Goal: Task Accomplishment & Management: Manage account settings

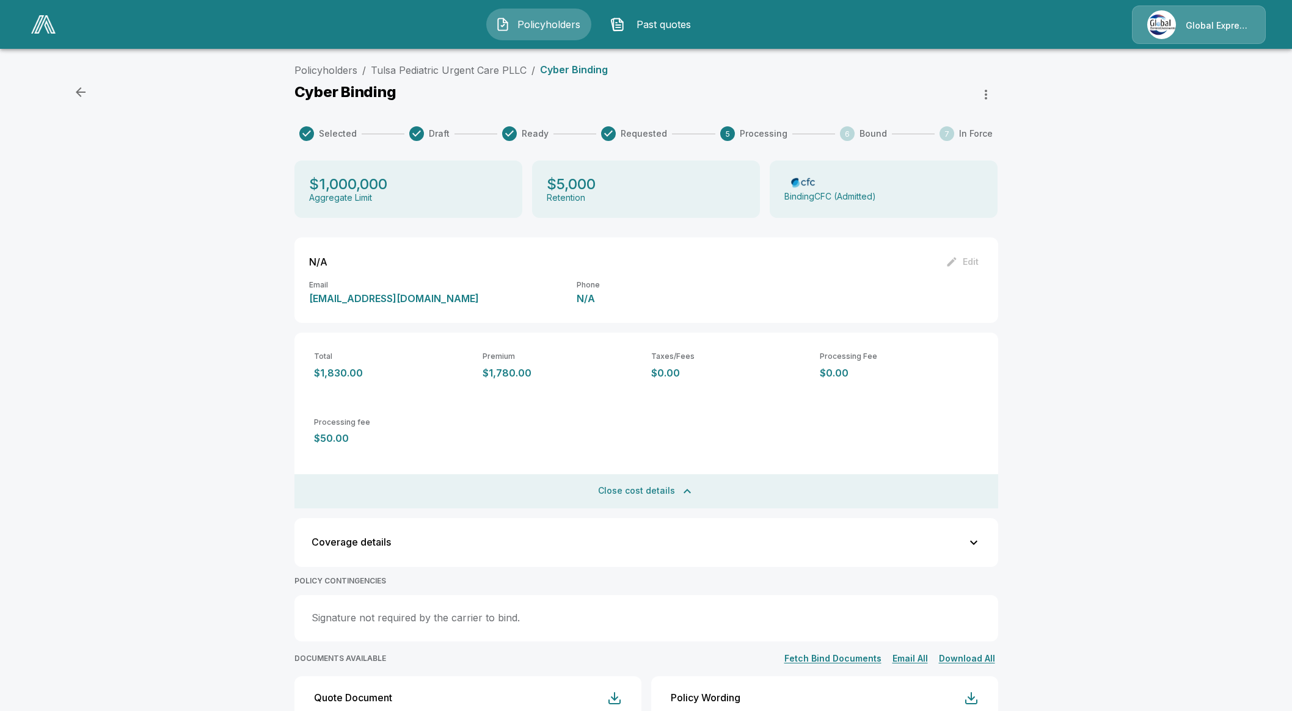
click at [46, 13] on link at bounding box center [43, 24] width 34 height 28
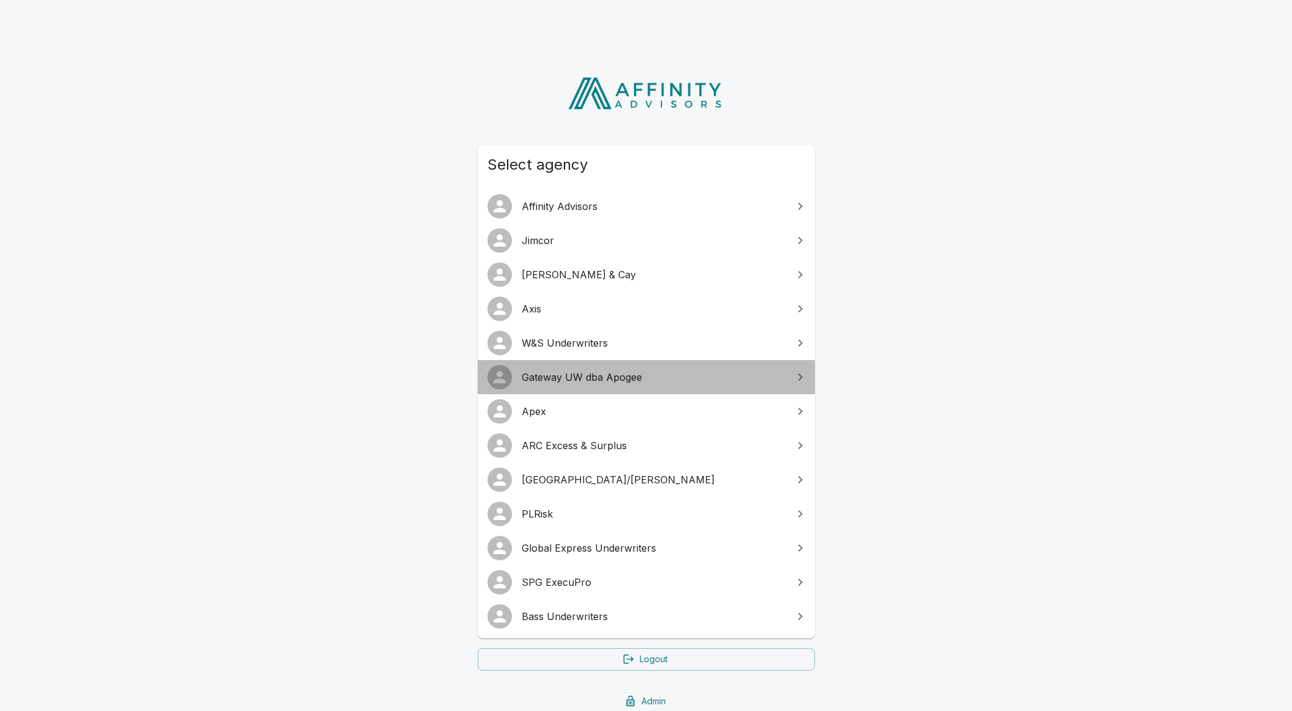
click at [577, 386] on link "Gateway UW dba Apogee" at bounding box center [646, 377] width 337 height 34
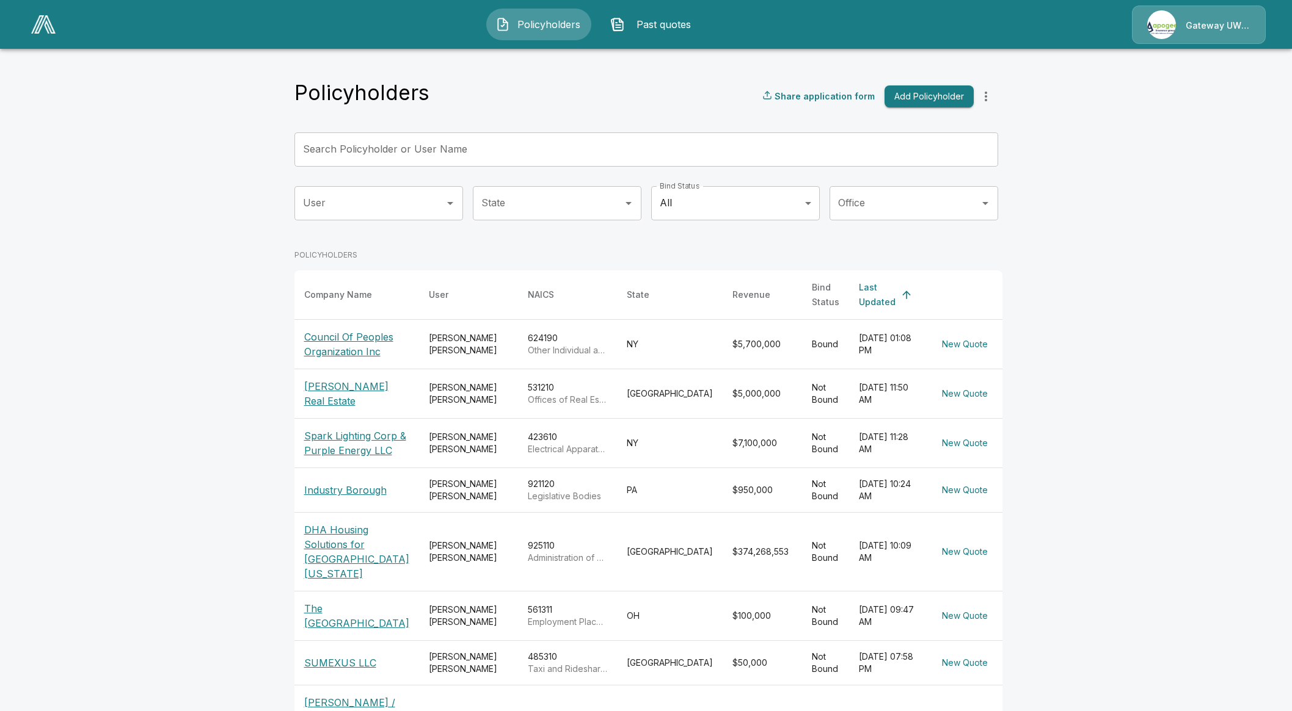
click at [498, 157] on input "Search Policyholder or User Name" at bounding box center [639, 150] width 690 height 34
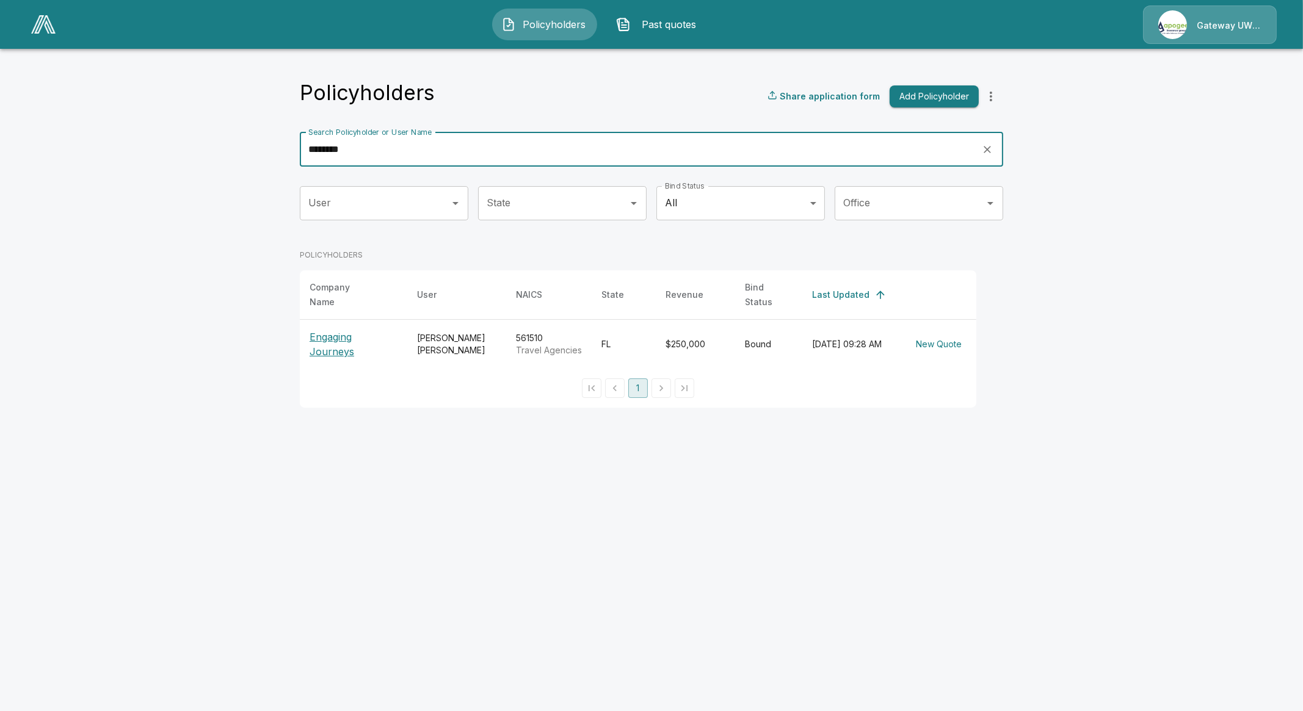
type input "********"
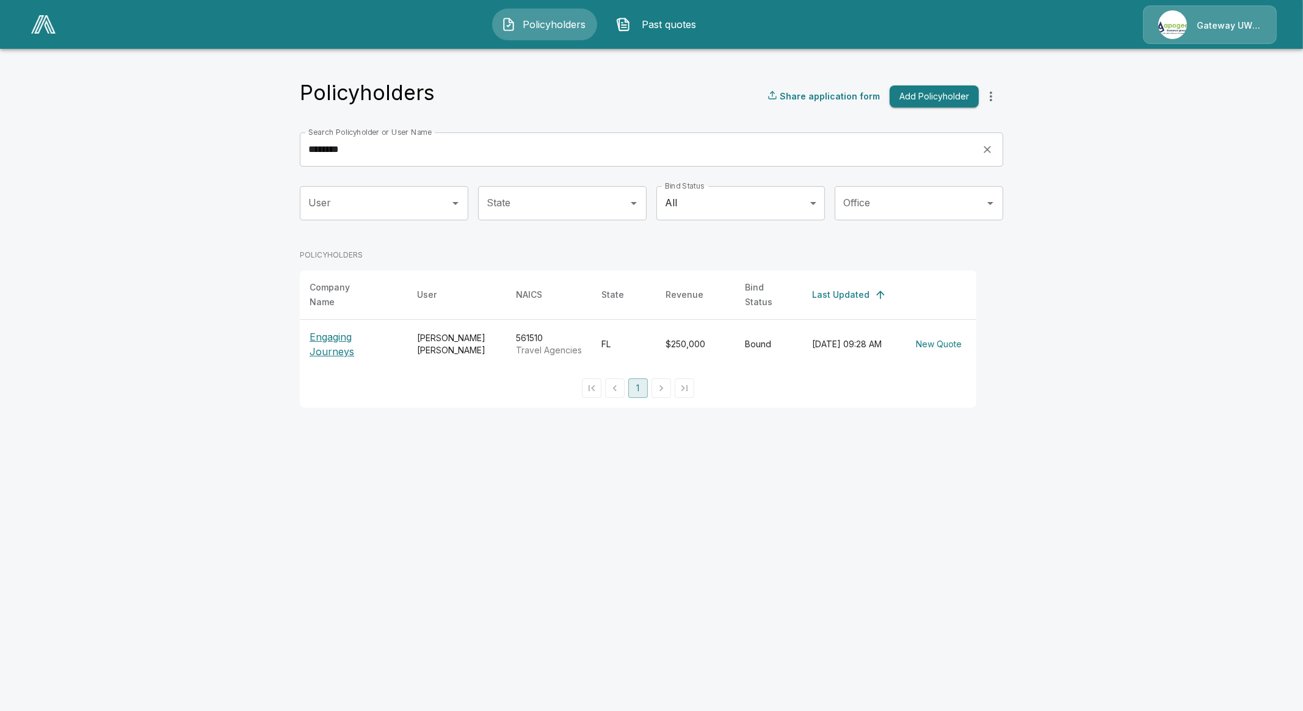
click at [324, 334] on p "Engaging Journeys" at bounding box center [354, 344] width 88 height 29
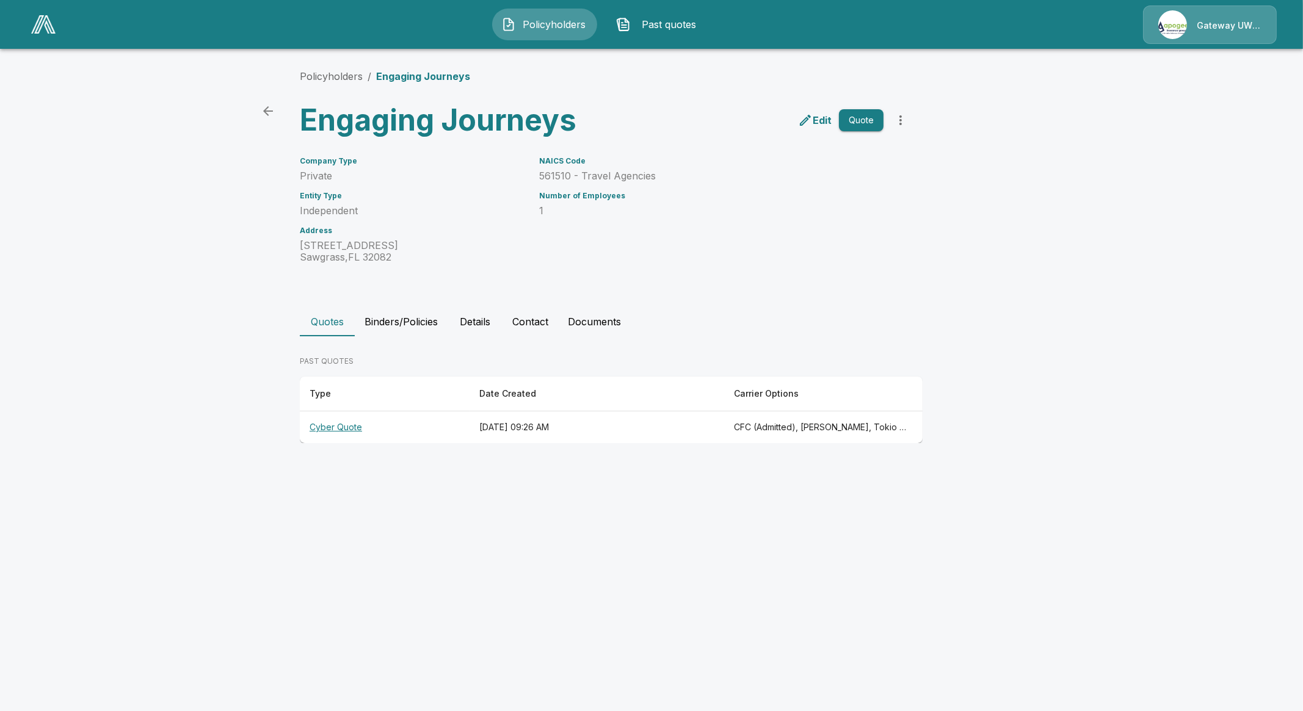
click at [358, 426] on th "Cyber Quote" at bounding box center [385, 428] width 170 height 32
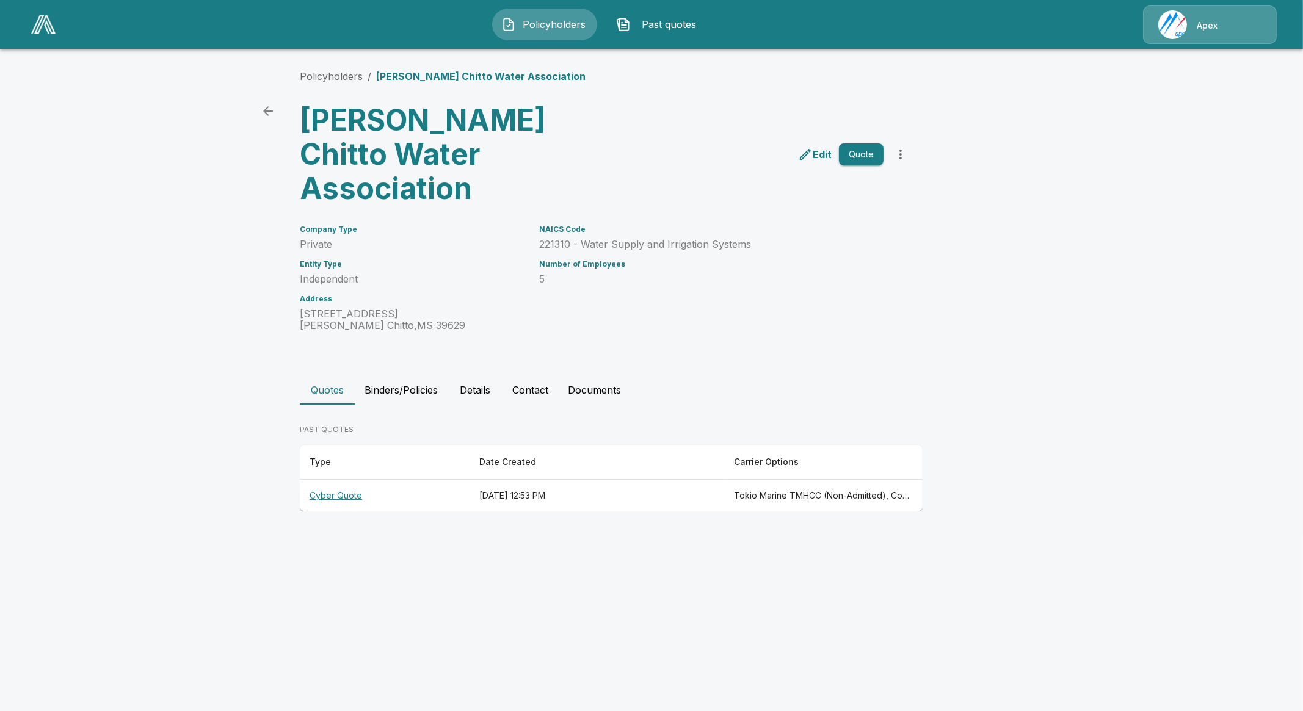
click at [340, 480] on th "Cyber Quote" at bounding box center [385, 496] width 170 height 32
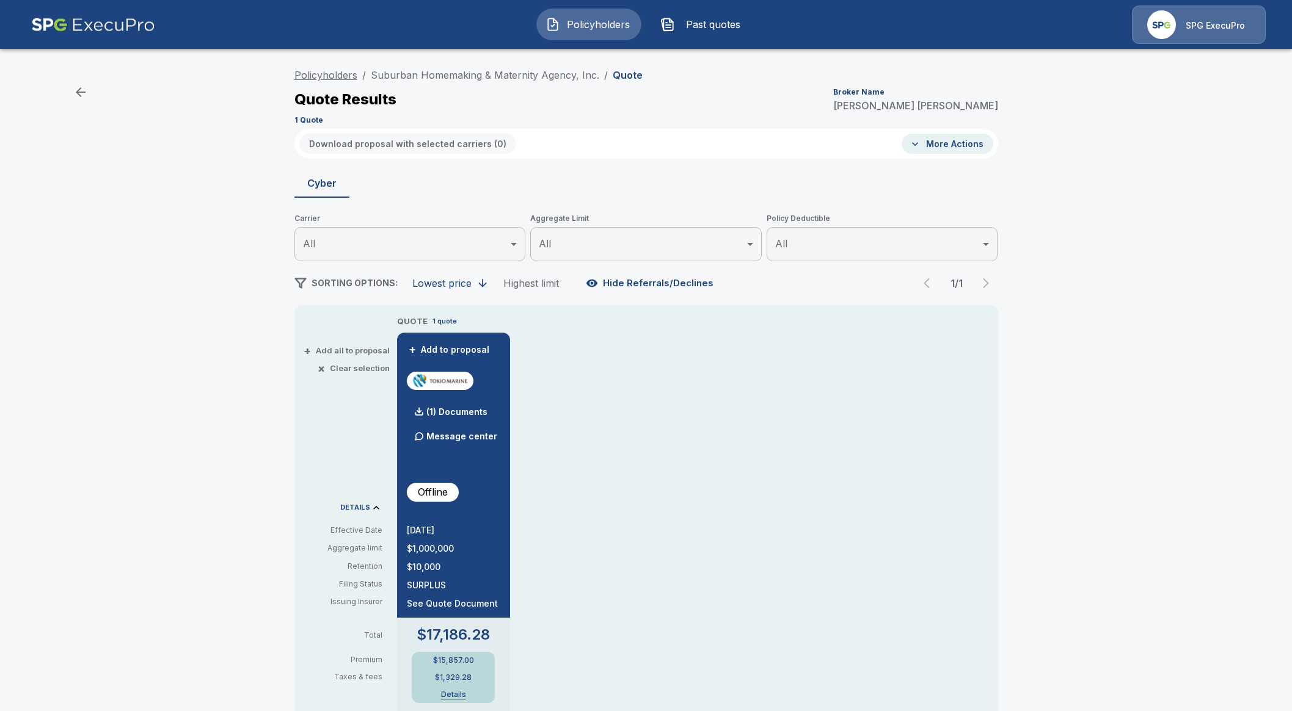
click at [336, 72] on link "Policyholders" at bounding box center [325, 75] width 63 height 12
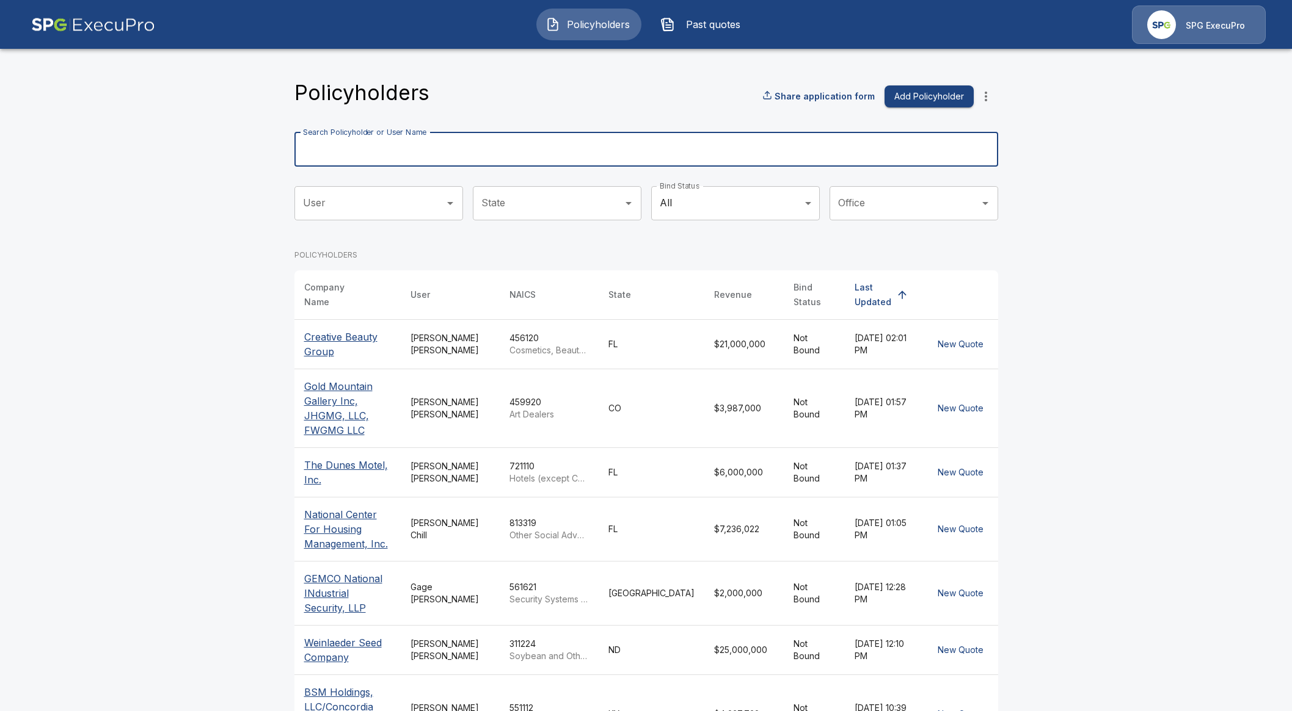
click at [437, 145] on input "Search Policyholder or User Name" at bounding box center [639, 150] width 690 height 34
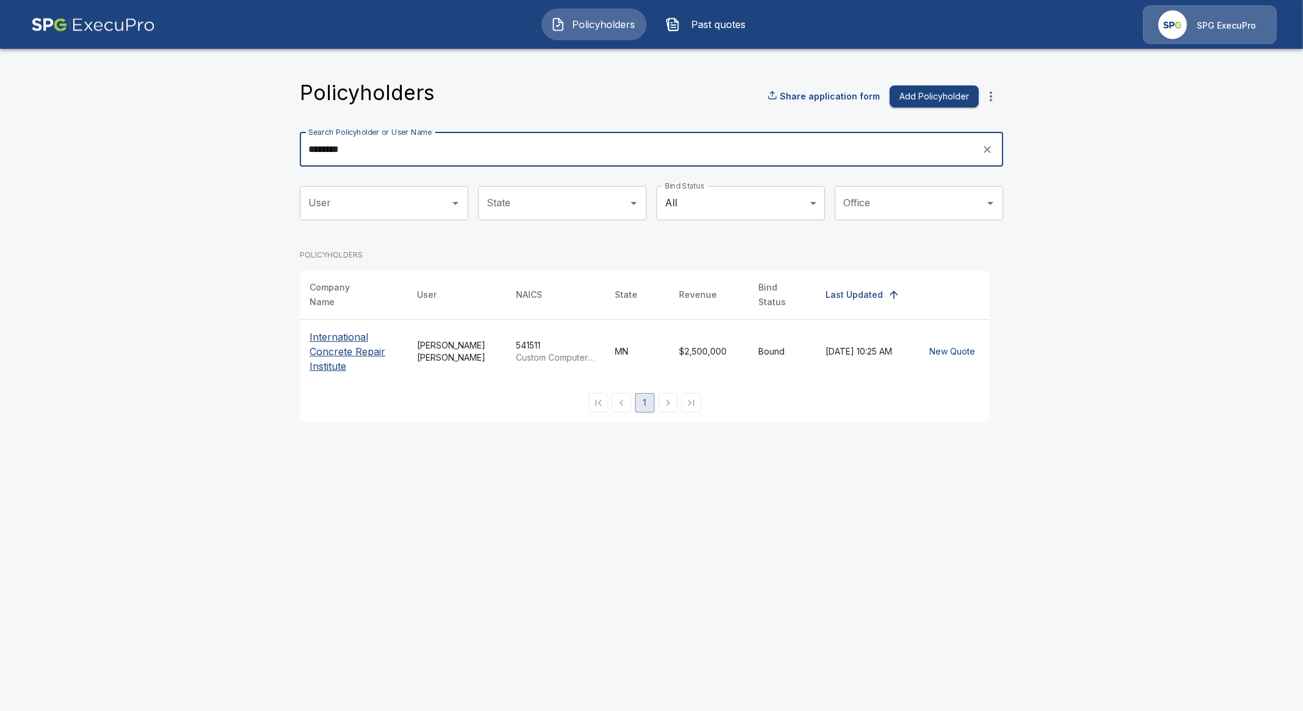
type input "********"
click at [340, 333] on p "International Concrete Repair Institute" at bounding box center [354, 352] width 88 height 44
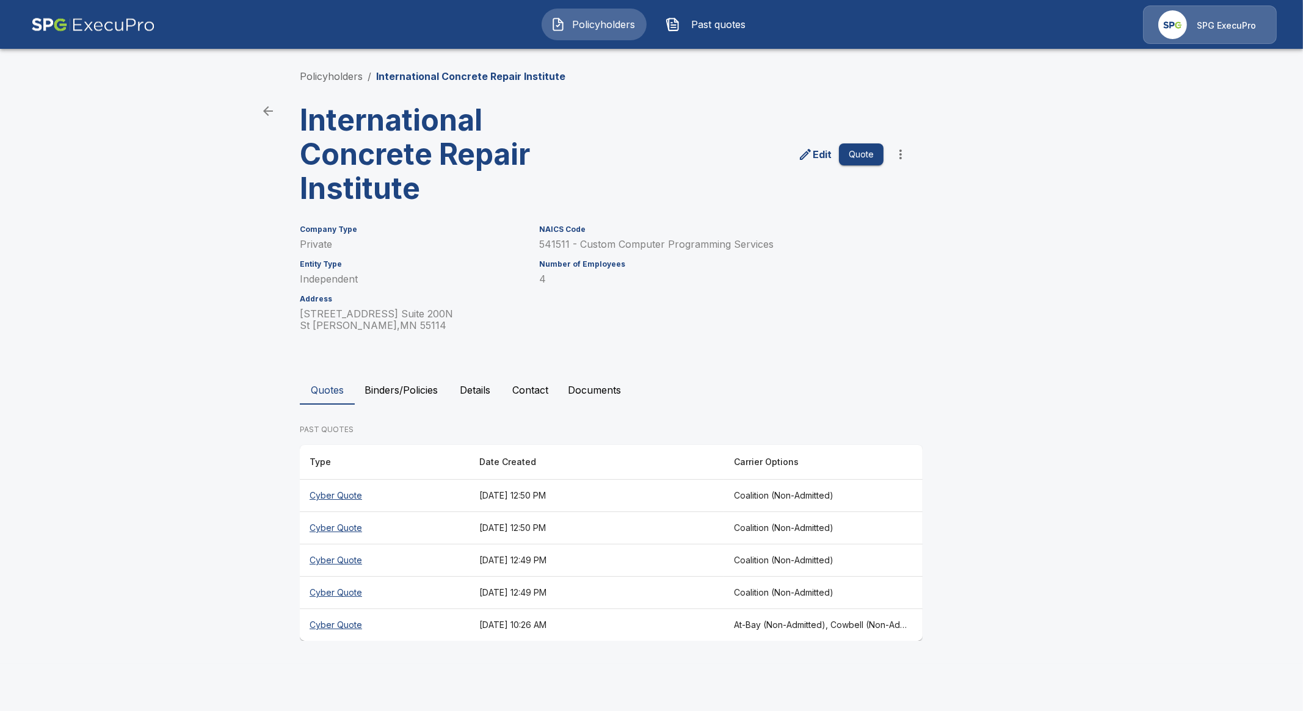
click at [340, 620] on th "Cyber Quote" at bounding box center [385, 625] width 170 height 32
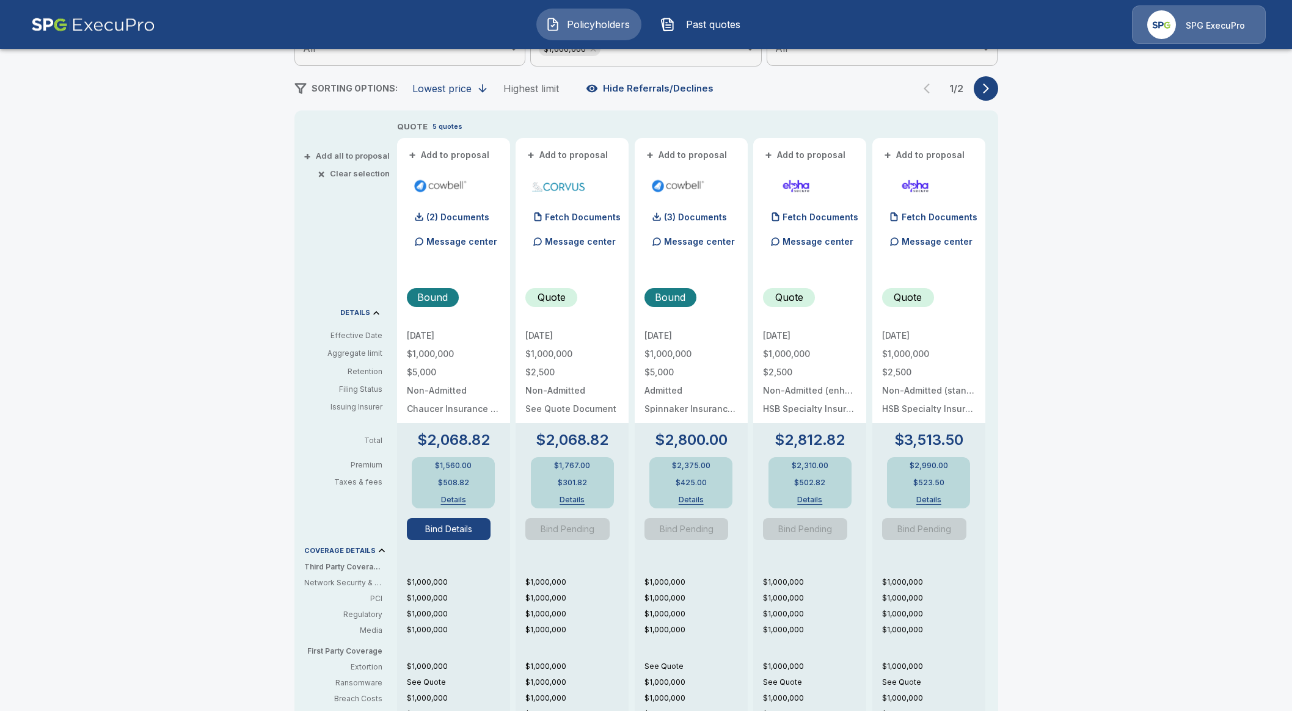
scroll to position [229, 0]
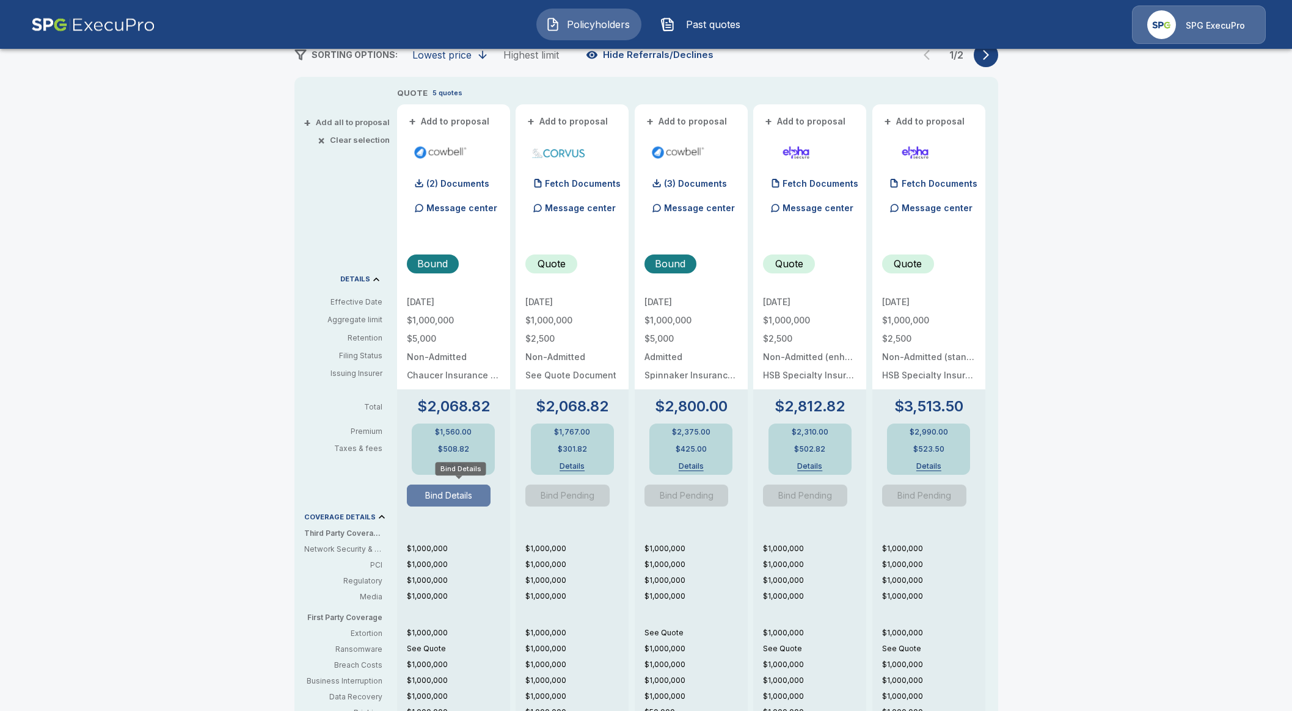
click at [442, 500] on button "Bind Details" at bounding box center [449, 496] width 84 height 22
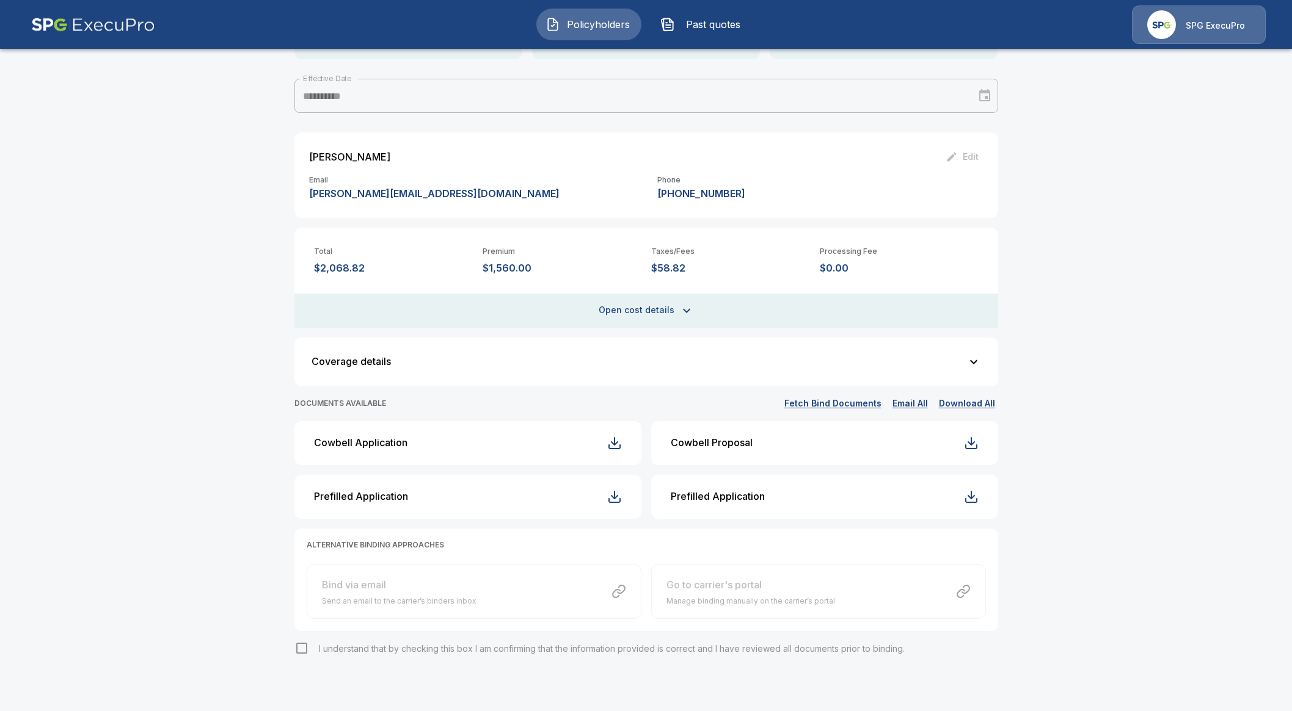
scroll to position [166, 0]
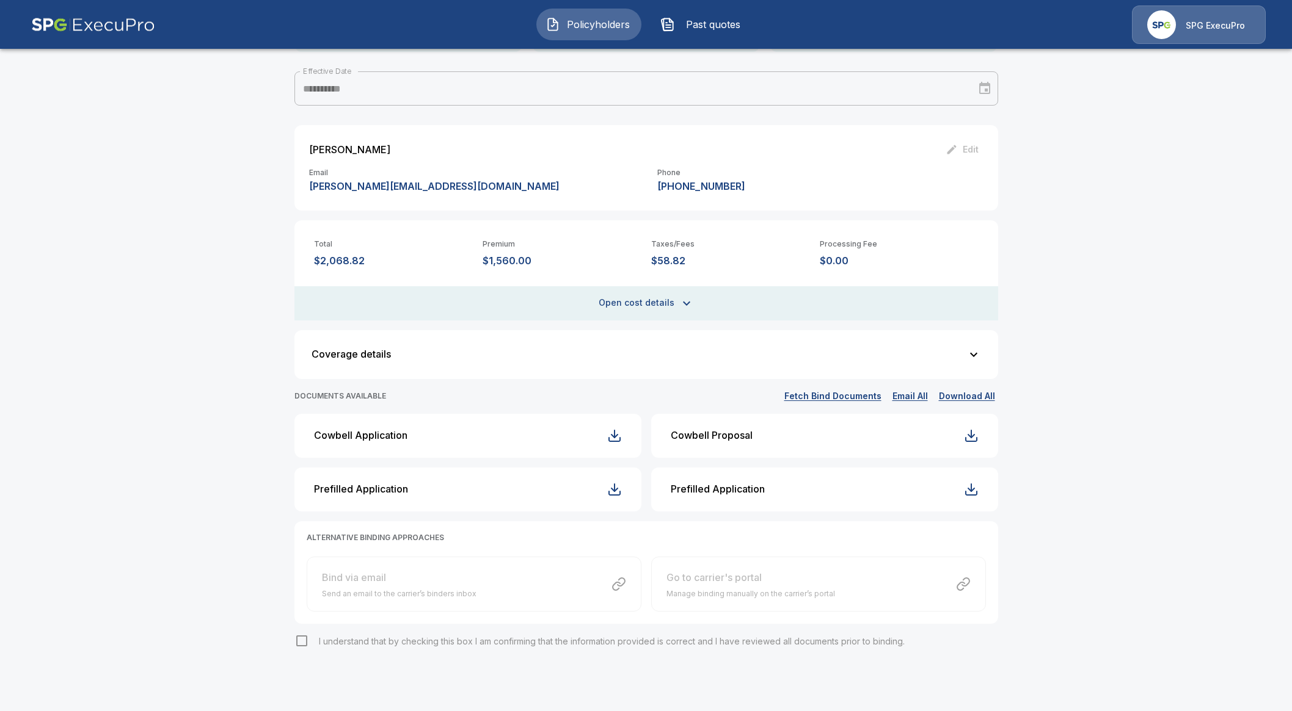
click at [845, 403] on button "Fetch Bind Documents" at bounding box center [832, 396] width 103 height 15
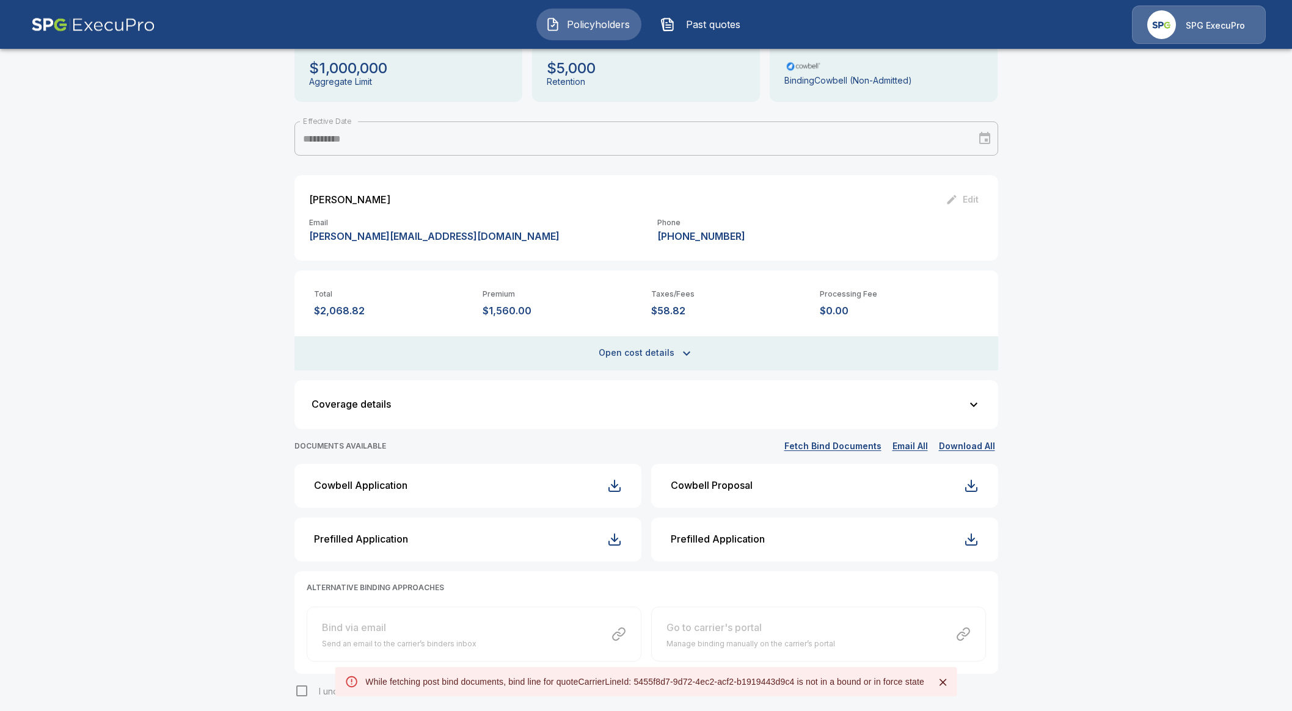
scroll to position [0, 0]
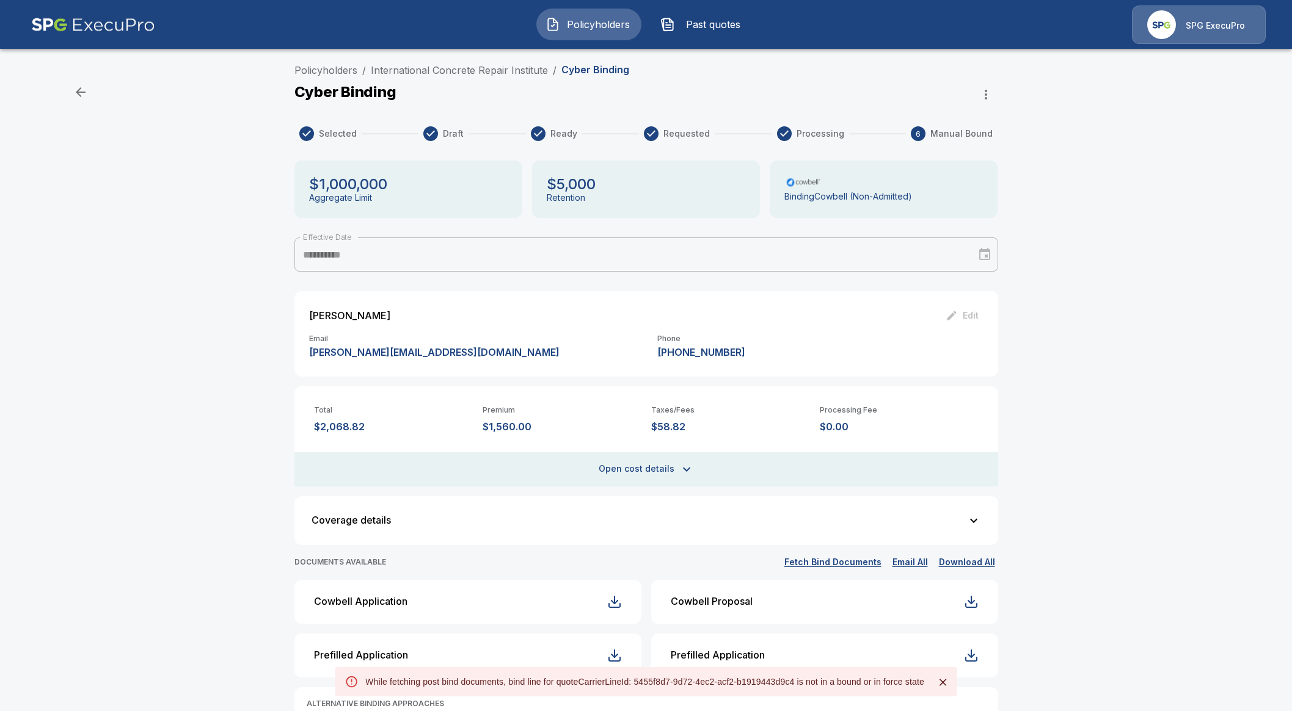
click at [668, 468] on button "Open cost details" at bounding box center [646, 470] width 704 height 34
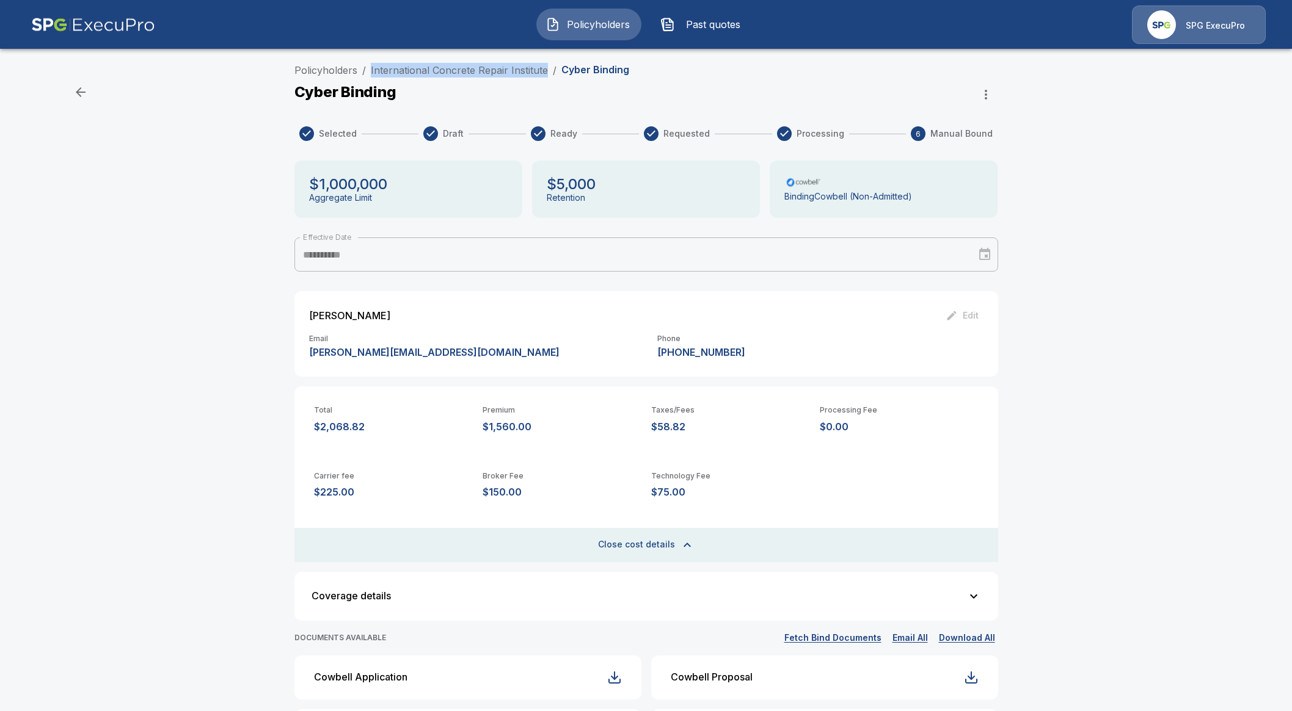
drag, startPoint x: 551, startPoint y: 70, endPoint x: 376, endPoint y: 81, distance: 176.2
click at [376, 81] on div "Policyholders / International Concrete Repair Institute / Cyber Binding" at bounding box center [646, 73] width 704 height 20
copy link "International Concrete Repair Institute"
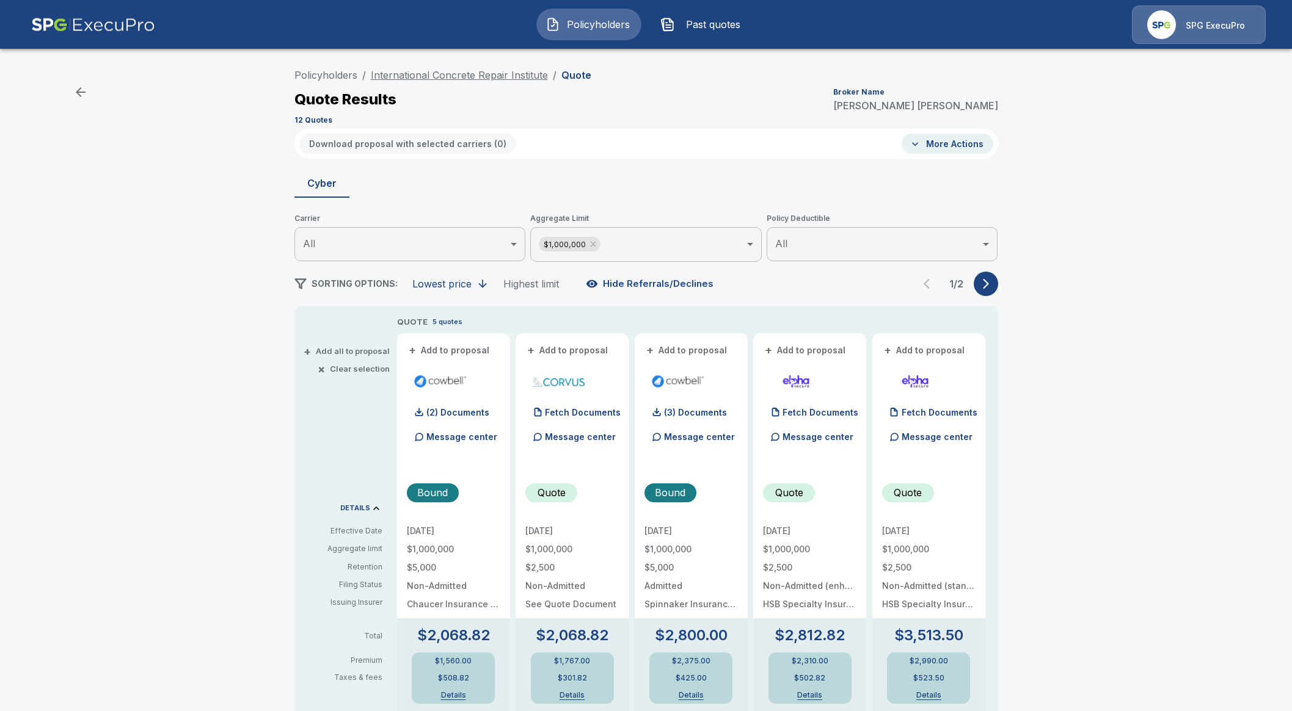
click at [484, 73] on link "International Concrete Repair Institute" at bounding box center [459, 75] width 177 height 12
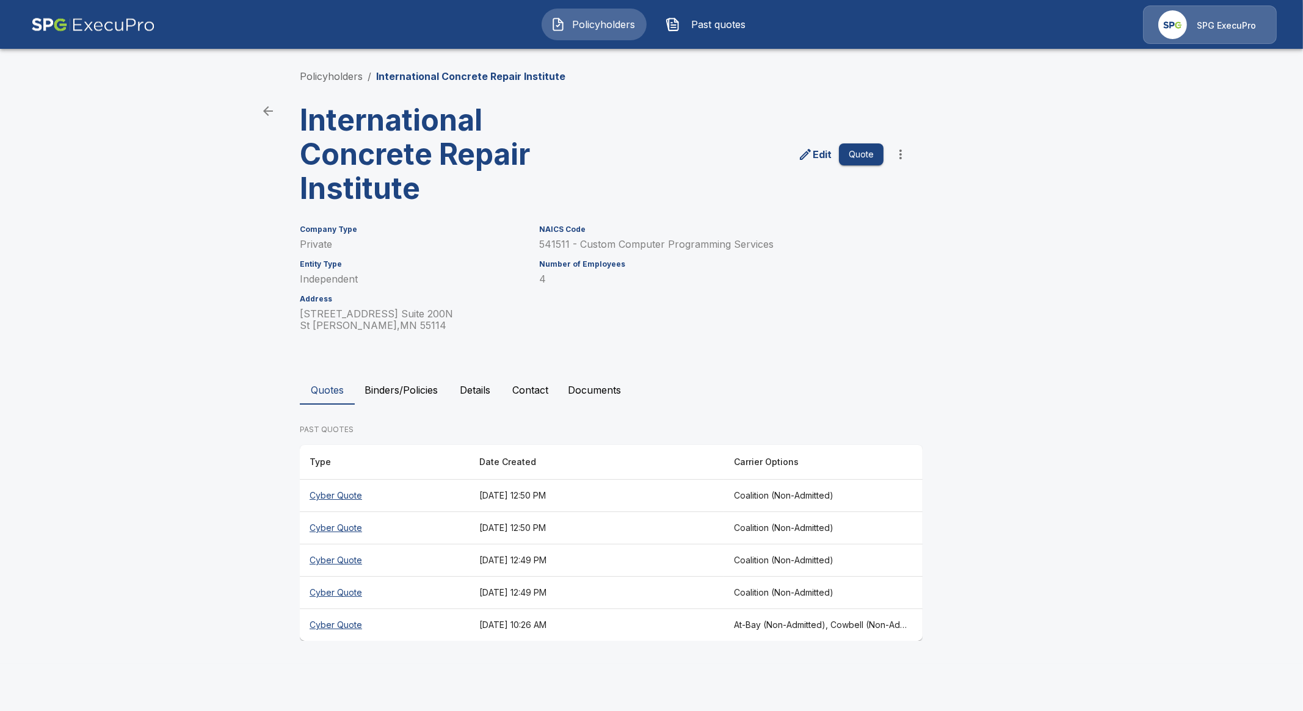
click at [409, 381] on button "Binders/Policies" at bounding box center [401, 390] width 93 height 29
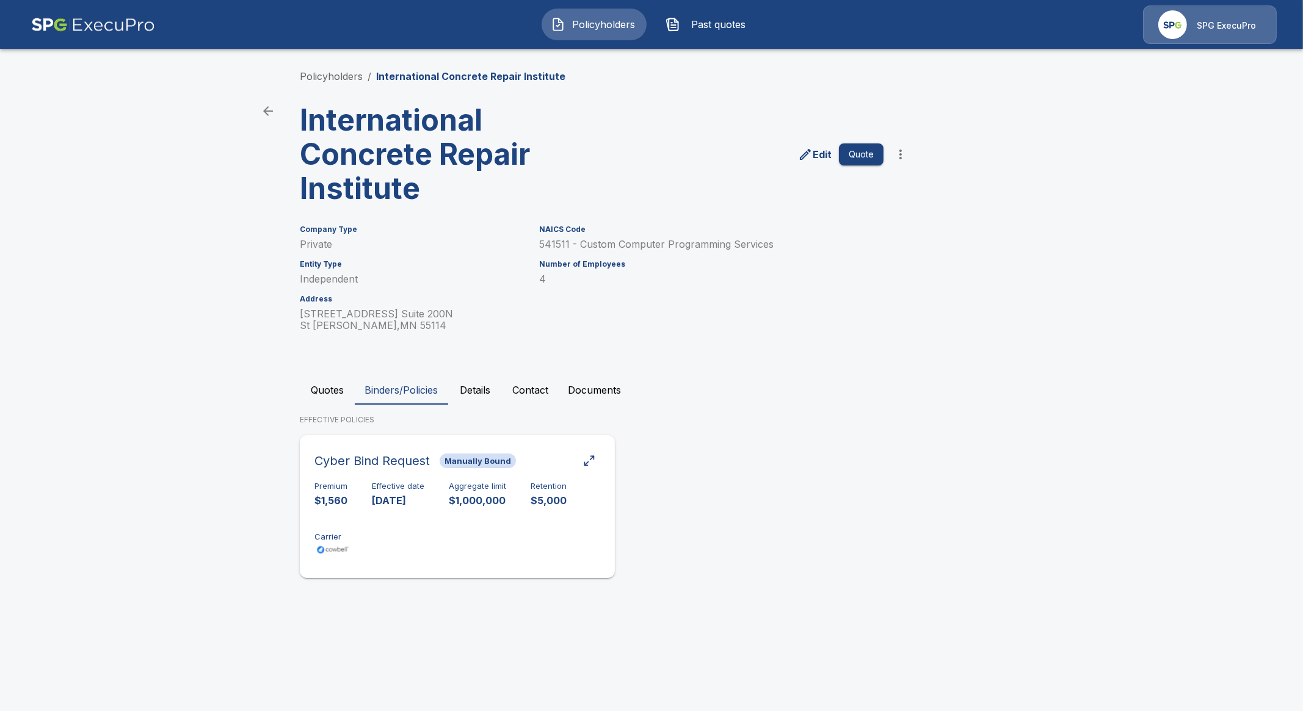
click at [391, 516] on div "Premium $1,560 Effective date [DATE] Aggregate limit $1,000,000 Retention $5,00…" at bounding box center [458, 520] width 286 height 77
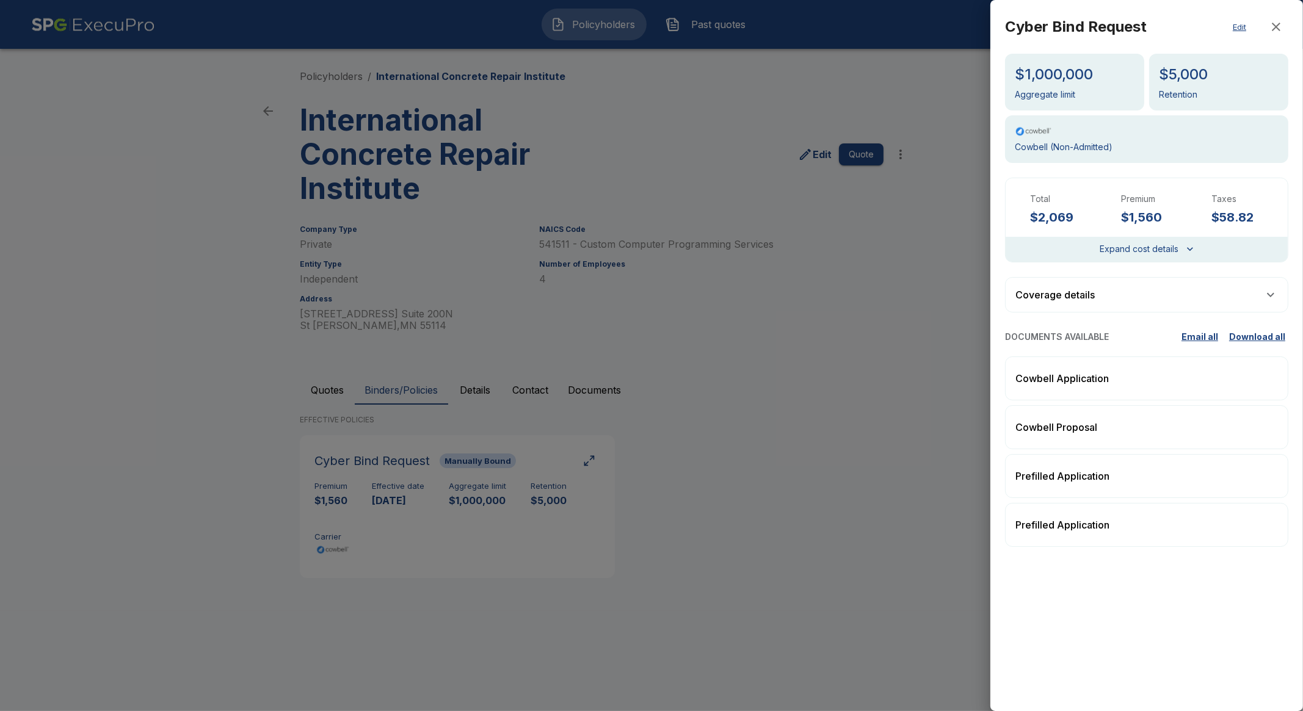
click at [1241, 24] on button "Edit" at bounding box center [1239, 27] width 39 height 24
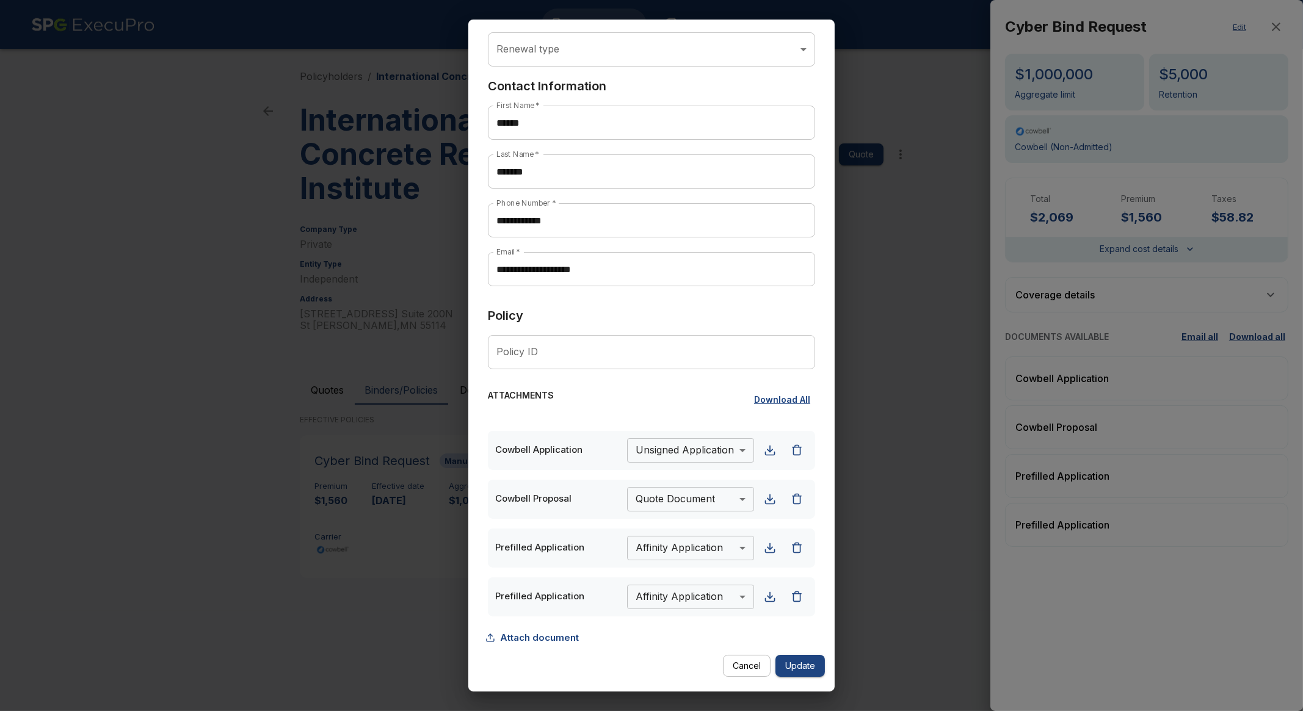
scroll to position [206, 0]
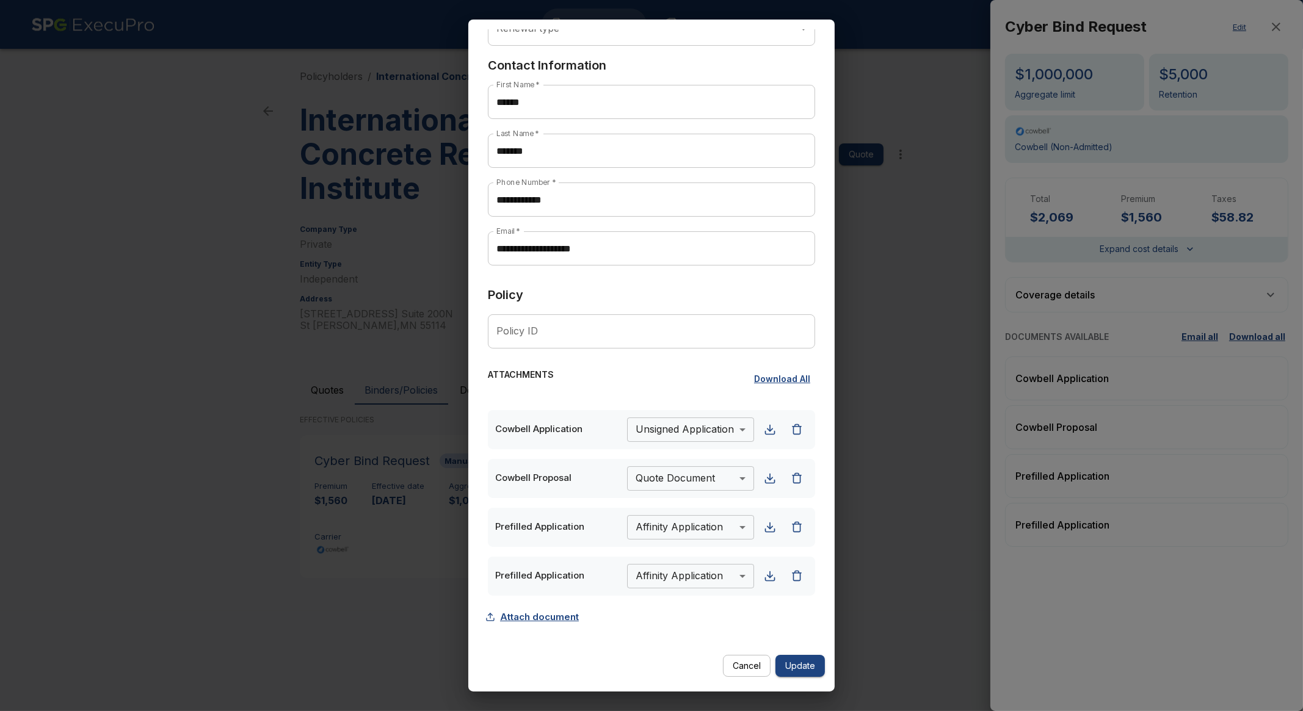
click at [556, 612] on button "Attach document" at bounding box center [536, 617] width 96 height 23
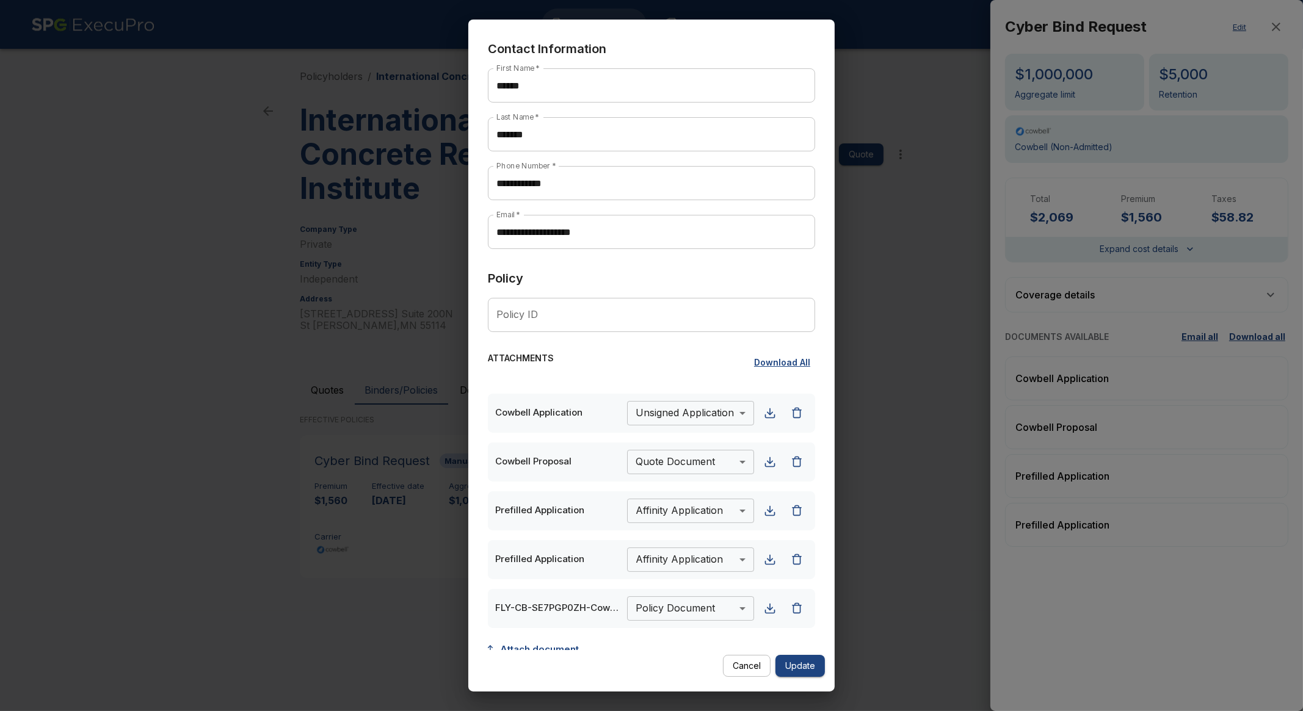
scroll to position [255, 0]
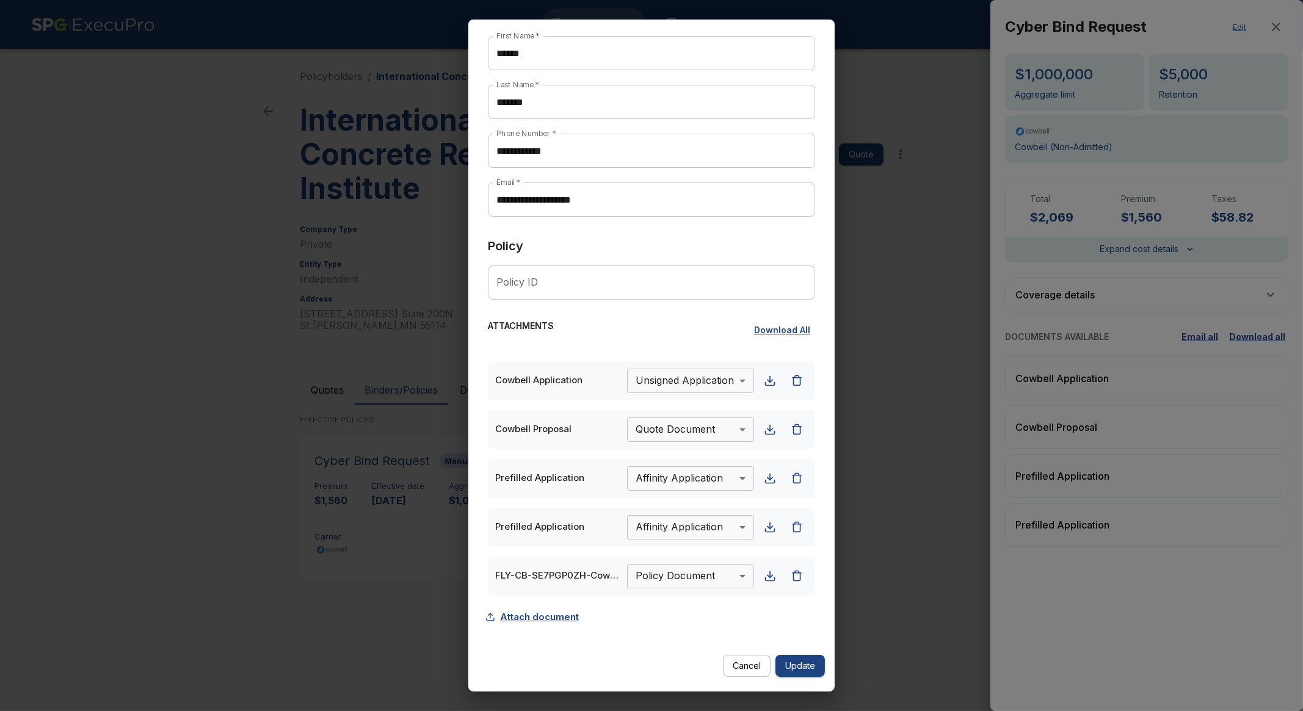
click at [561, 611] on button "Attach document" at bounding box center [536, 617] width 96 height 23
click at [686, 572] on body "**********" at bounding box center [651, 305] width 1303 height 611
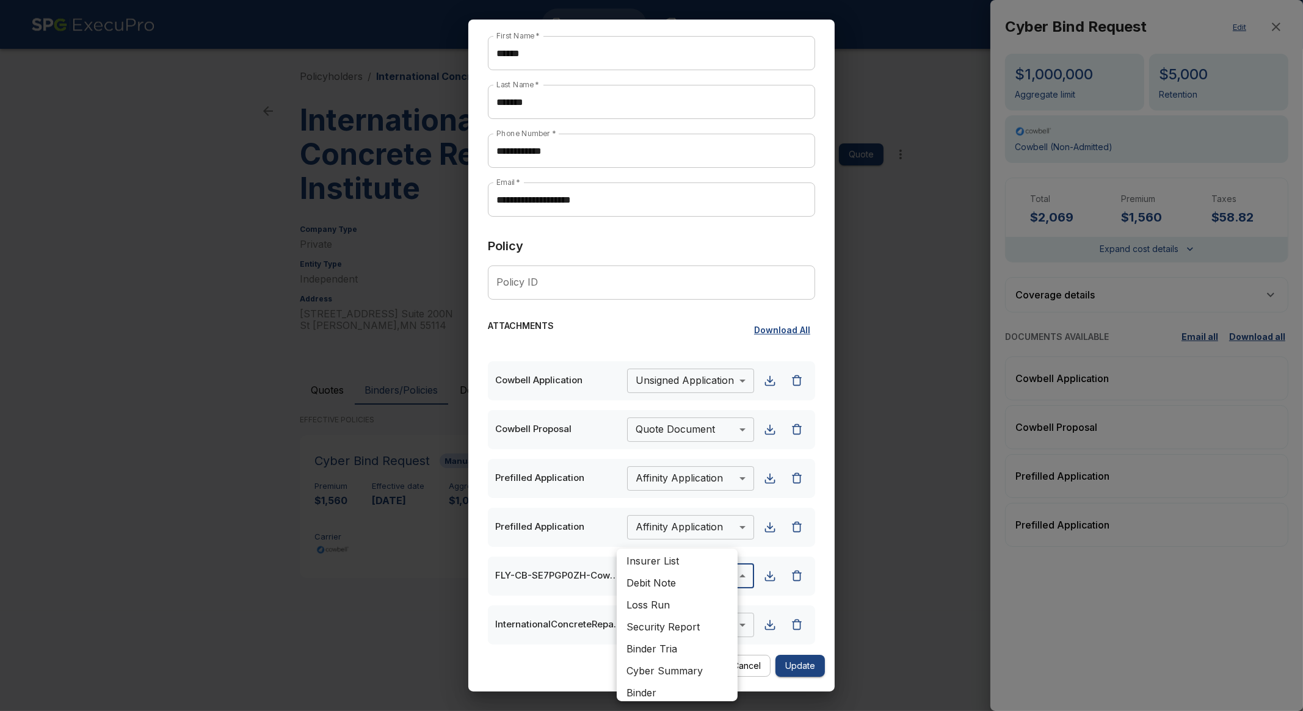
scroll to position [132, 0]
click at [675, 589] on li "Debit Note" at bounding box center [677, 587] width 121 height 22
type input "**********"
click at [679, 611] on body "**********" at bounding box center [651, 305] width 1303 height 611
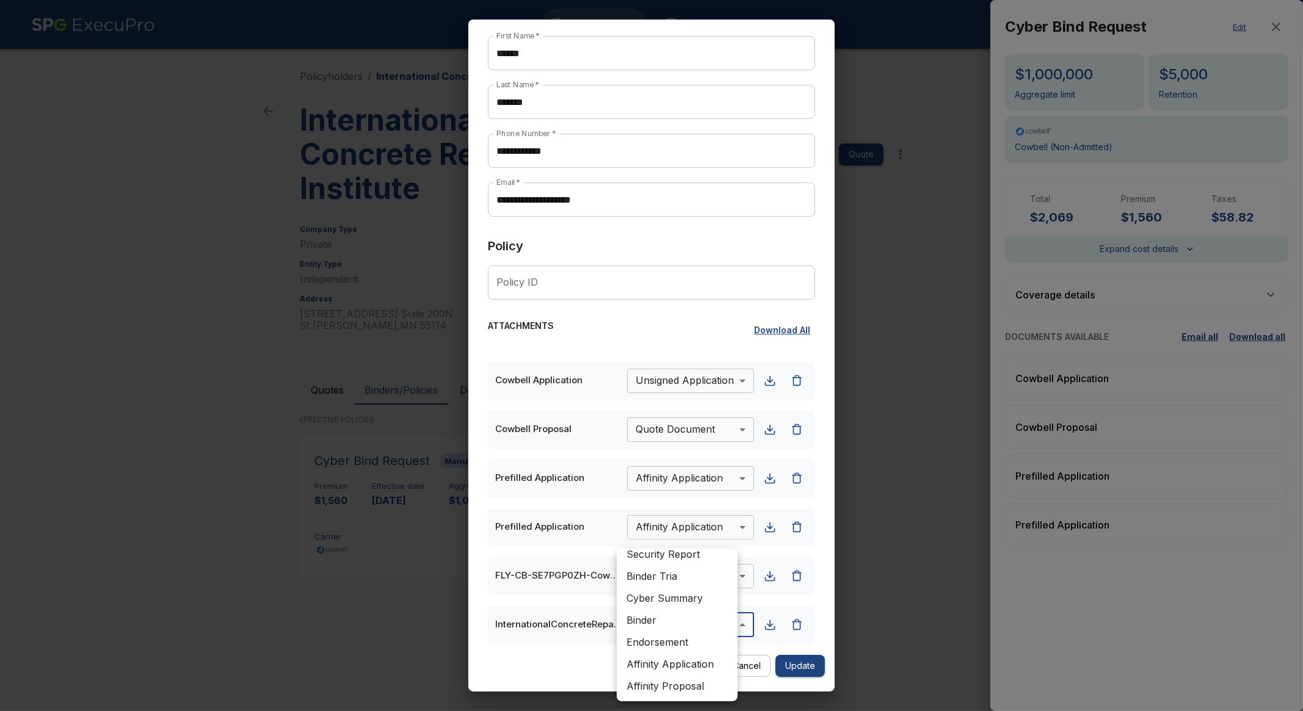
click at [674, 625] on li "Binder" at bounding box center [677, 620] width 121 height 22
type input "******"
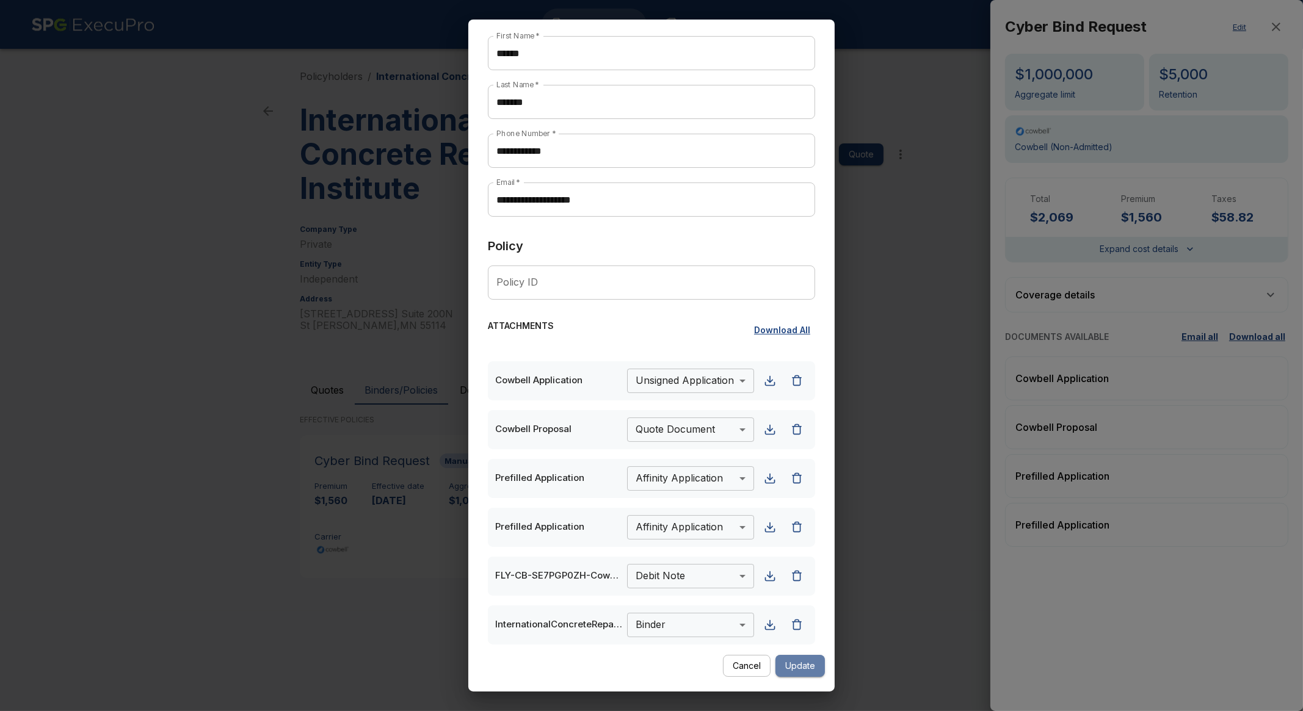
click at [801, 670] on button "Update" at bounding box center [800, 666] width 49 height 23
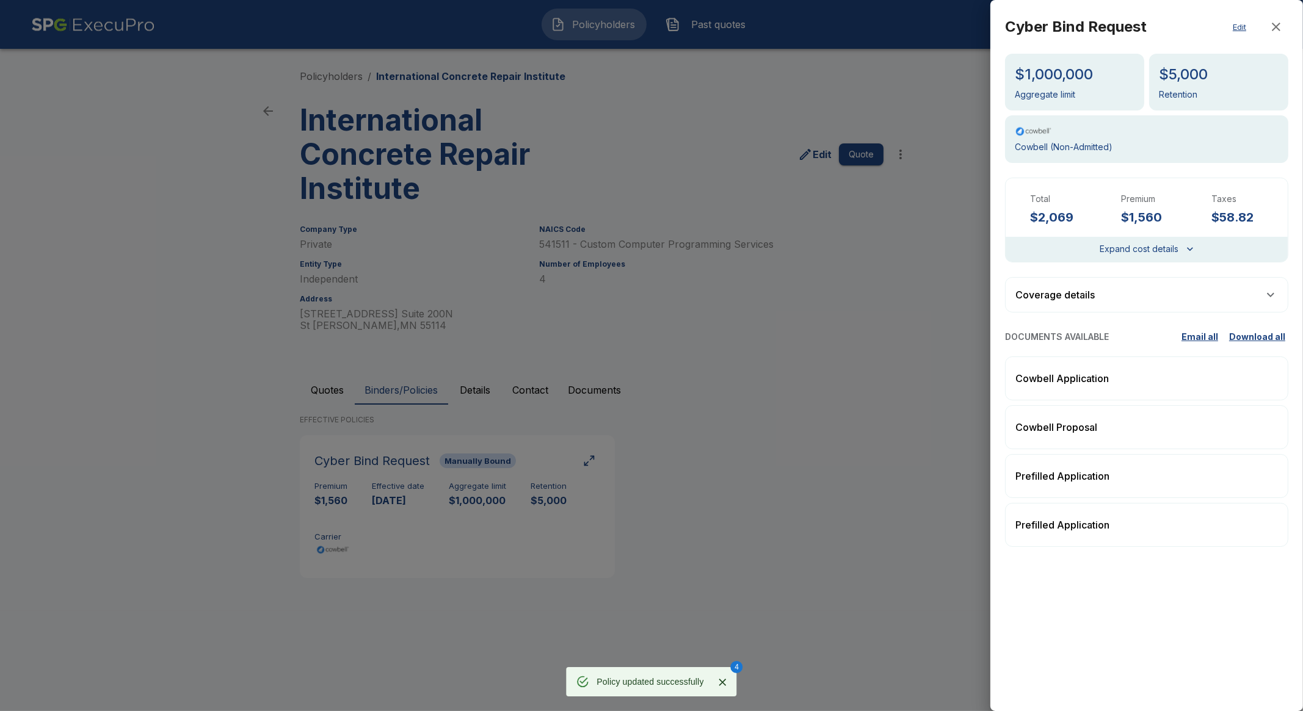
scroll to position [10, 0]
click at [835, 390] on div at bounding box center [651, 355] width 1303 height 711
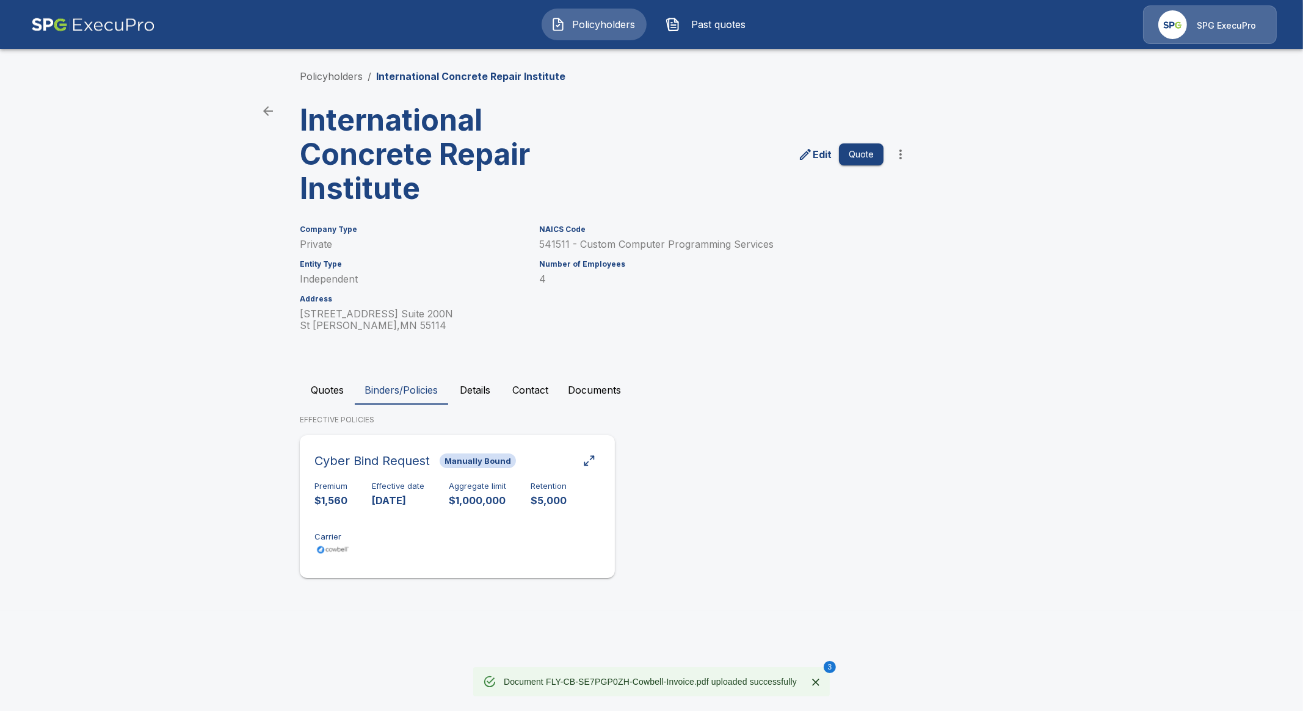
click at [452, 529] on div "Premium $1,560 Effective date 8/4/2025 Aggregate limit $1,000,000 Retention $5,…" at bounding box center [458, 520] width 286 height 77
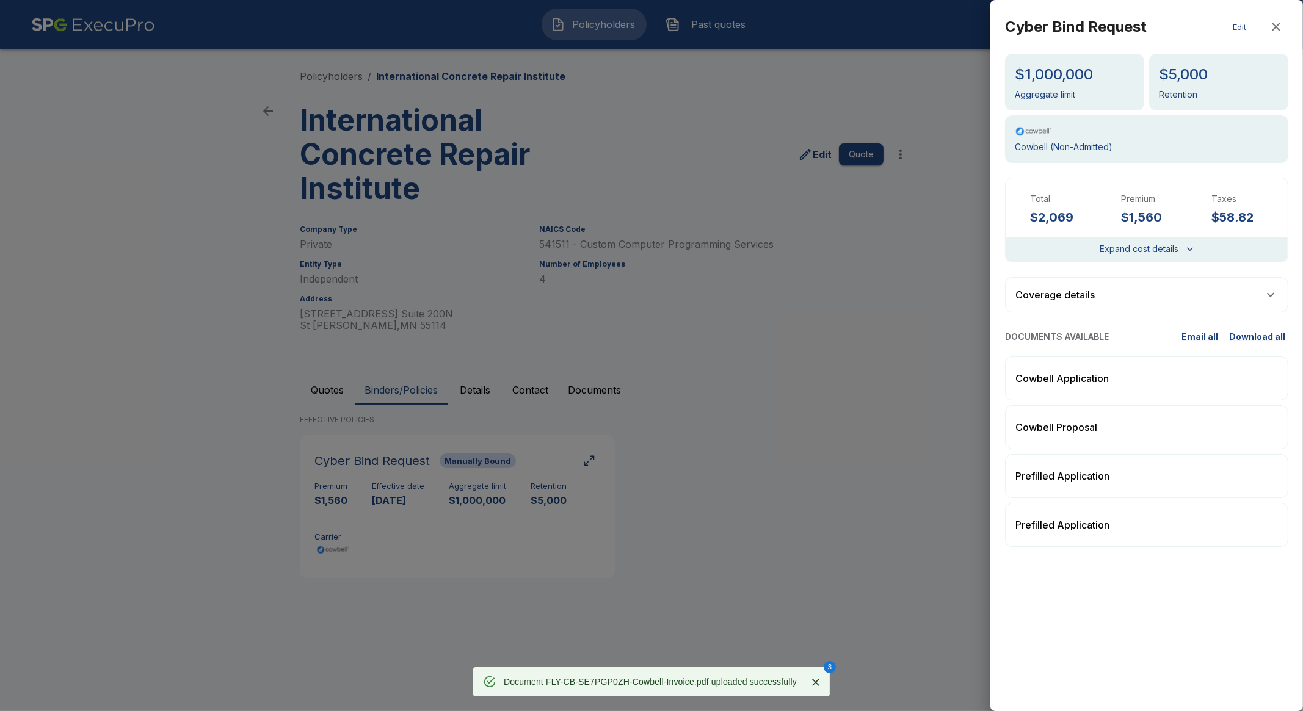
click at [460, 529] on div at bounding box center [651, 355] width 1303 height 711
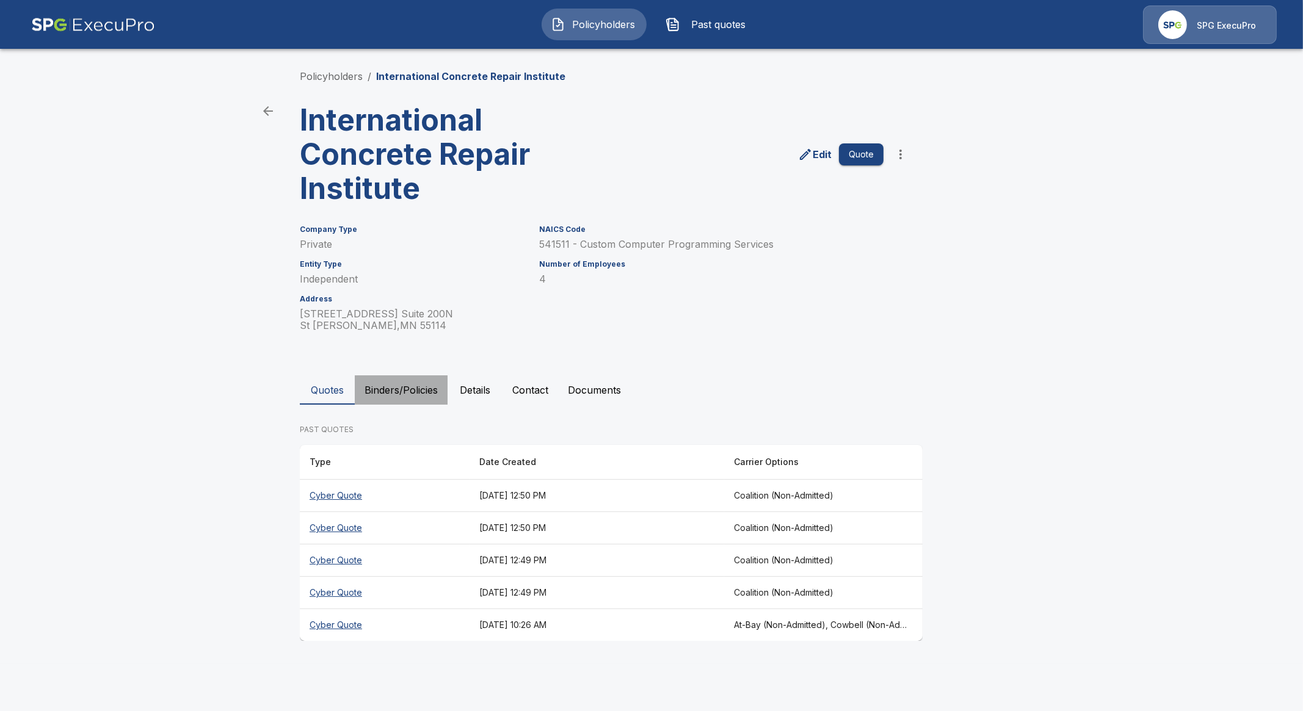
click at [388, 392] on button "Binders/Policies" at bounding box center [401, 390] width 93 height 29
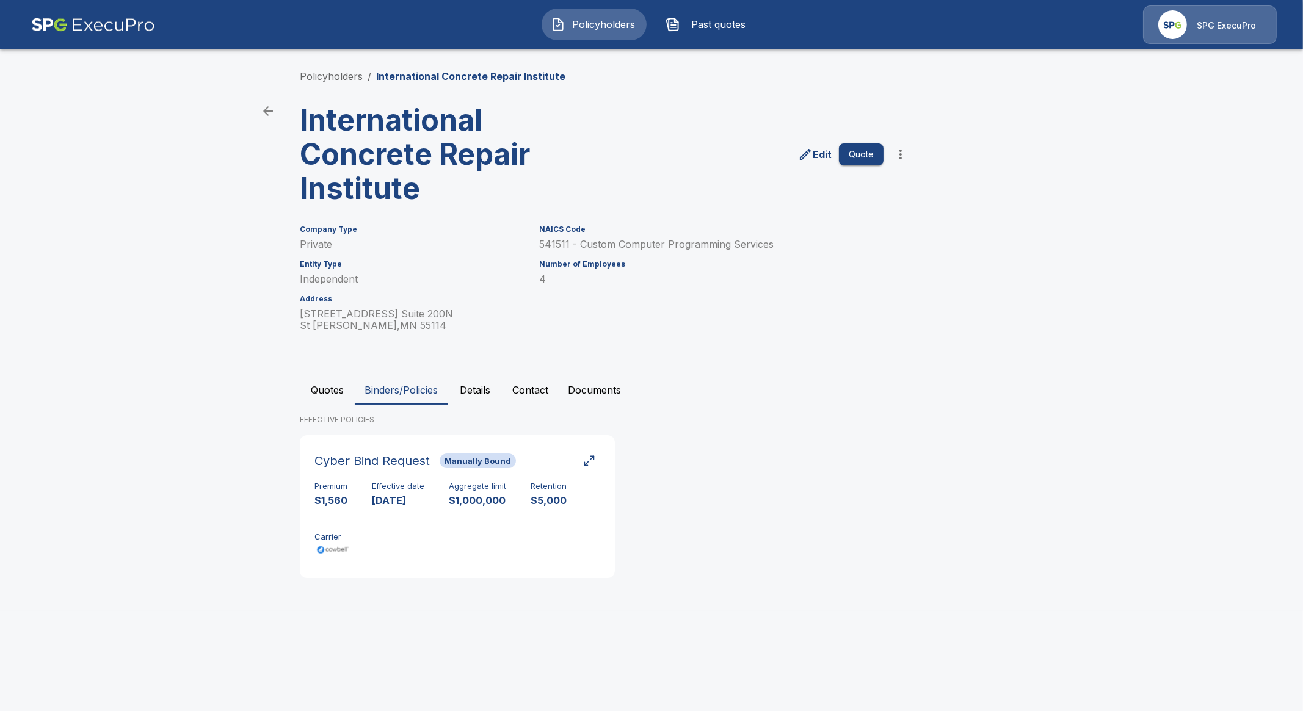
click at [407, 512] on div "Premium $1,560 Effective date 8/4/2025 Aggregate limit $1,000,000 Retention $5,…" at bounding box center [458, 520] width 286 height 77
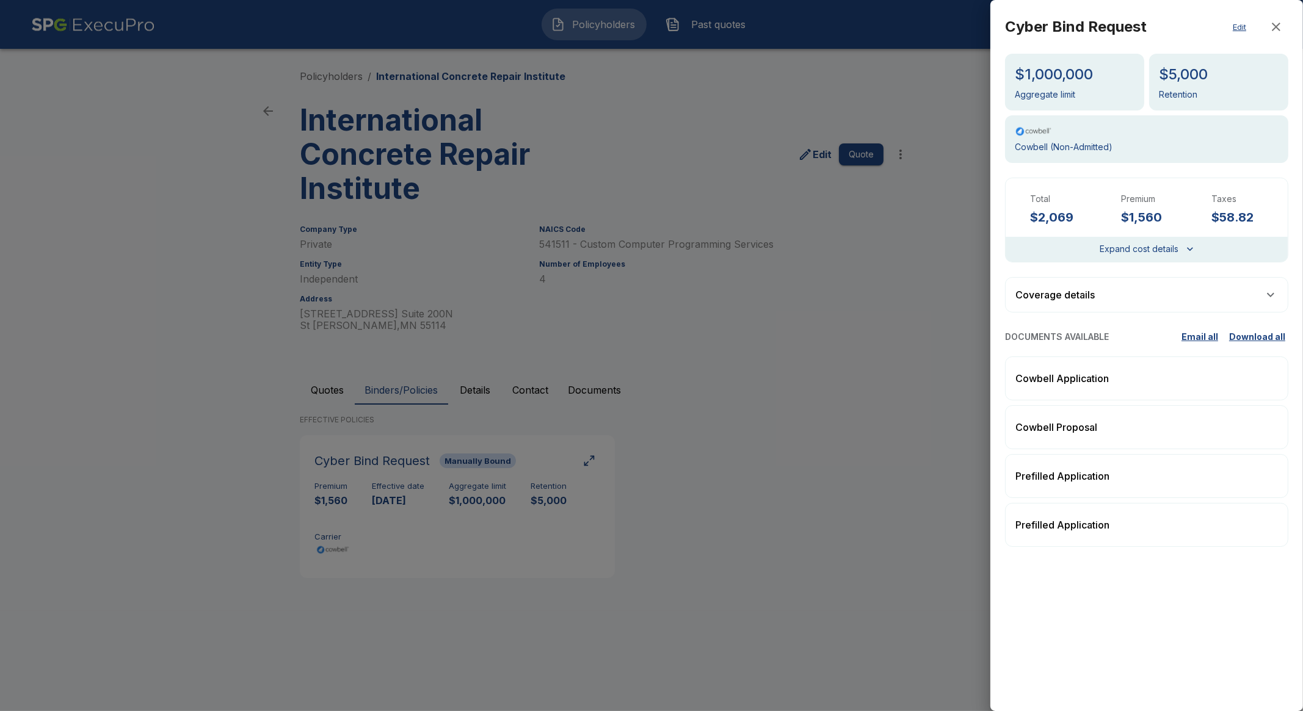
click at [841, 533] on div at bounding box center [651, 355] width 1303 height 711
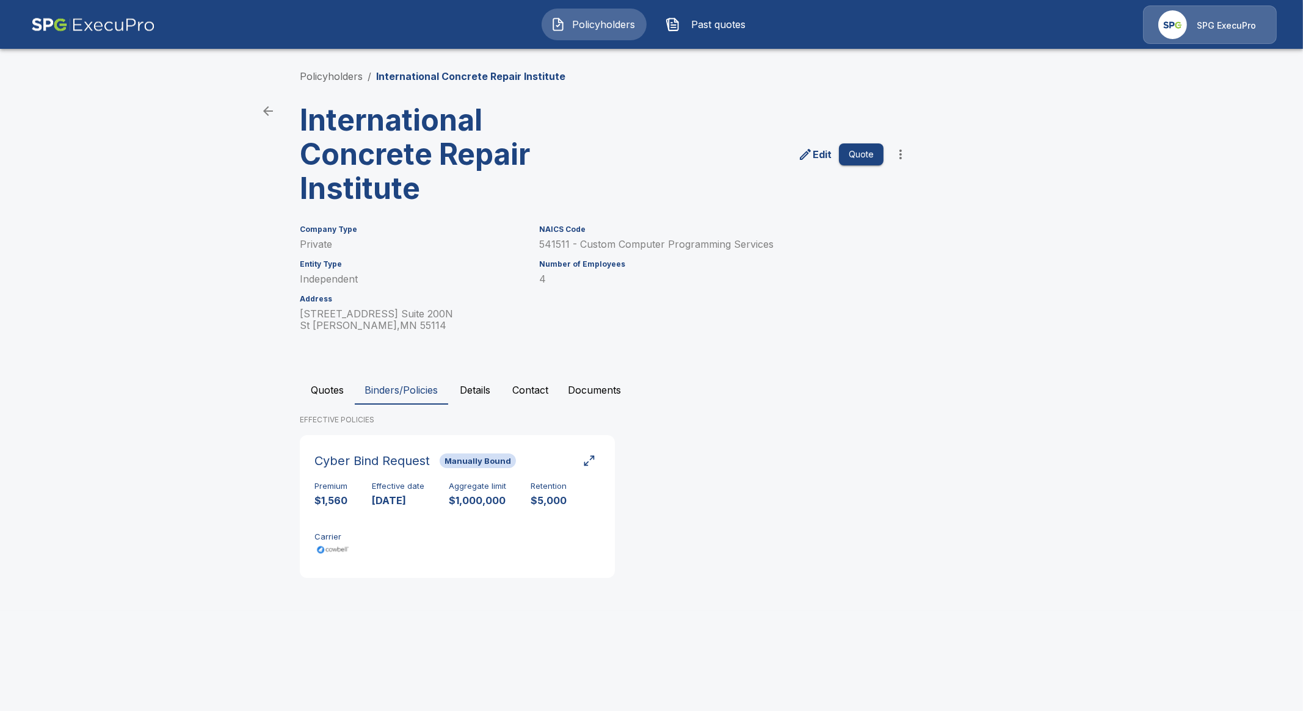
click at [330, 398] on button "Quotes" at bounding box center [327, 390] width 55 height 29
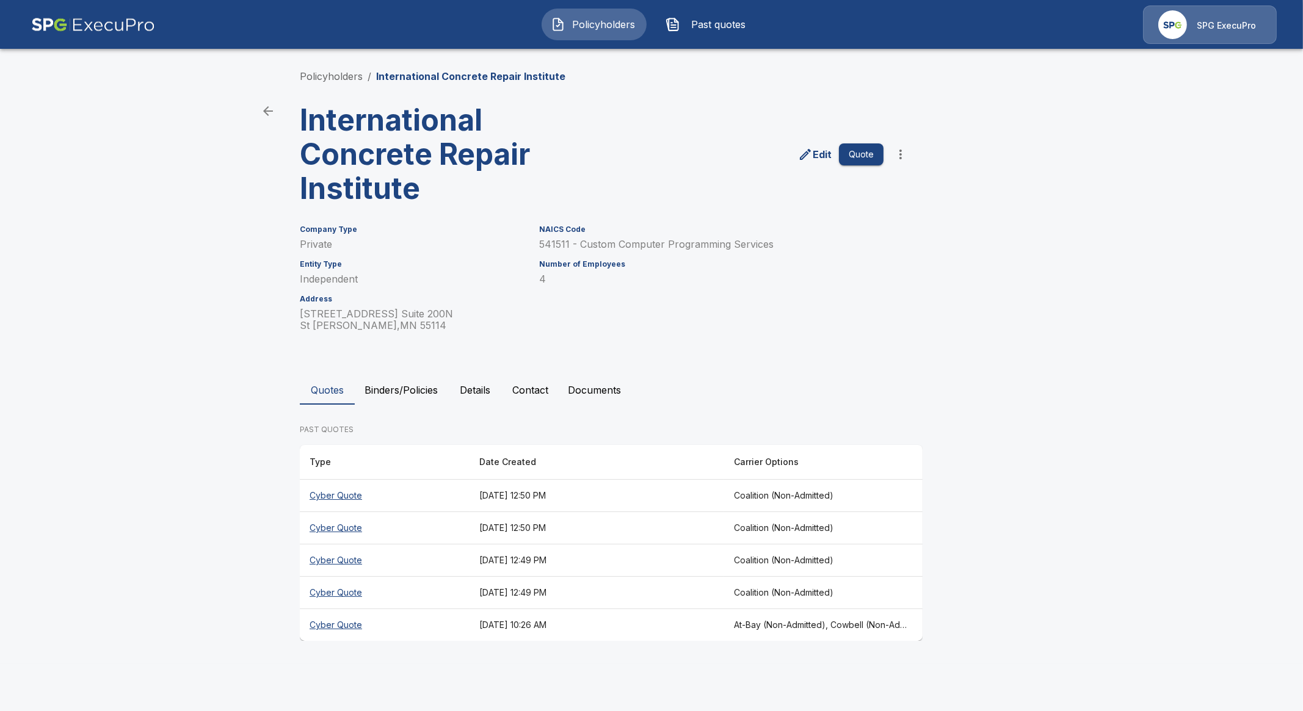
click at [337, 624] on th "Cyber Quote" at bounding box center [385, 625] width 170 height 32
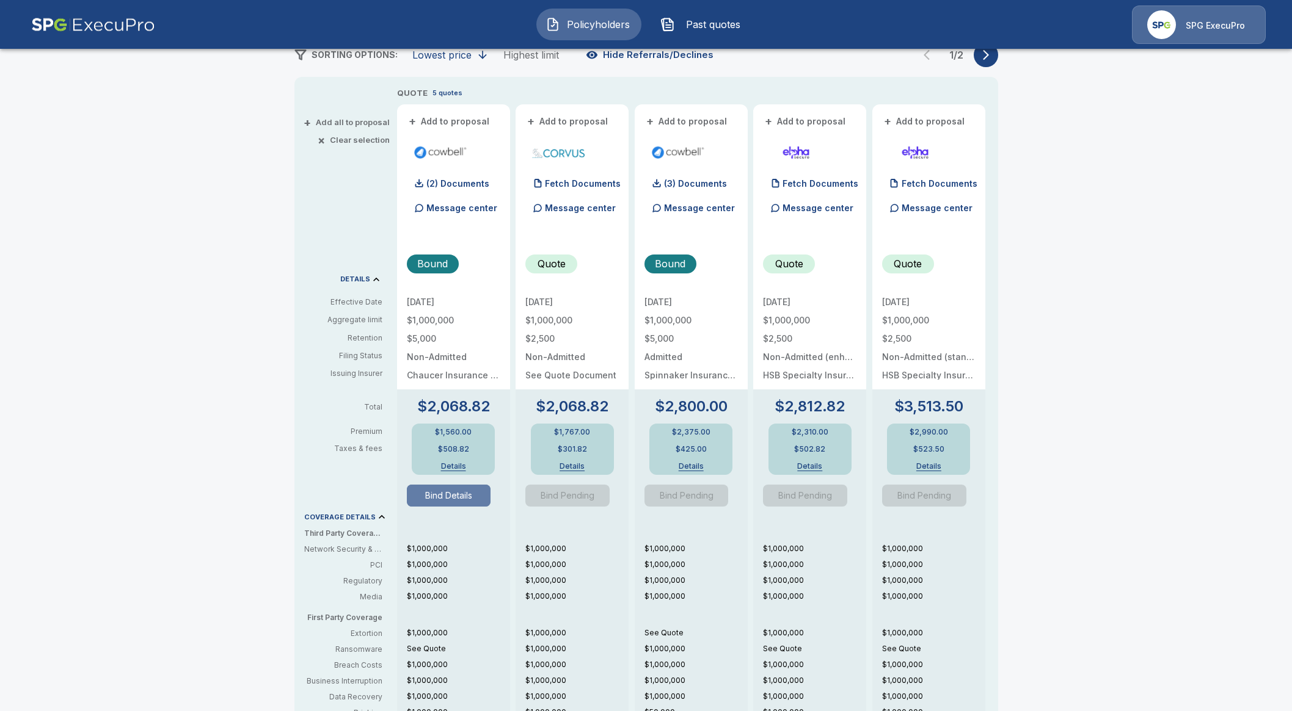
click at [460, 493] on button "Bind Details" at bounding box center [449, 496] width 84 height 22
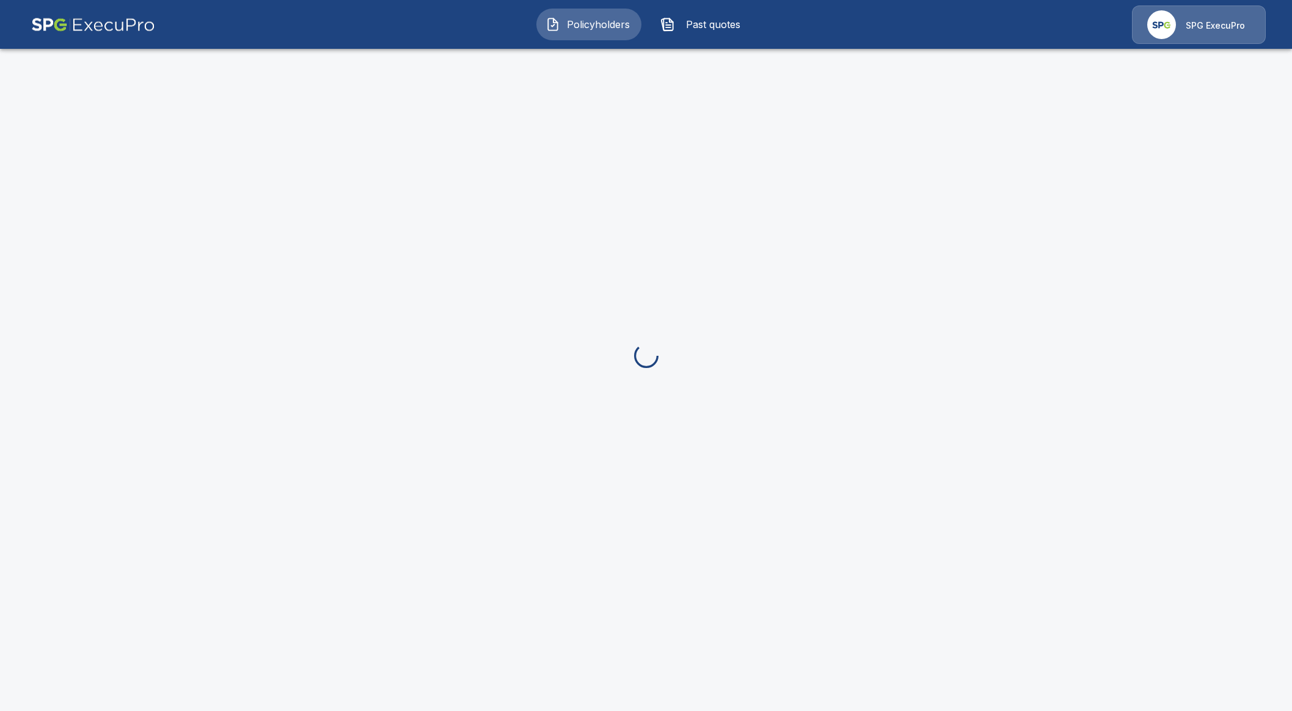
scroll to position [166, 0]
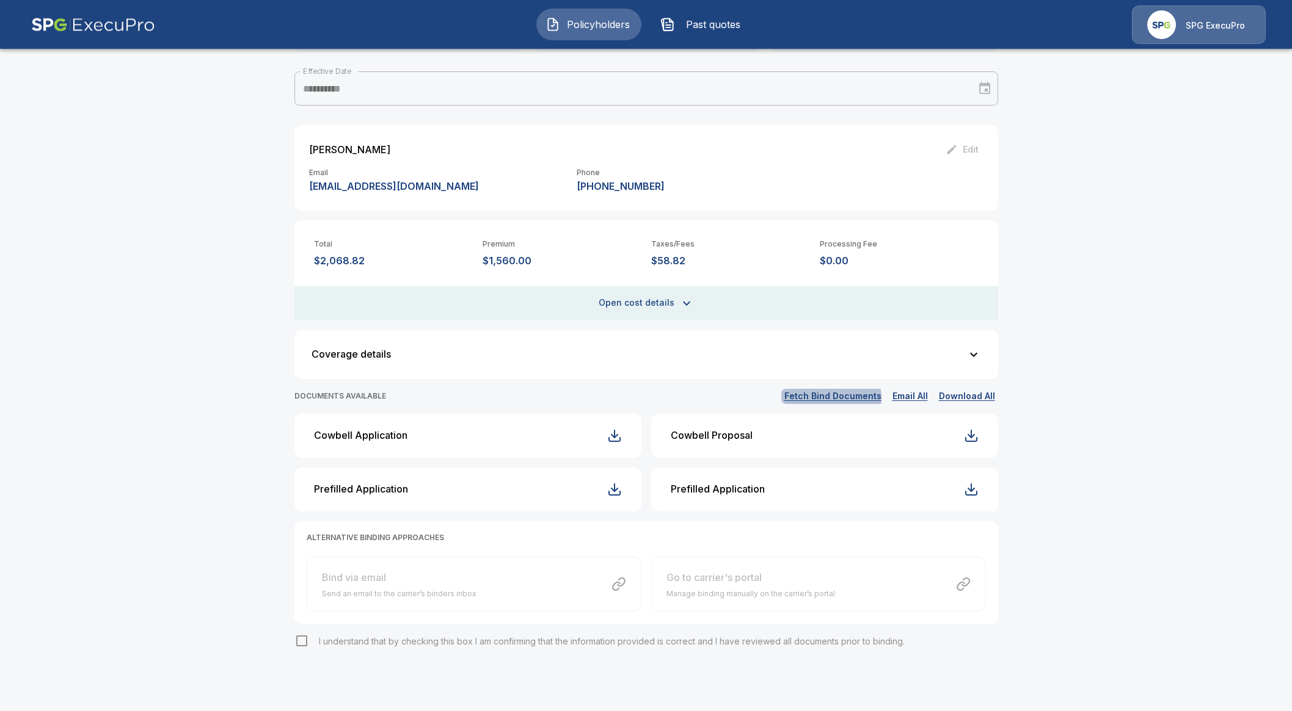
click at [824, 398] on button "Fetch Bind Documents" at bounding box center [832, 396] width 103 height 15
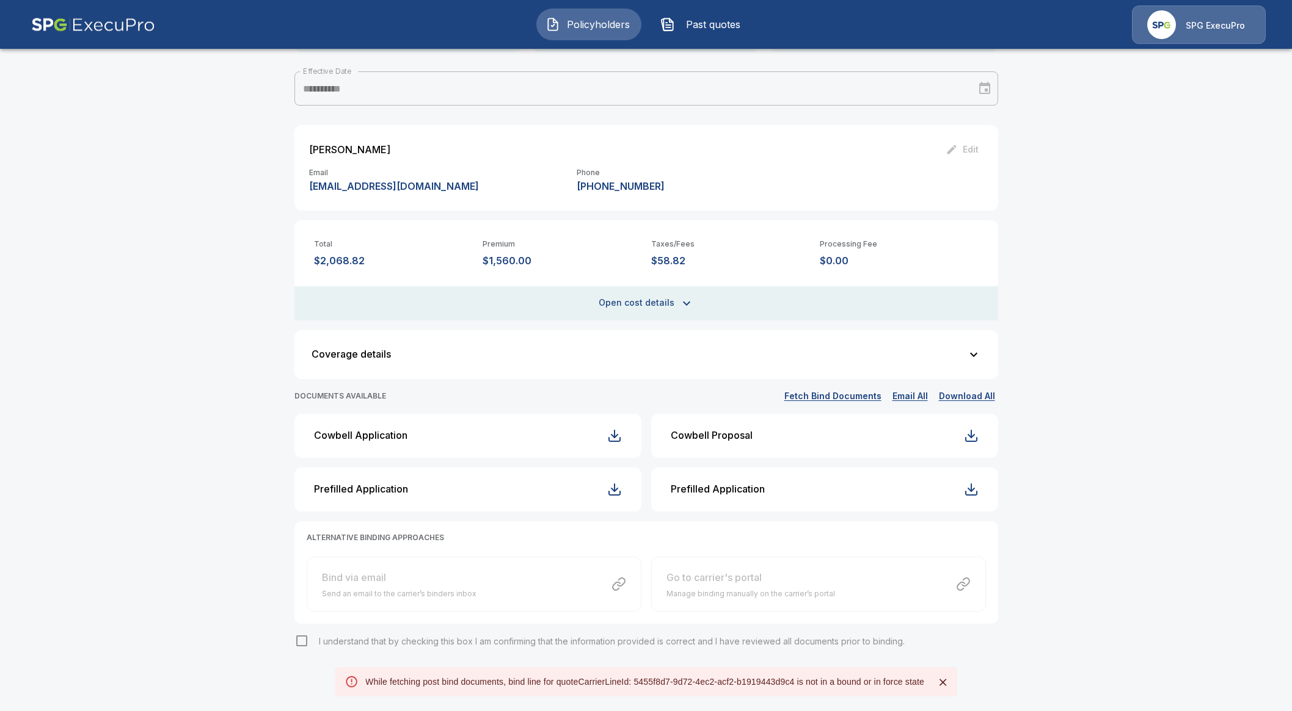
click at [847, 393] on button "Fetch Bind Documents" at bounding box center [832, 396] width 103 height 15
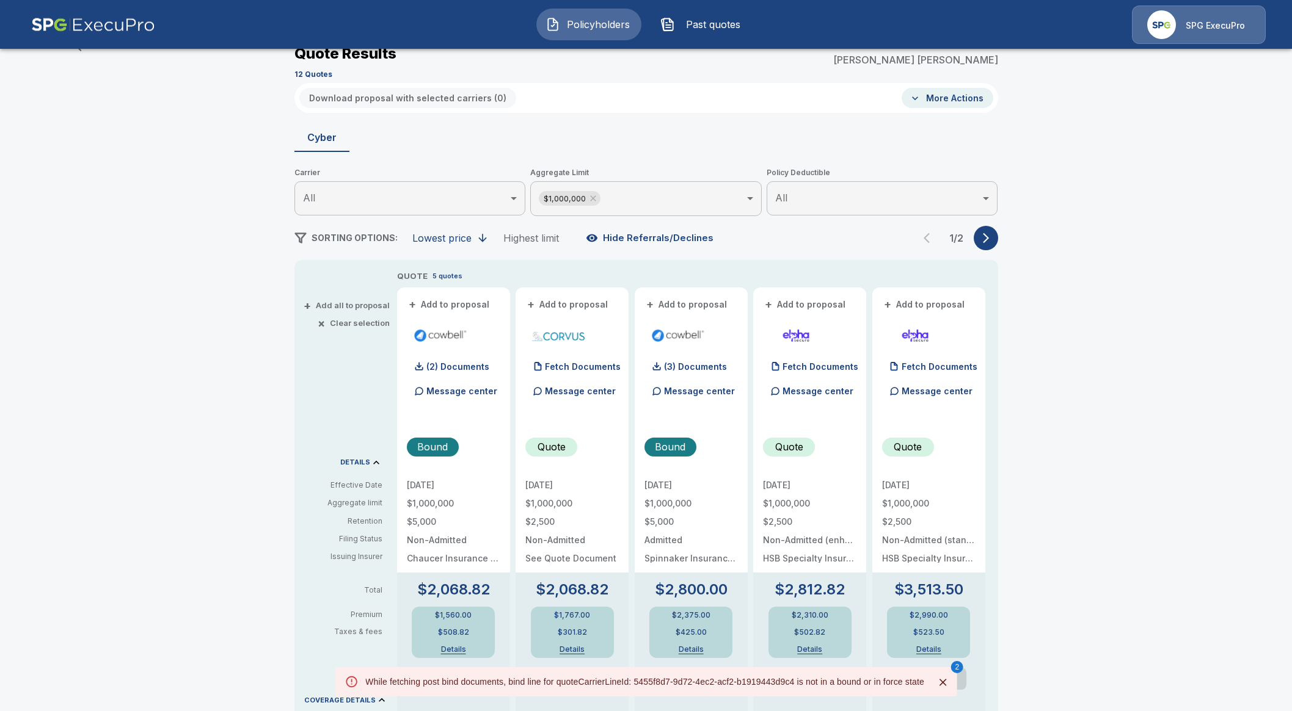
scroll to position [166, 0]
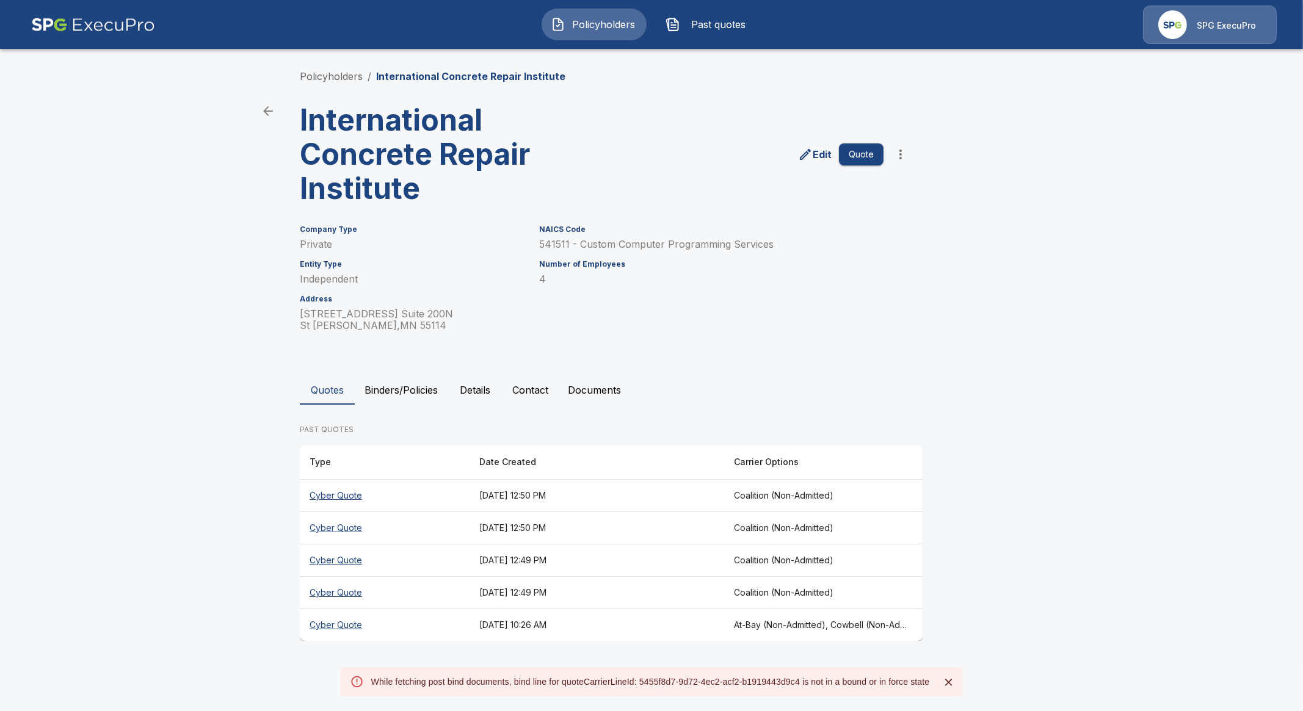
click at [582, 386] on button "Documents" at bounding box center [594, 390] width 73 height 29
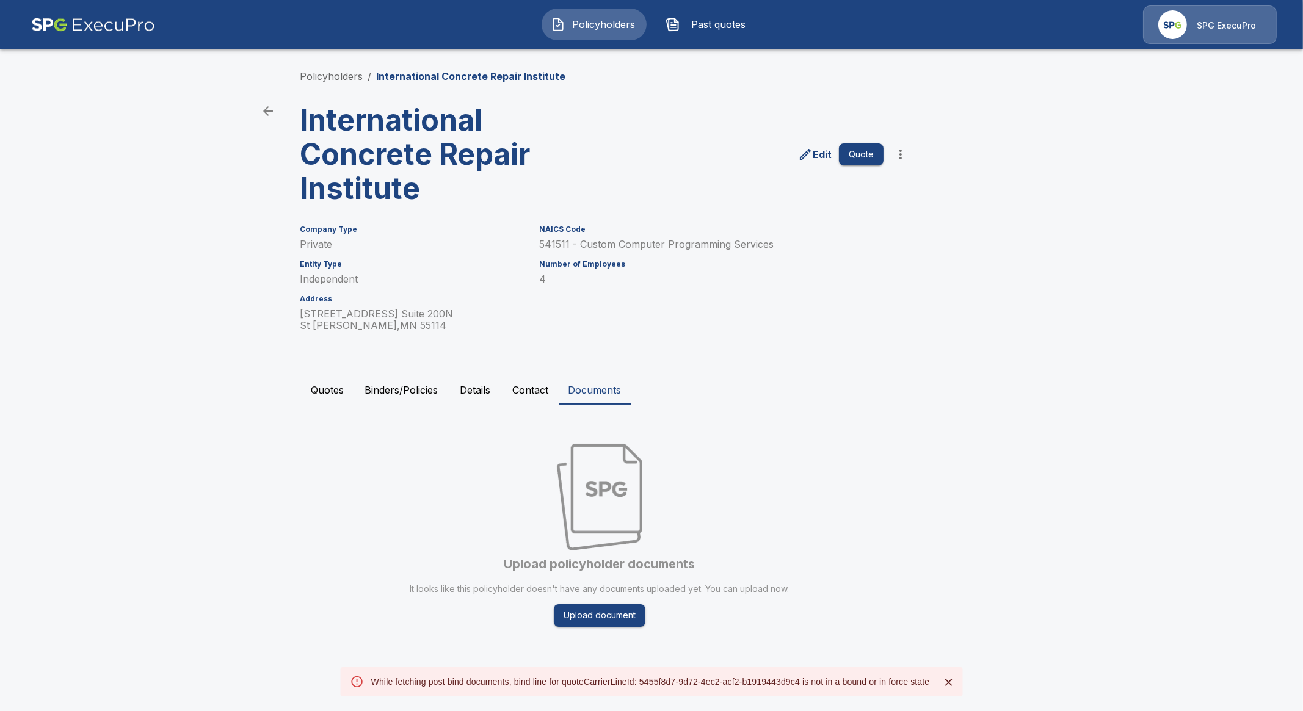
click at [368, 385] on button "Binders/Policies" at bounding box center [401, 390] width 93 height 29
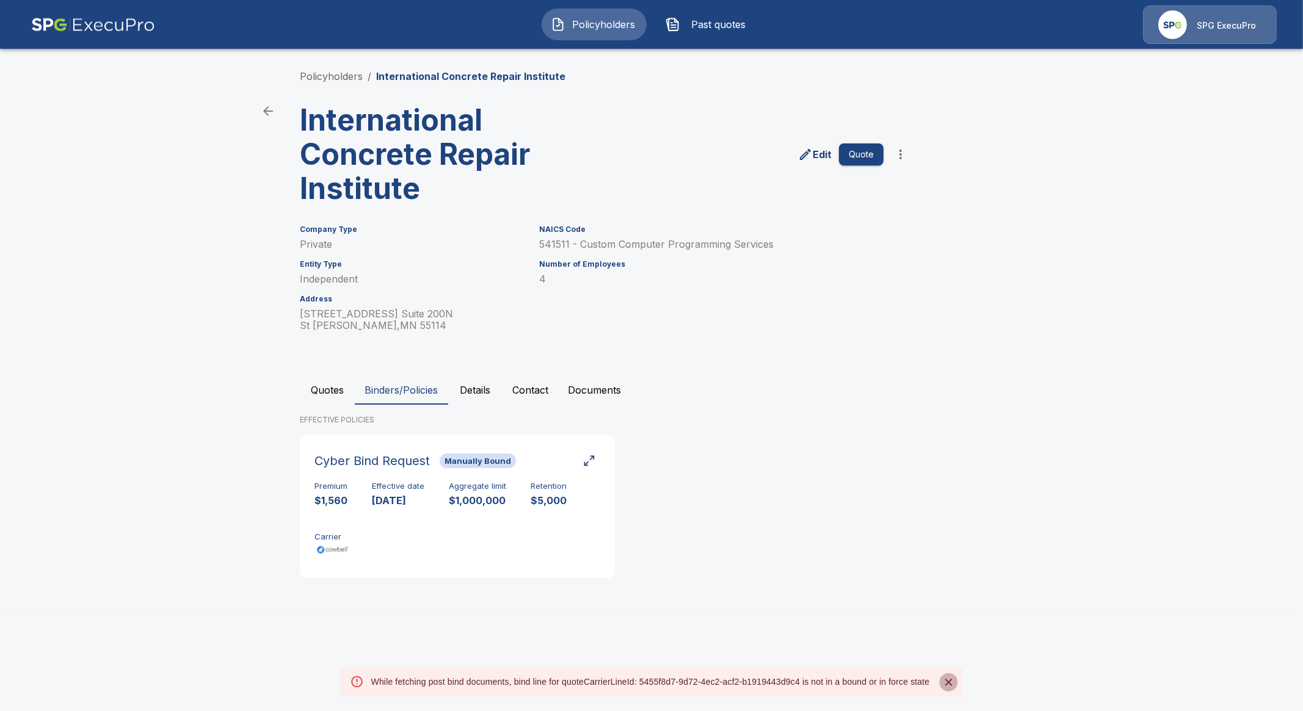
click at [953, 680] on icon "Close" at bounding box center [948, 683] width 12 height 12
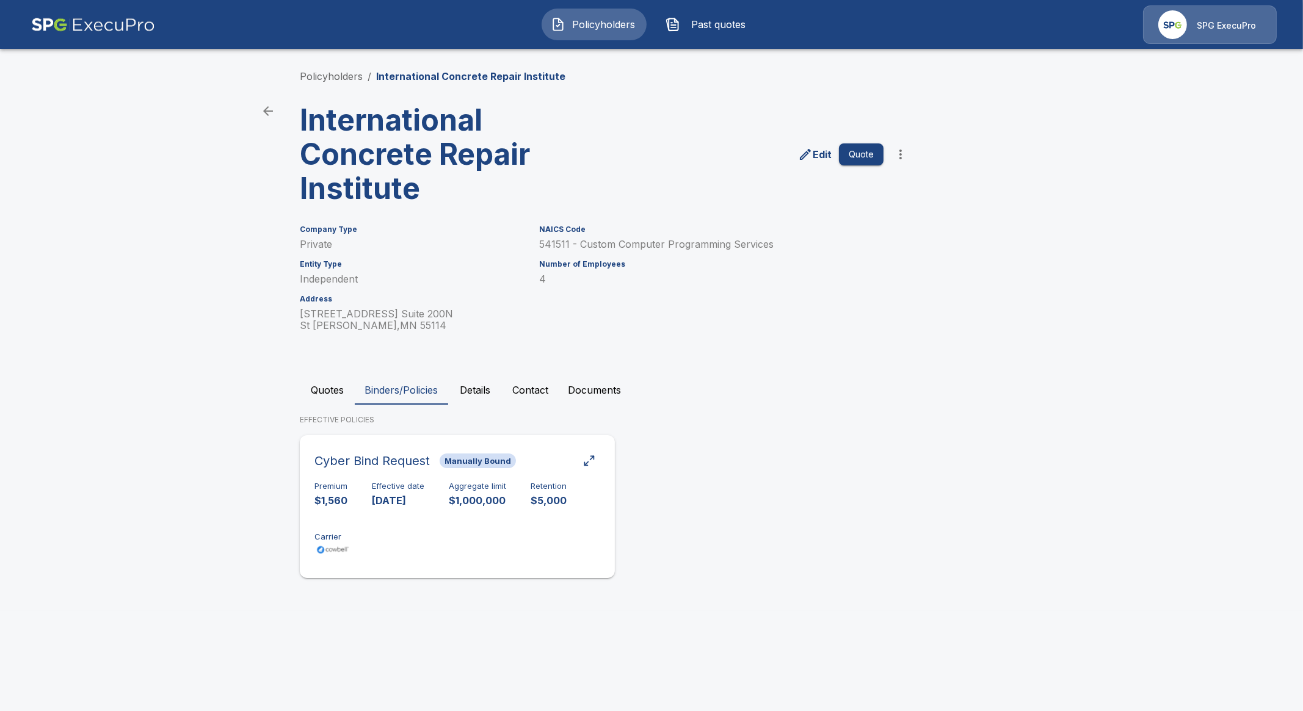
click at [407, 555] on div "Premium $1,560 Effective date 8/4/2025 Aggregate limit $1,000,000 Retention $5,…" at bounding box center [458, 520] width 286 height 77
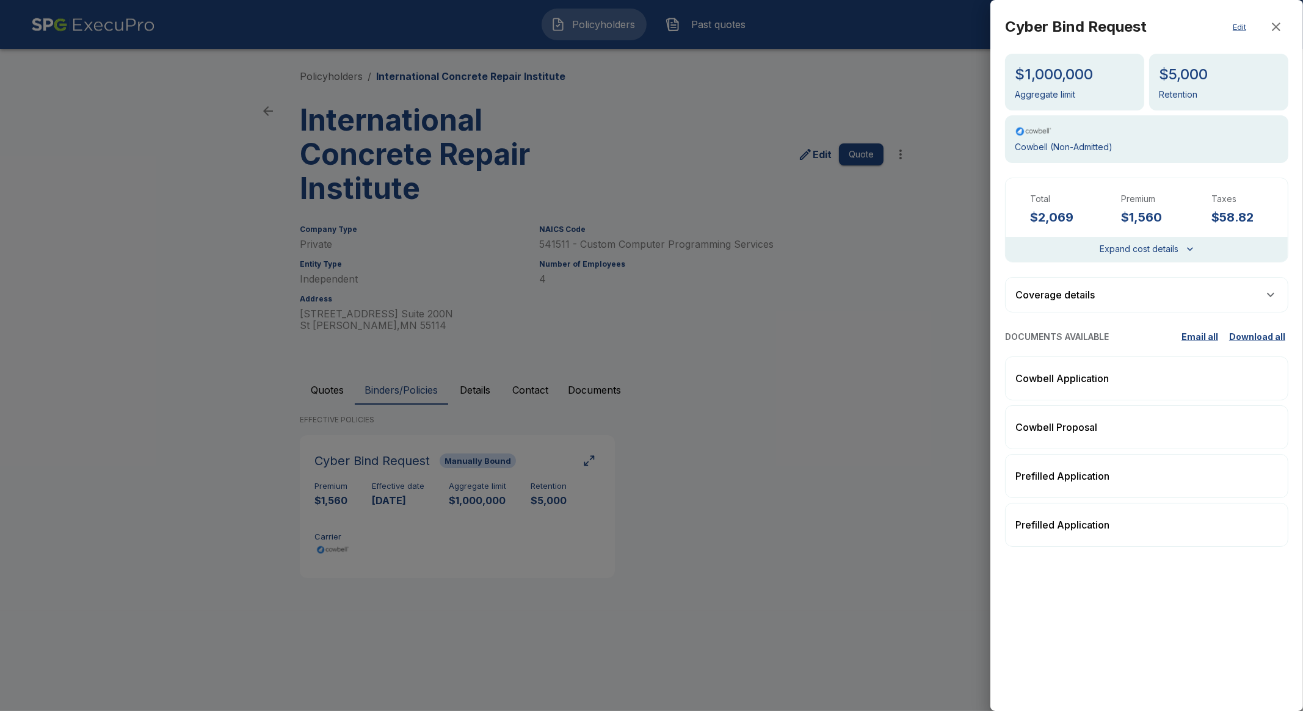
click at [811, 639] on div at bounding box center [651, 355] width 1303 height 711
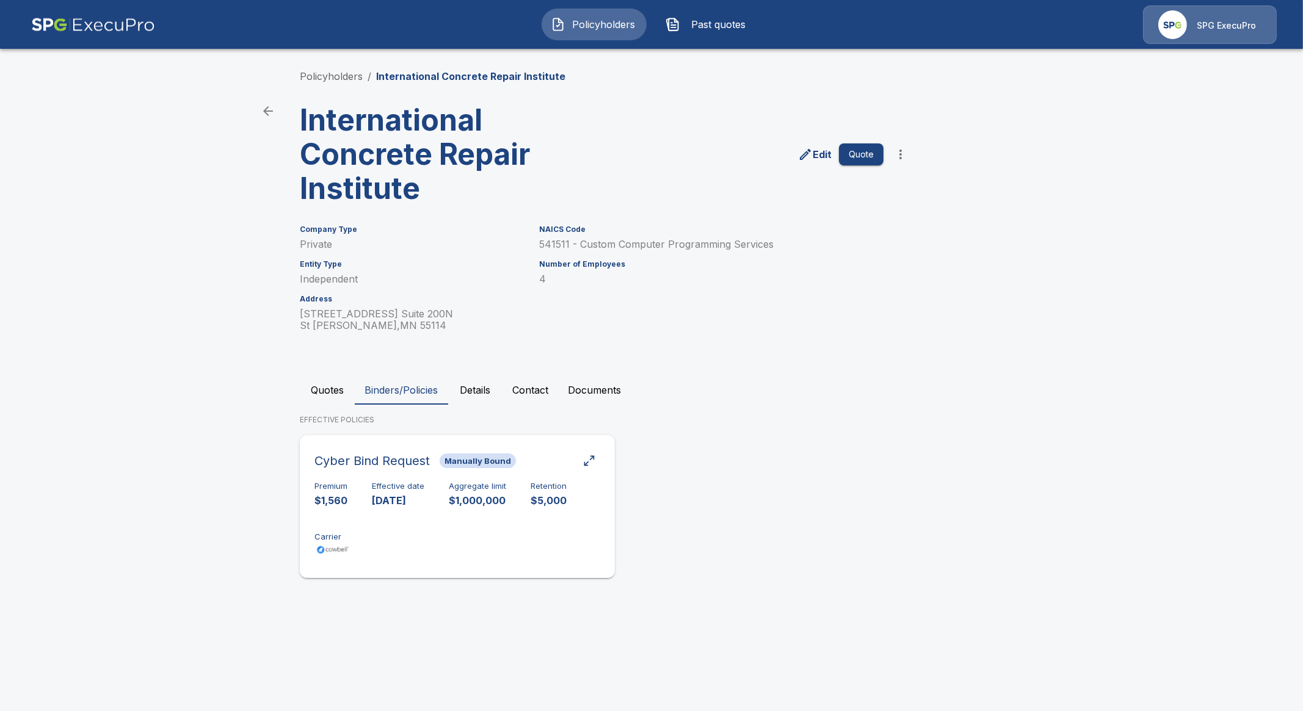
click at [376, 514] on div "Premium $1,560 Effective date 8/4/2025 Aggregate limit $1,000,000 Retention $5,…" at bounding box center [458, 520] width 286 height 77
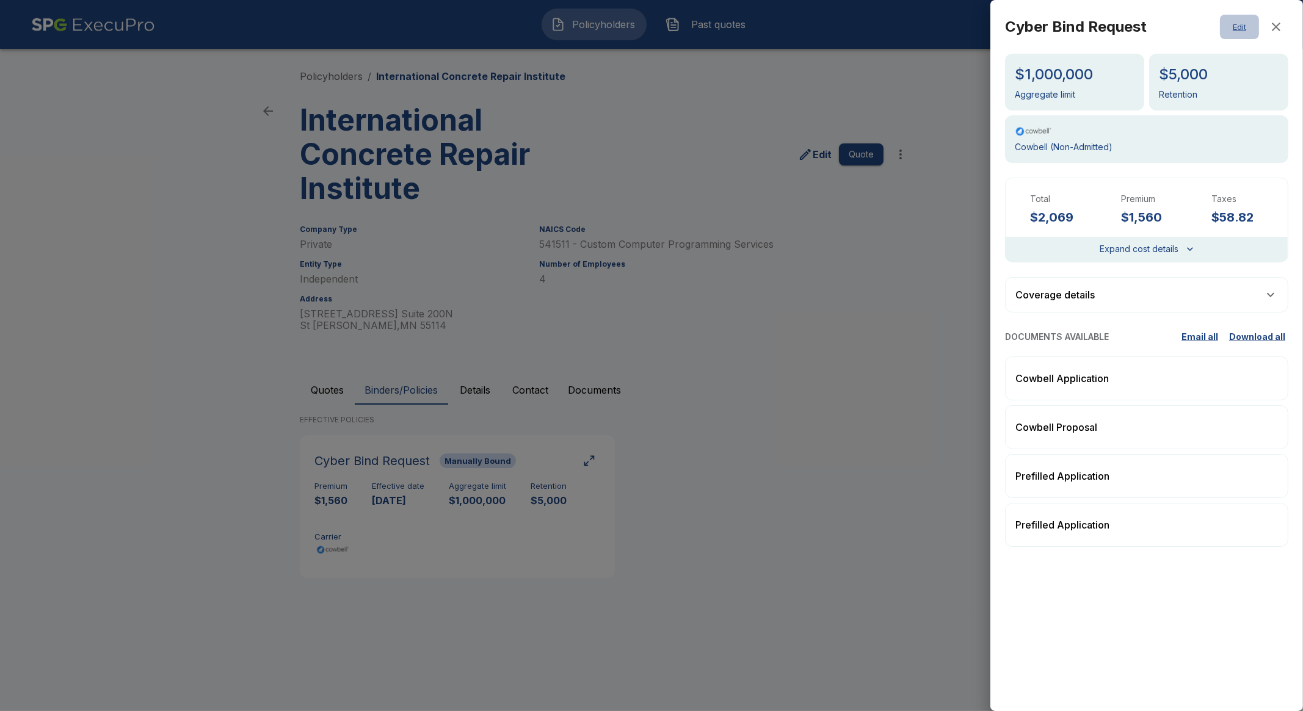
click at [1232, 23] on button "Edit" at bounding box center [1239, 27] width 39 height 24
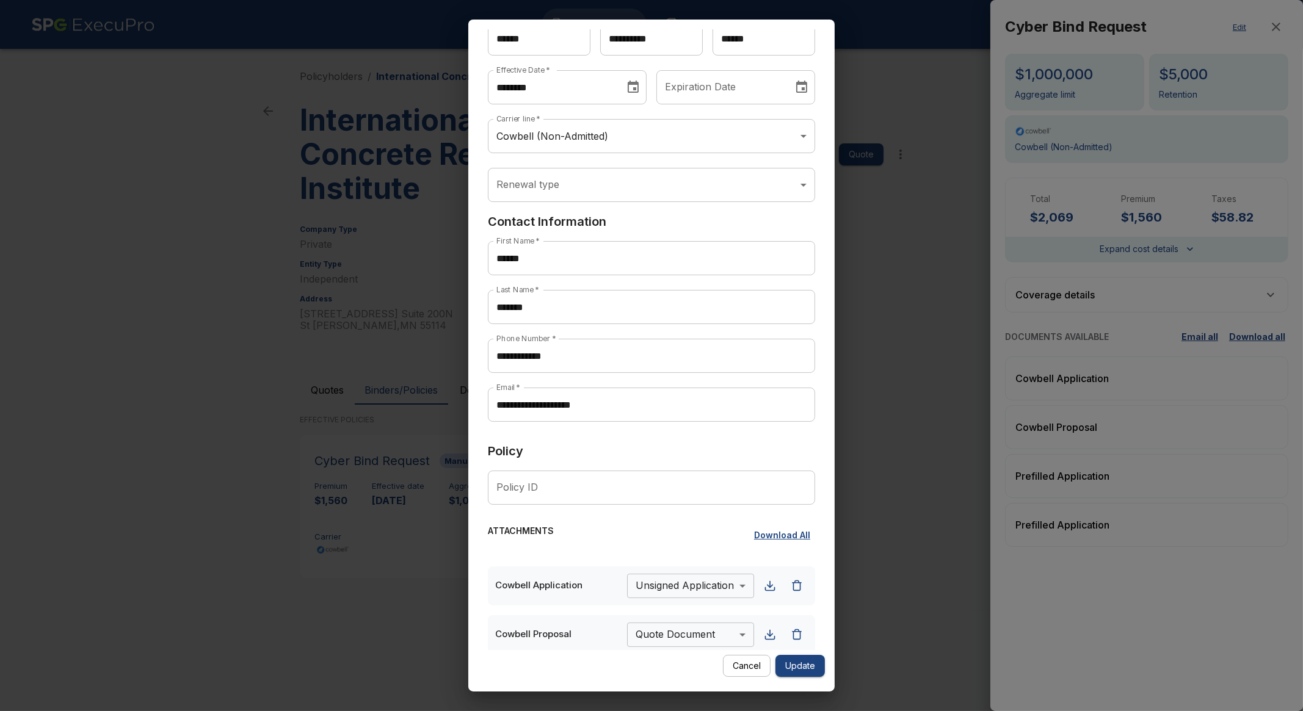
scroll to position [206, 0]
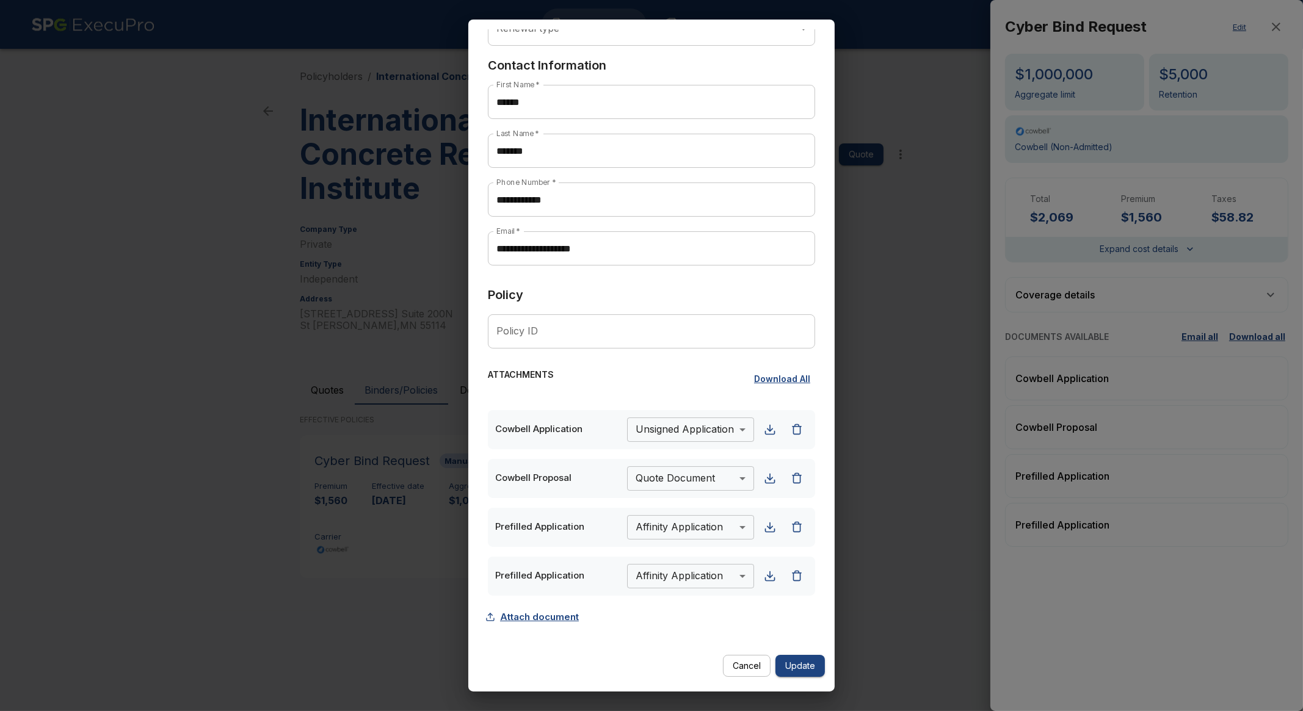
click at [540, 621] on button "Attach document" at bounding box center [536, 617] width 96 height 23
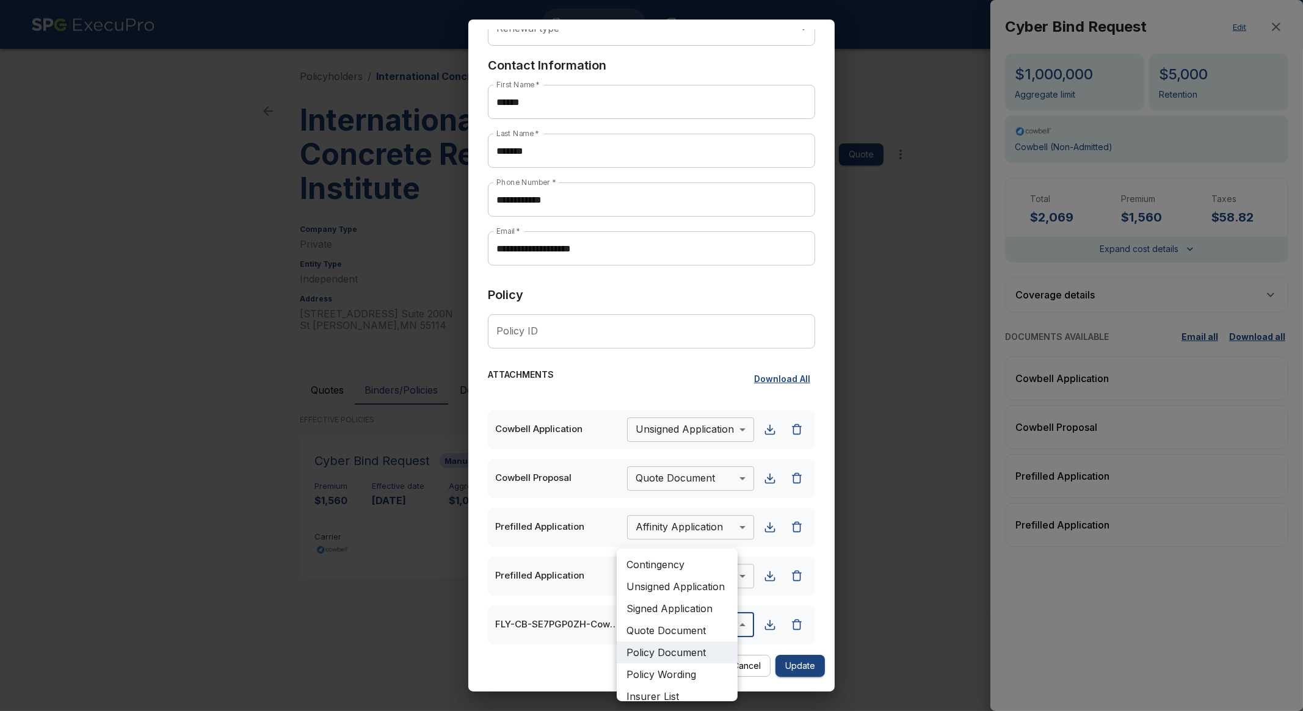
click at [677, 611] on body "**********" at bounding box center [651, 305] width 1303 height 611
click at [691, 572] on li "Debit Note" at bounding box center [677, 567] width 121 height 22
type input "**********"
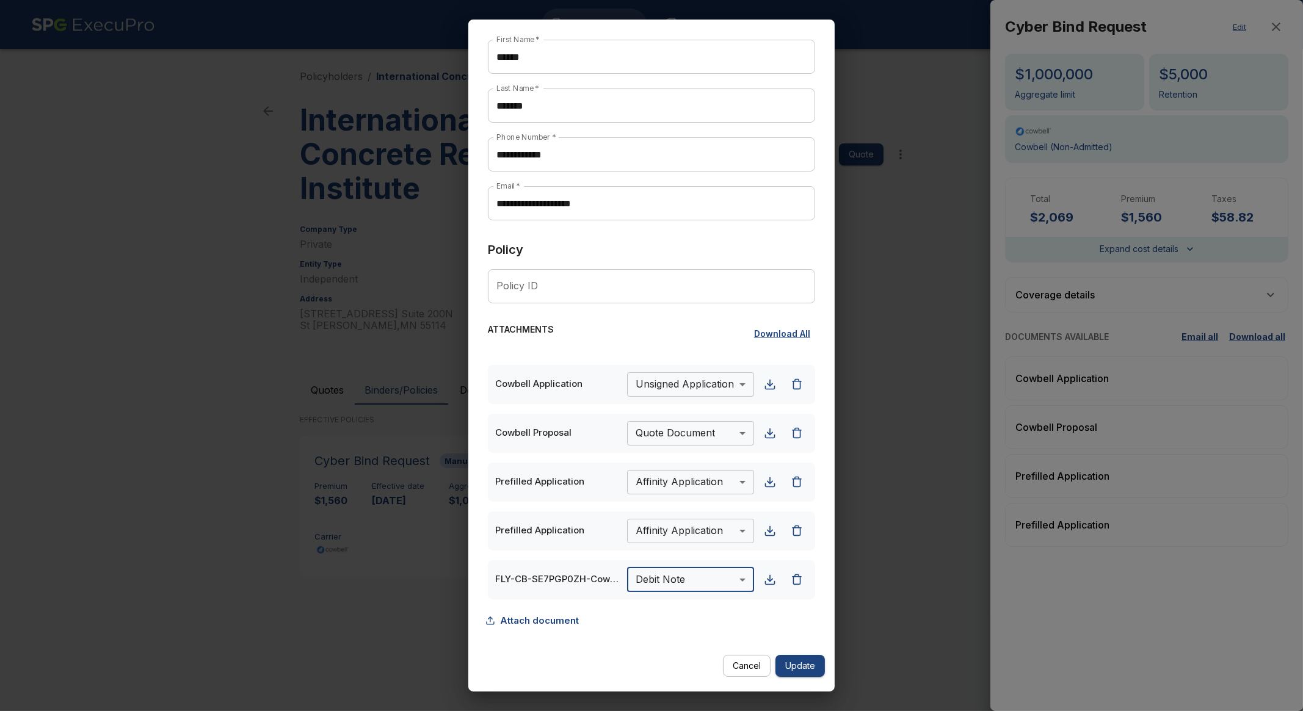
scroll to position [255, 0]
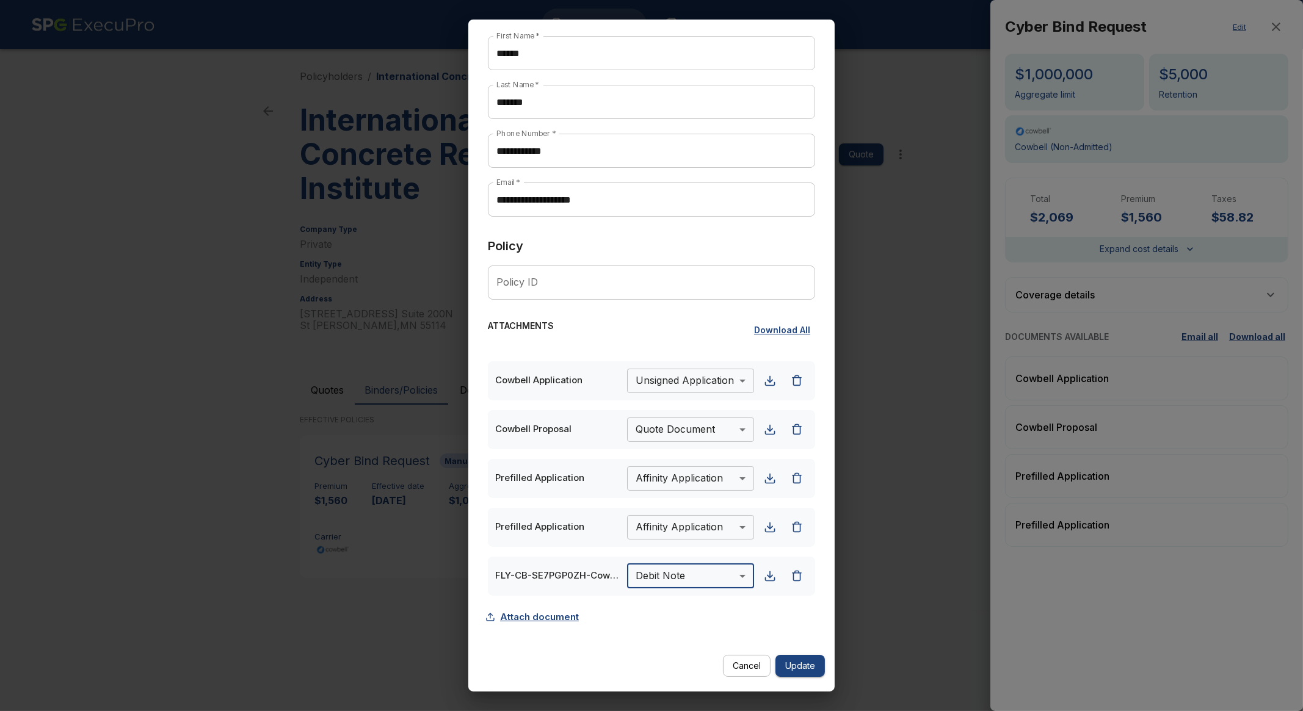
click at [525, 608] on button "Attach document" at bounding box center [536, 617] width 96 height 23
click at [688, 611] on body "**********" at bounding box center [651, 305] width 1303 height 611
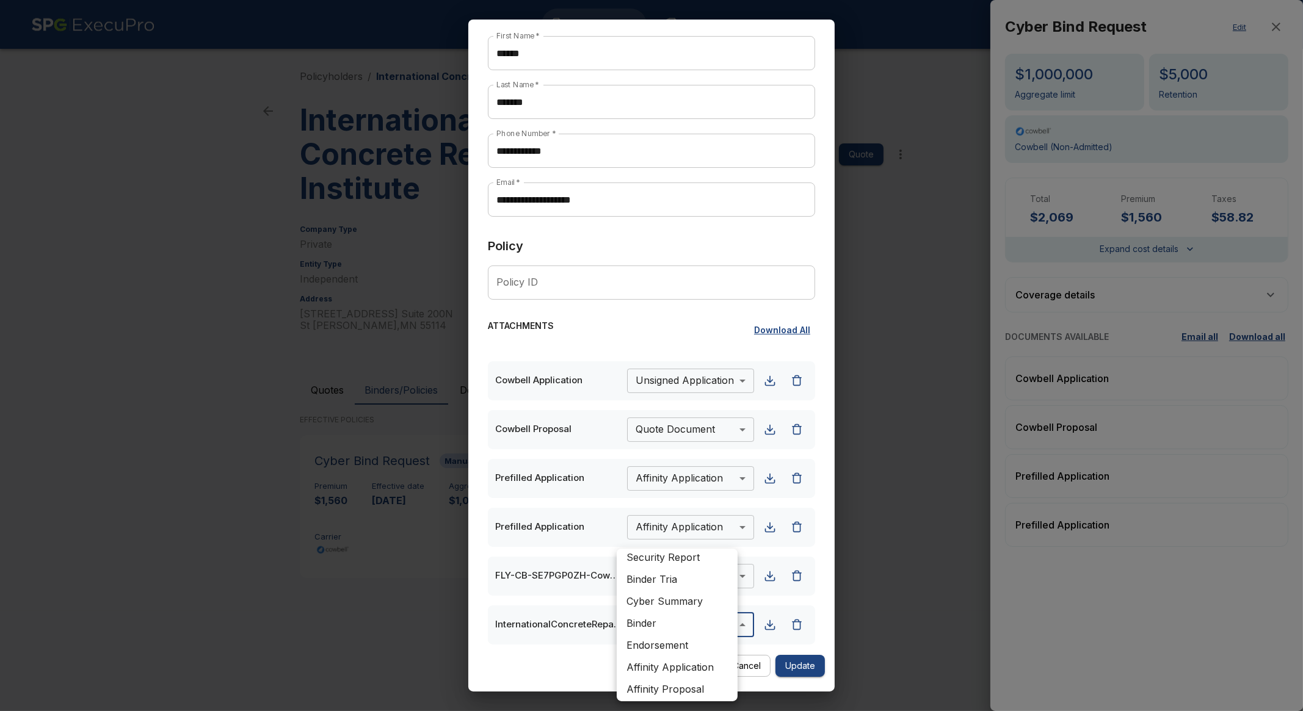
scroll to position [208, 0]
click at [671, 622] on li "Binder" at bounding box center [677, 620] width 121 height 22
type input "******"
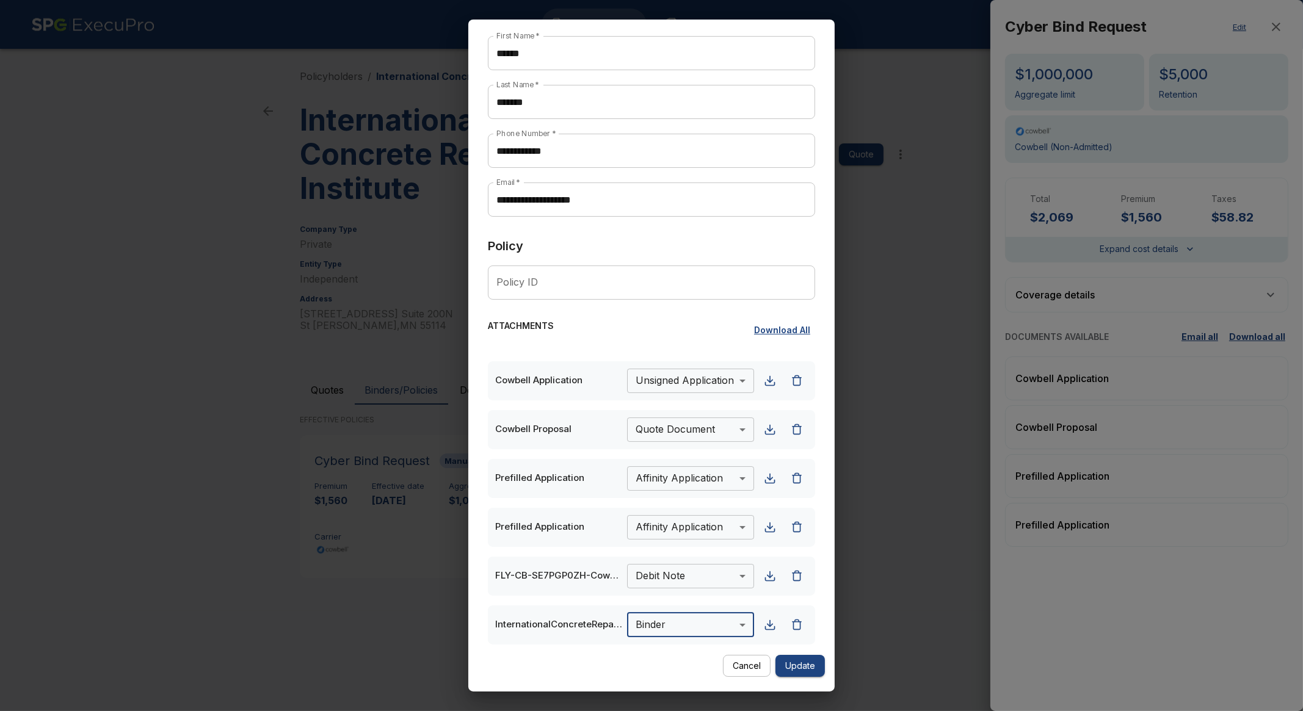
click at [809, 670] on button "Update" at bounding box center [800, 666] width 49 height 23
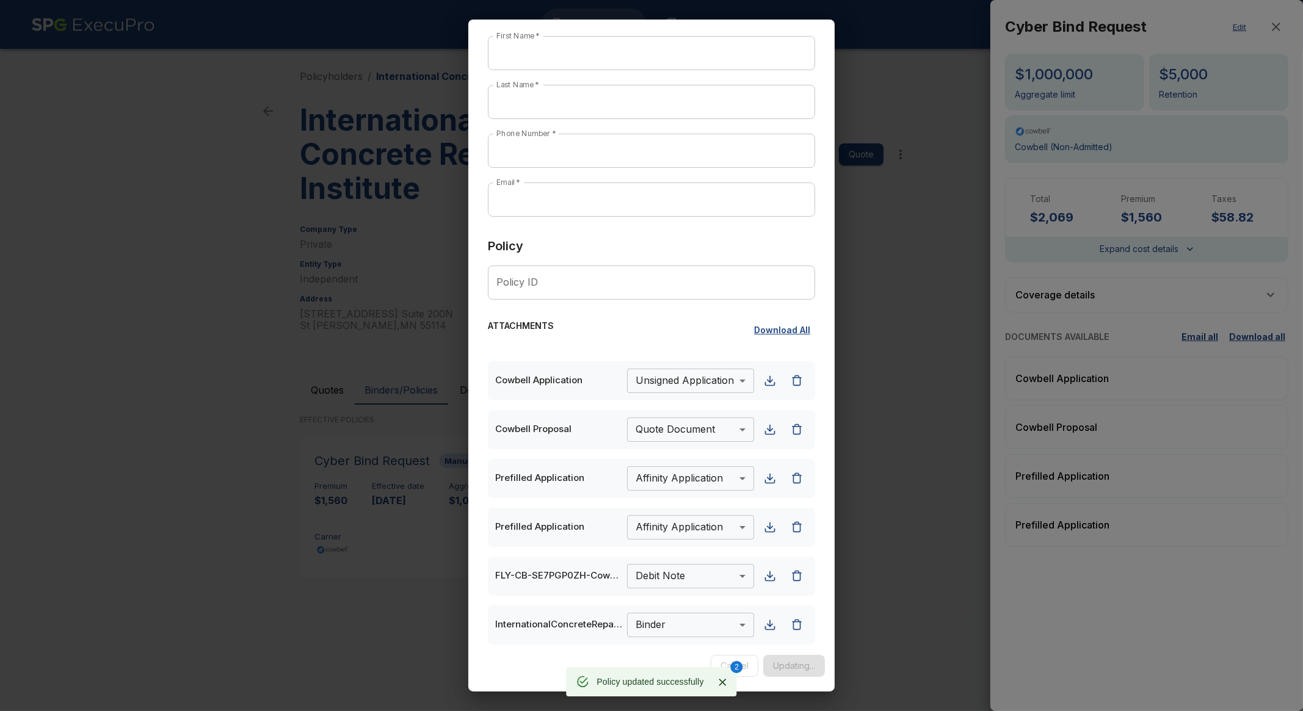
scroll to position [10, 0]
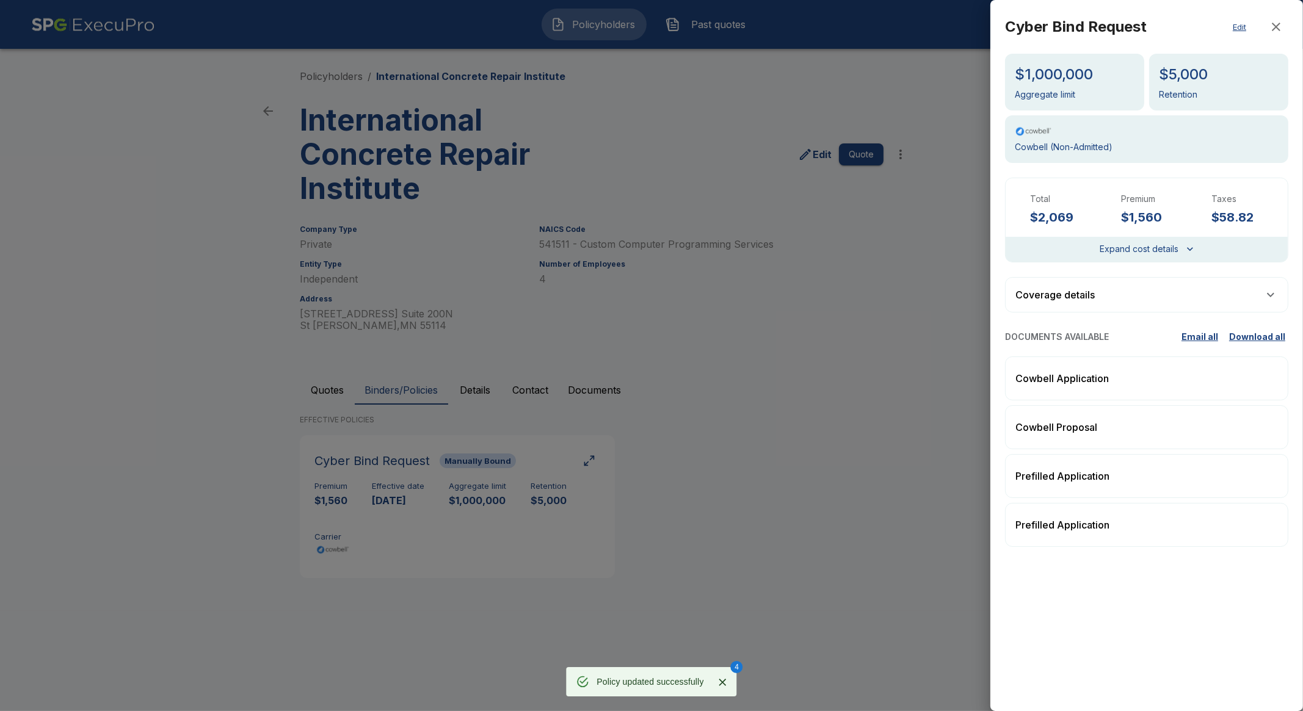
click at [561, 133] on div at bounding box center [651, 355] width 1303 height 711
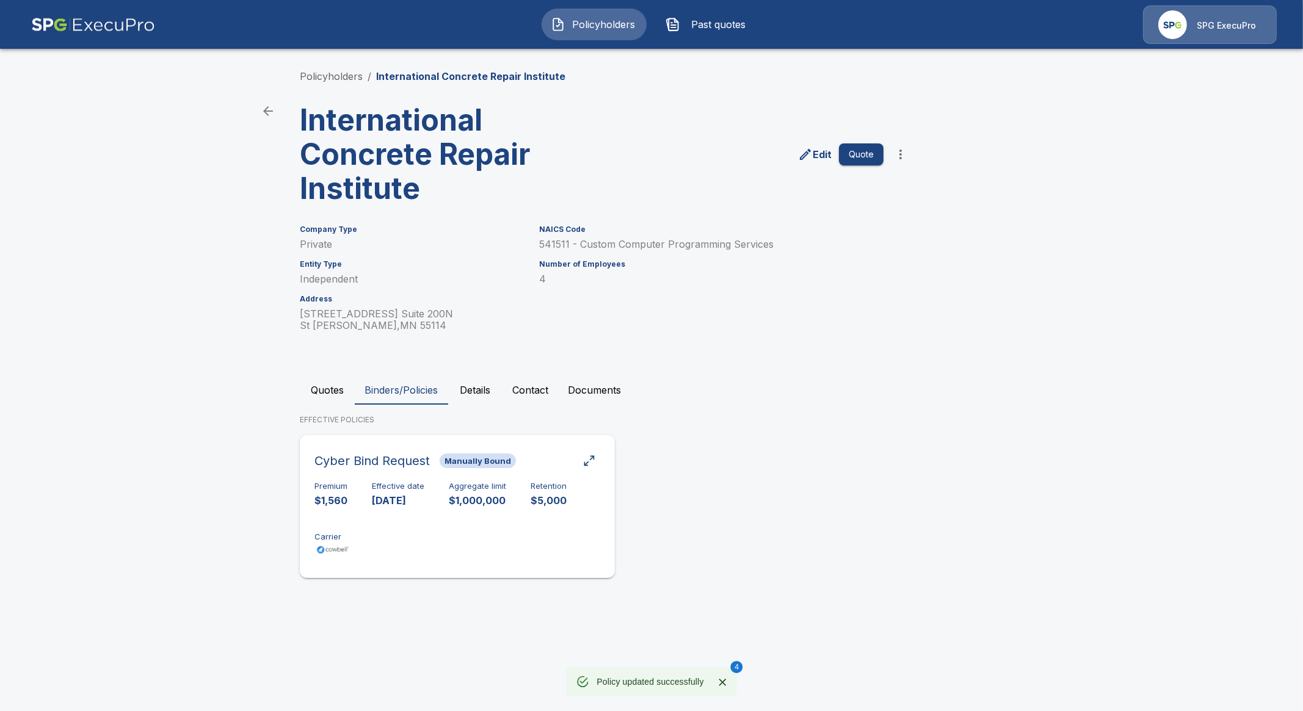
click at [363, 522] on div "Premium $1,560 Effective date 8/4/2025 Aggregate limit $1,000,000 Retention $5,…" at bounding box center [458, 520] width 286 height 77
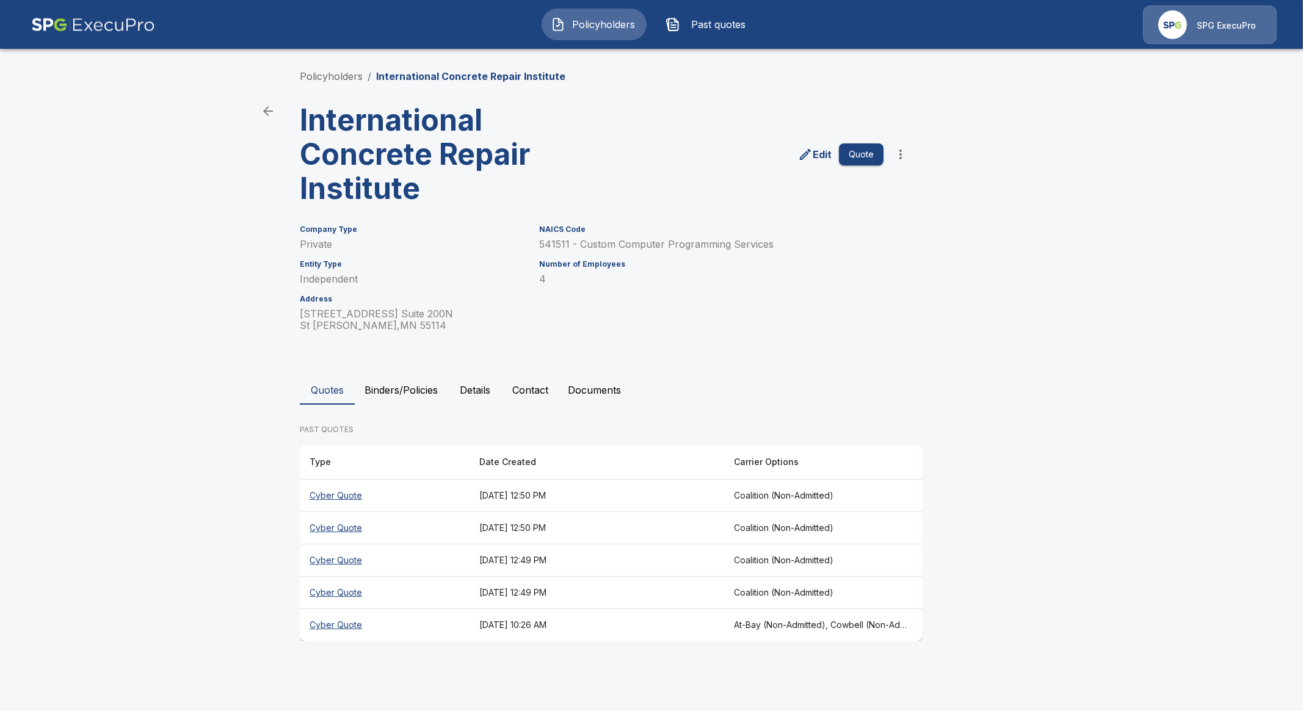
click at [391, 404] on div "Quotes Binders/Policies Details Contact Documents PAST QUOTES Type Date Created…" at bounding box center [652, 509] width 704 height 266
click at [393, 394] on button "Binders/Policies" at bounding box center [401, 390] width 93 height 29
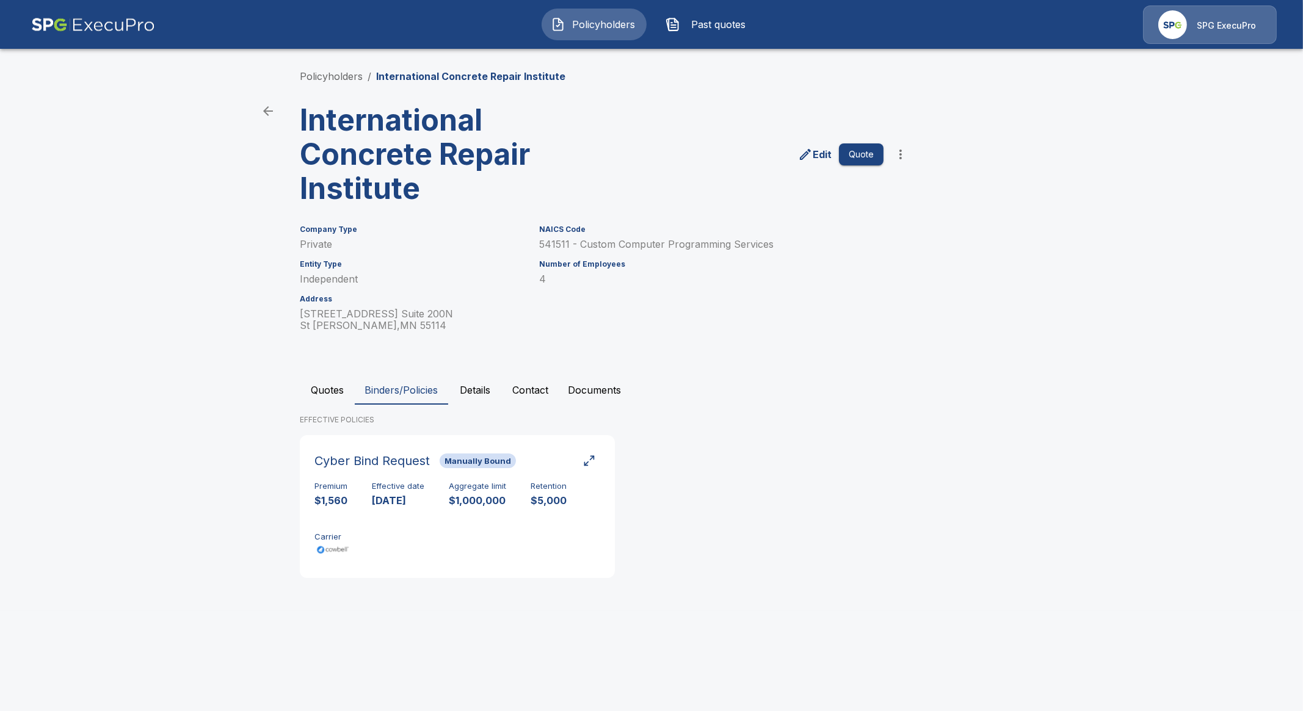
click at [376, 490] on h6 "Effective date" at bounding box center [398, 487] width 53 height 10
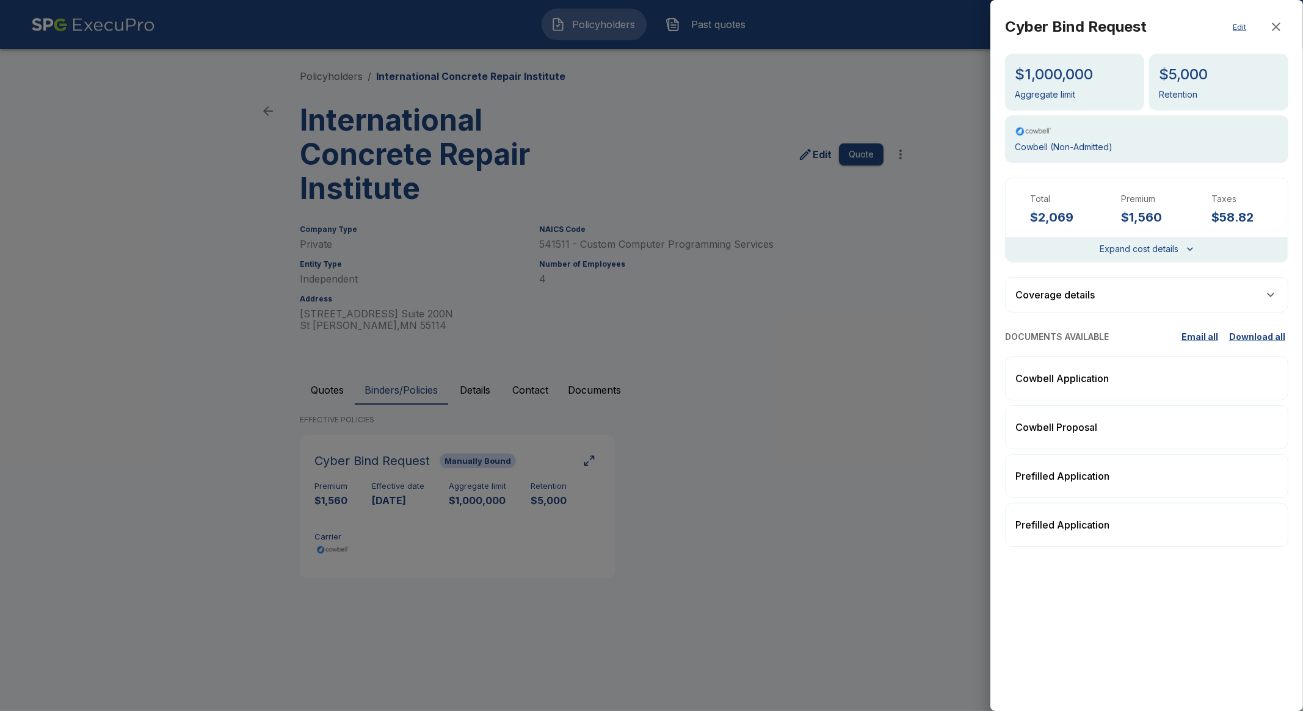
click at [843, 542] on div at bounding box center [651, 355] width 1303 height 711
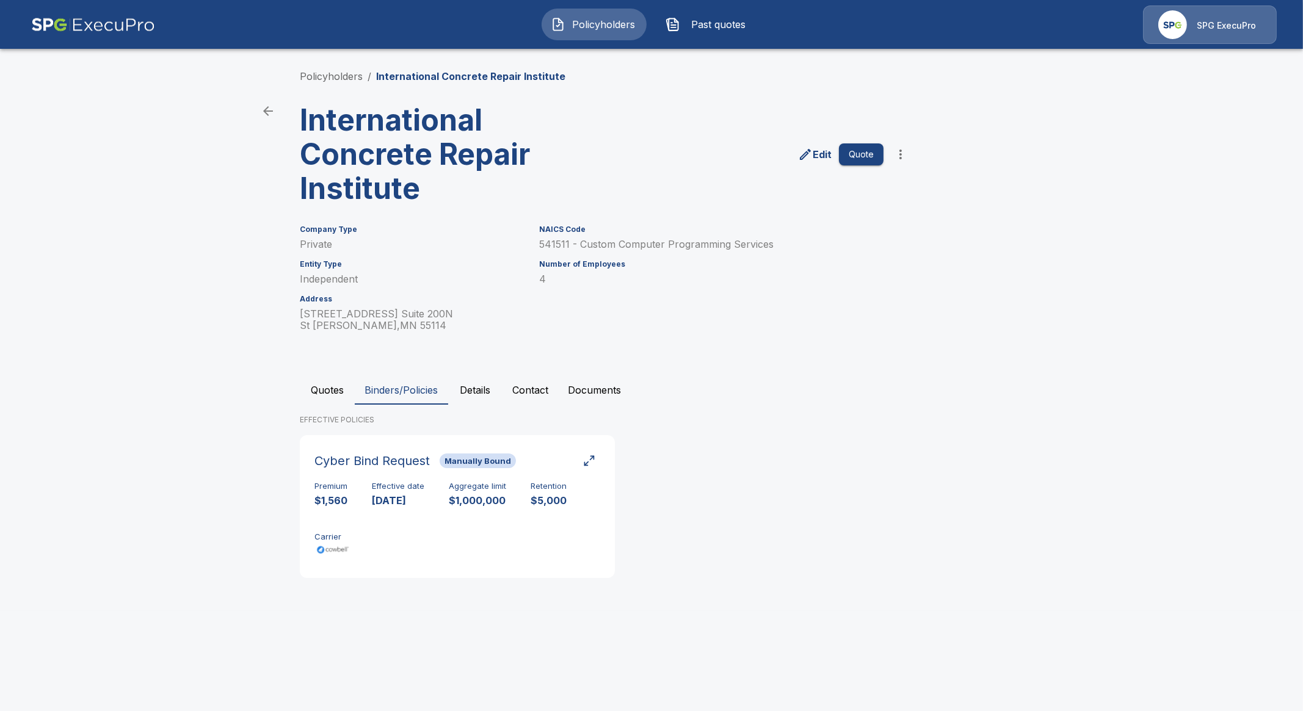
click at [558, 30] on img "button" at bounding box center [558, 24] width 15 height 15
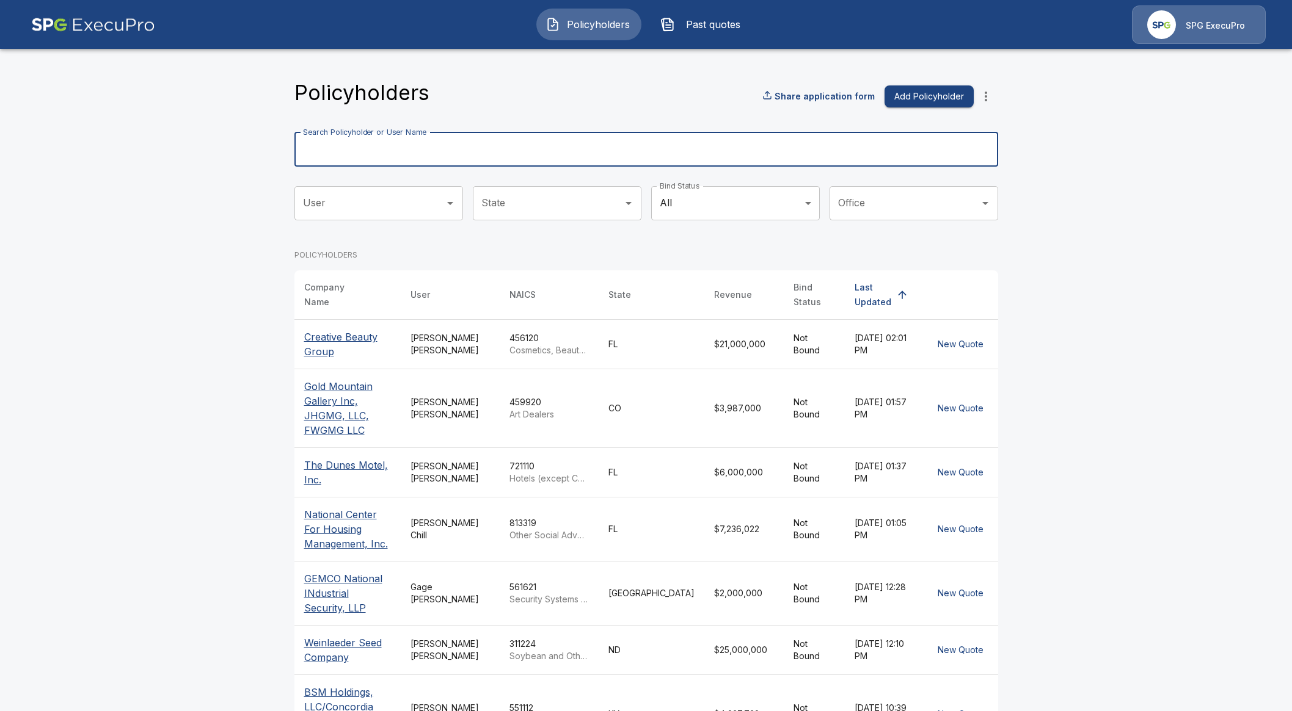
click at [547, 133] on input "Search Policyholder or User Name" at bounding box center [639, 150] width 690 height 34
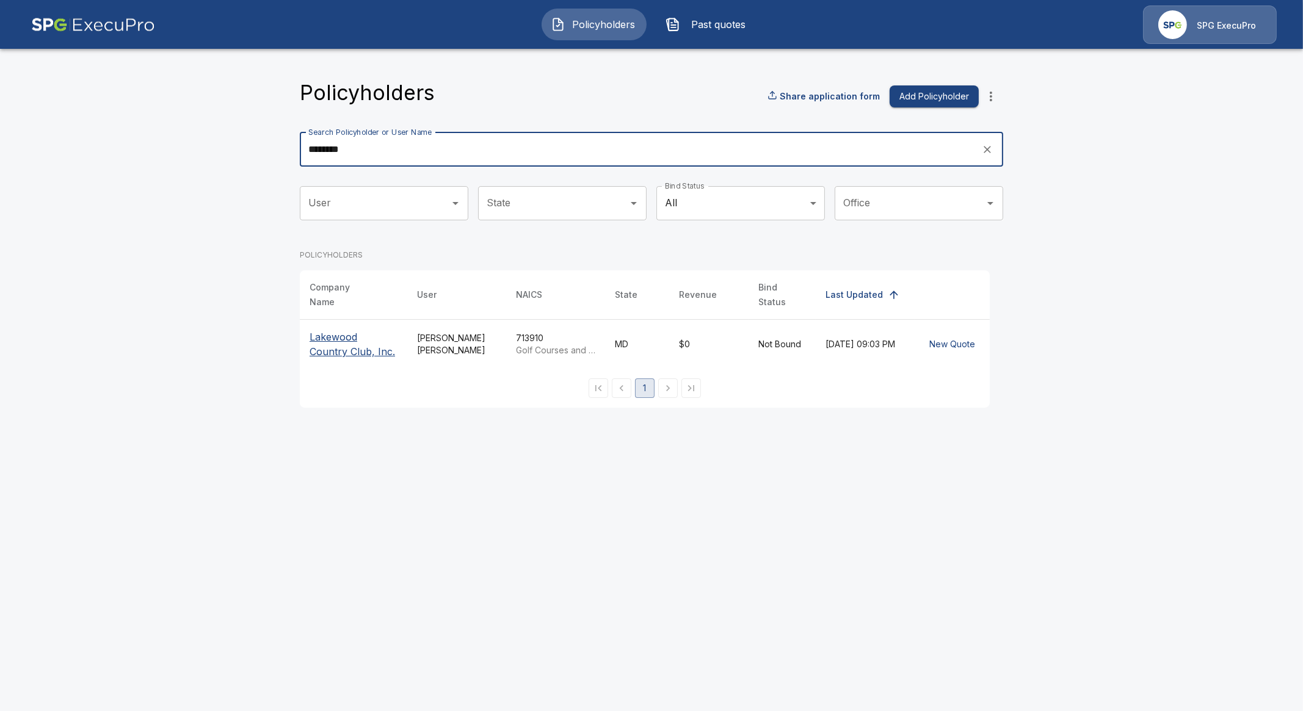
type input "********"
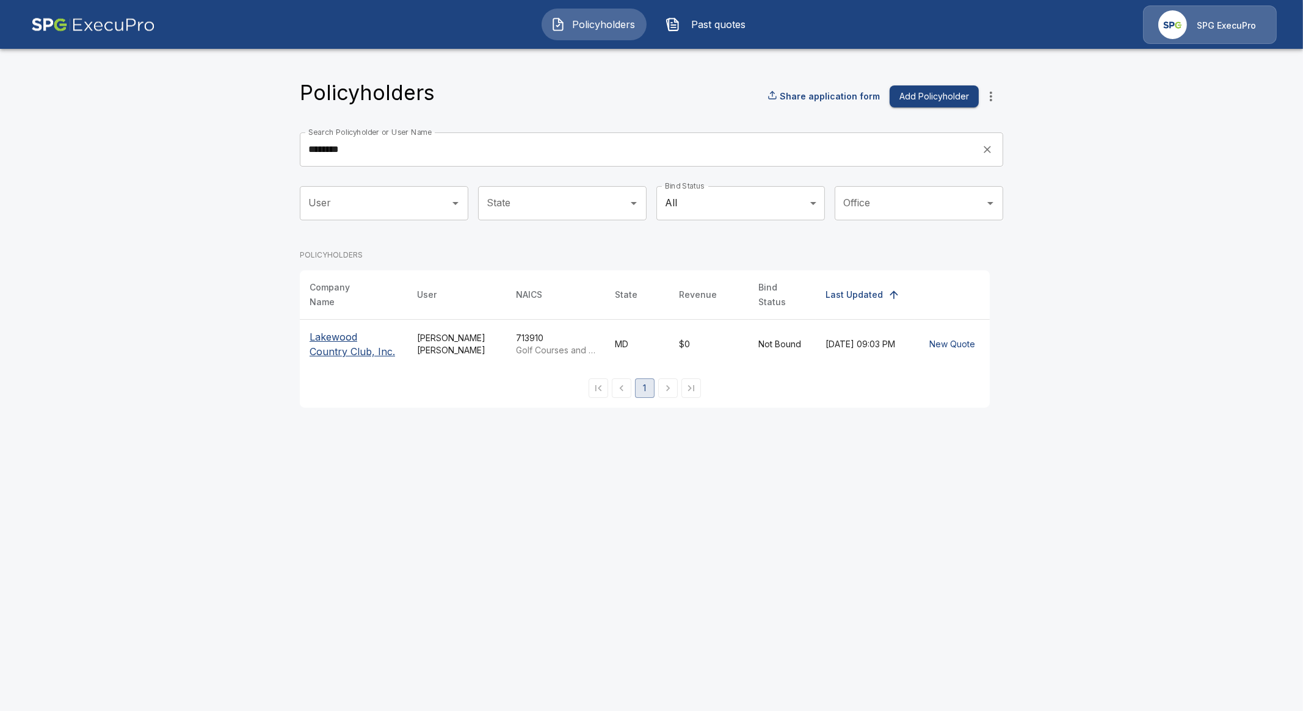
click at [327, 333] on p "Lakewood Country Club, Inc." at bounding box center [354, 344] width 88 height 29
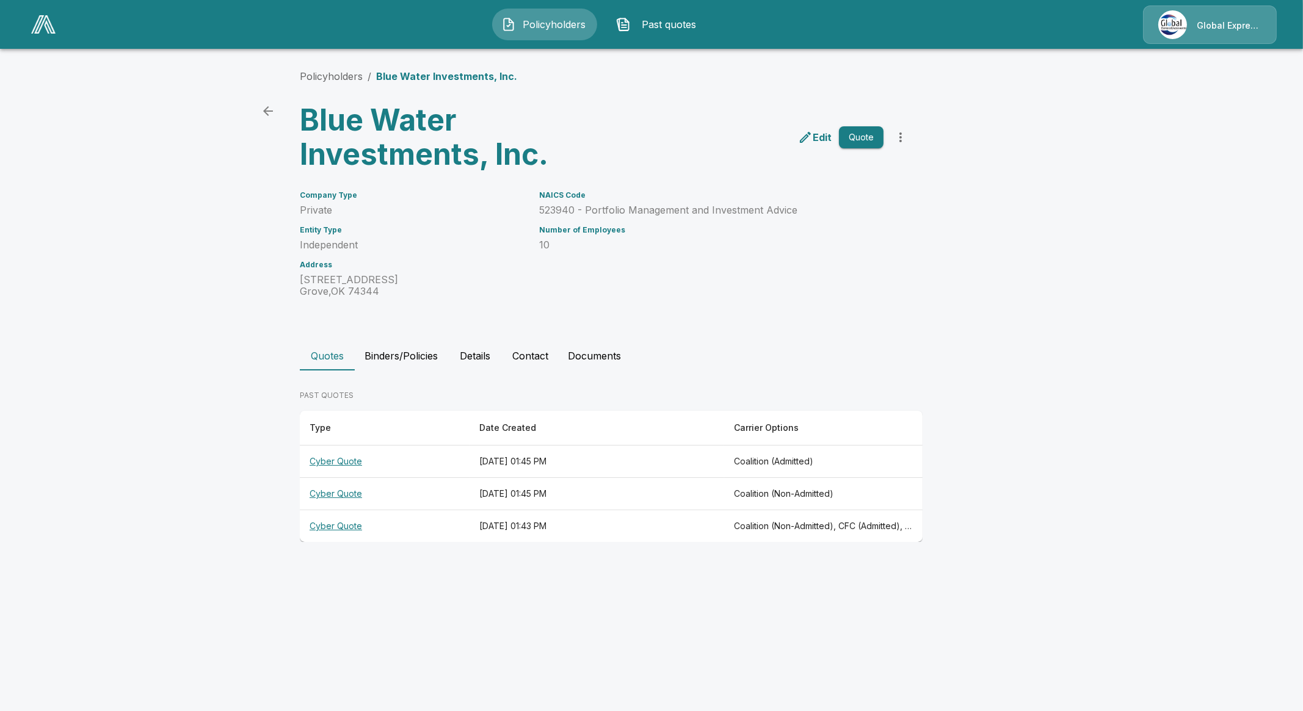
click at [327, 457] on th "Cyber Quote" at bounding box center [385, 462] width 170 height 32
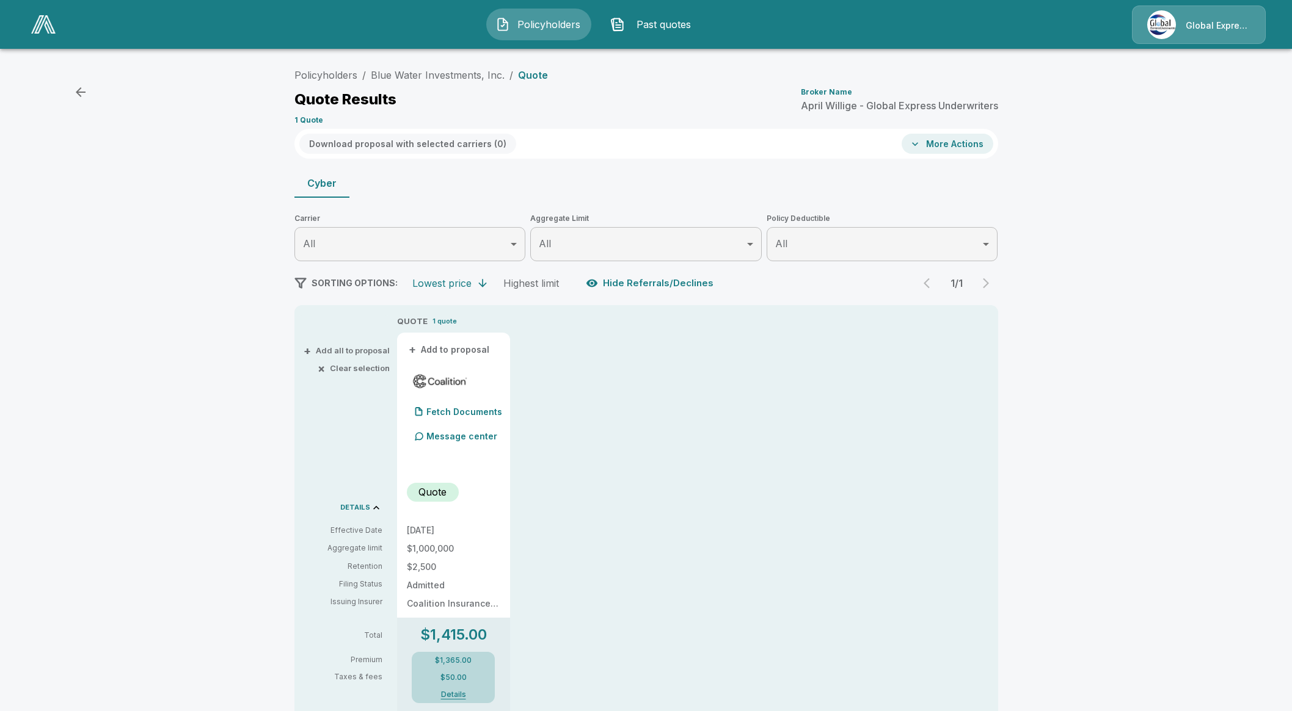
click at [644, 288] on button "Hide Referrals/Declines" at bounding box center [650, 283] width 135 height 23
click at [674, 285] on button "Show Referrals/Declines" at bounding box center [652, 283] width 139 height 23
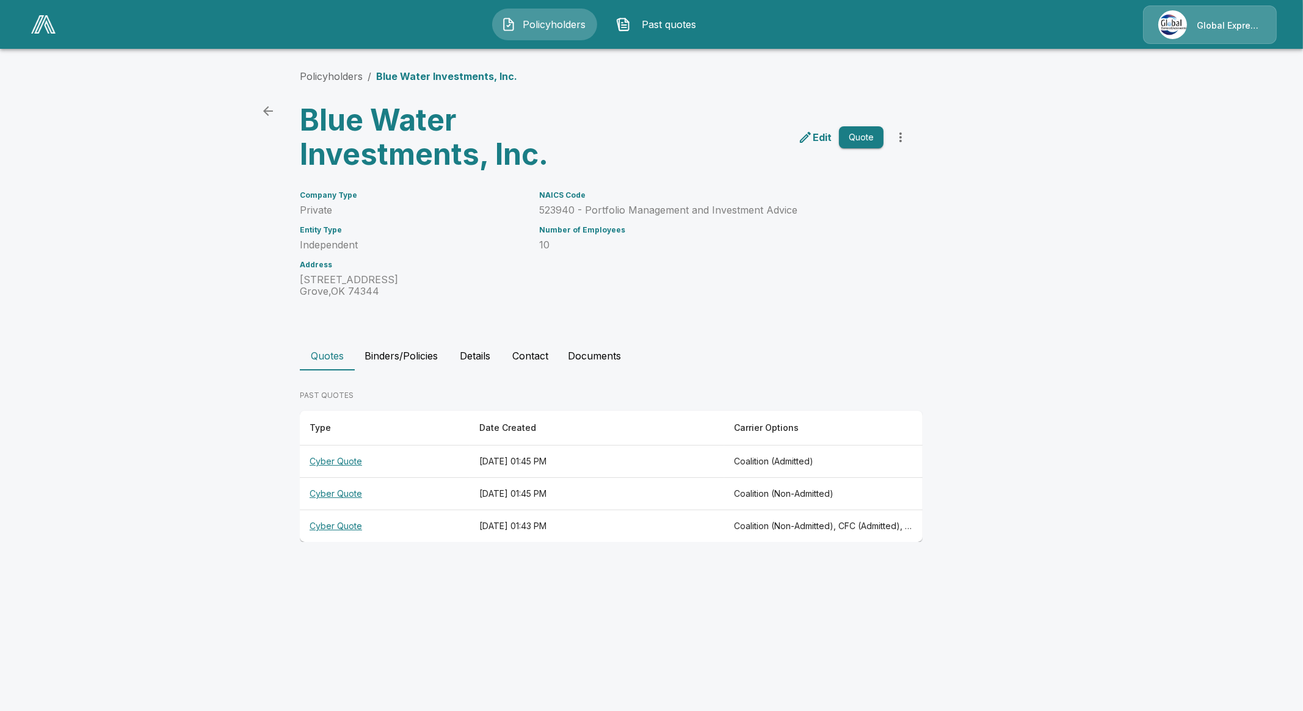
click at [343, 531] on th "Cyber Quote" at bounding box center [385, 527] width 170 height 32
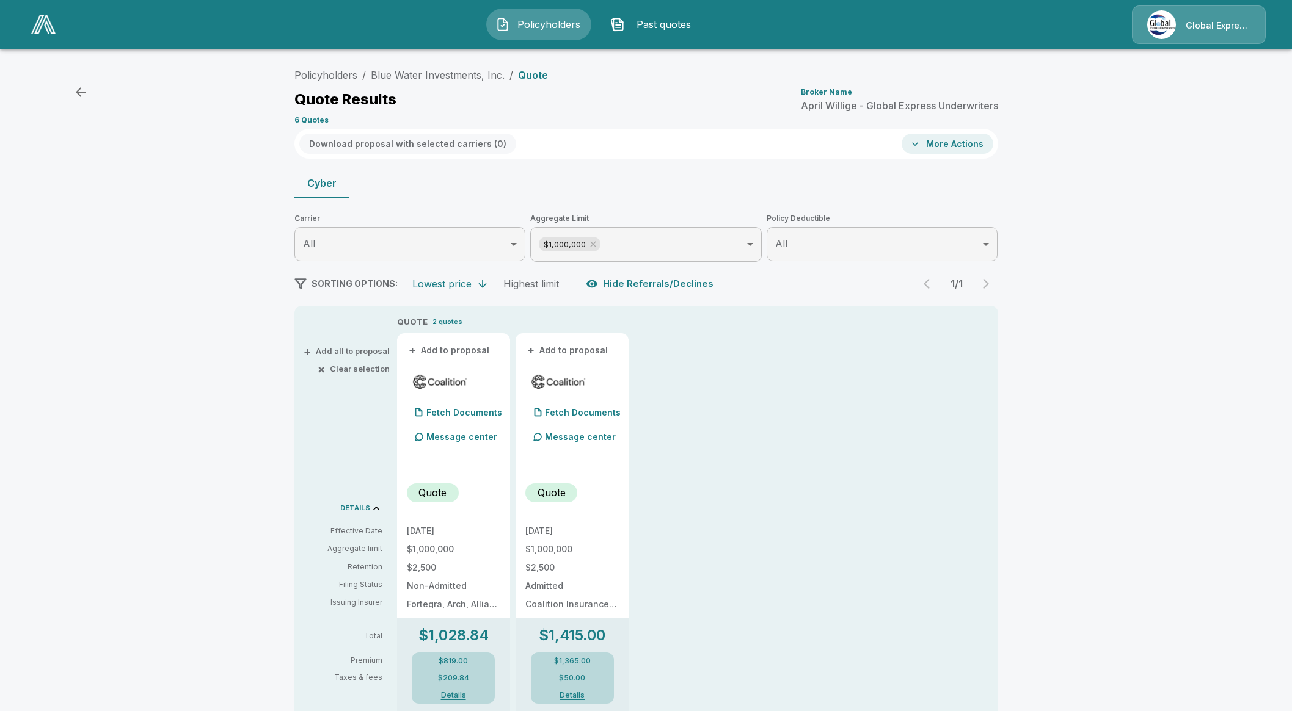
click at [689, 278] on button "Hide Referrals/Declines" at bounding box center [650, 283] width 135 height 23
click at [689, 278] on button "Show Referrals/Declines" at bounding box center [652, 283] width 139 height 23
click at [598, 242] on icon at bounding box center [593, 244] width 10 height 10
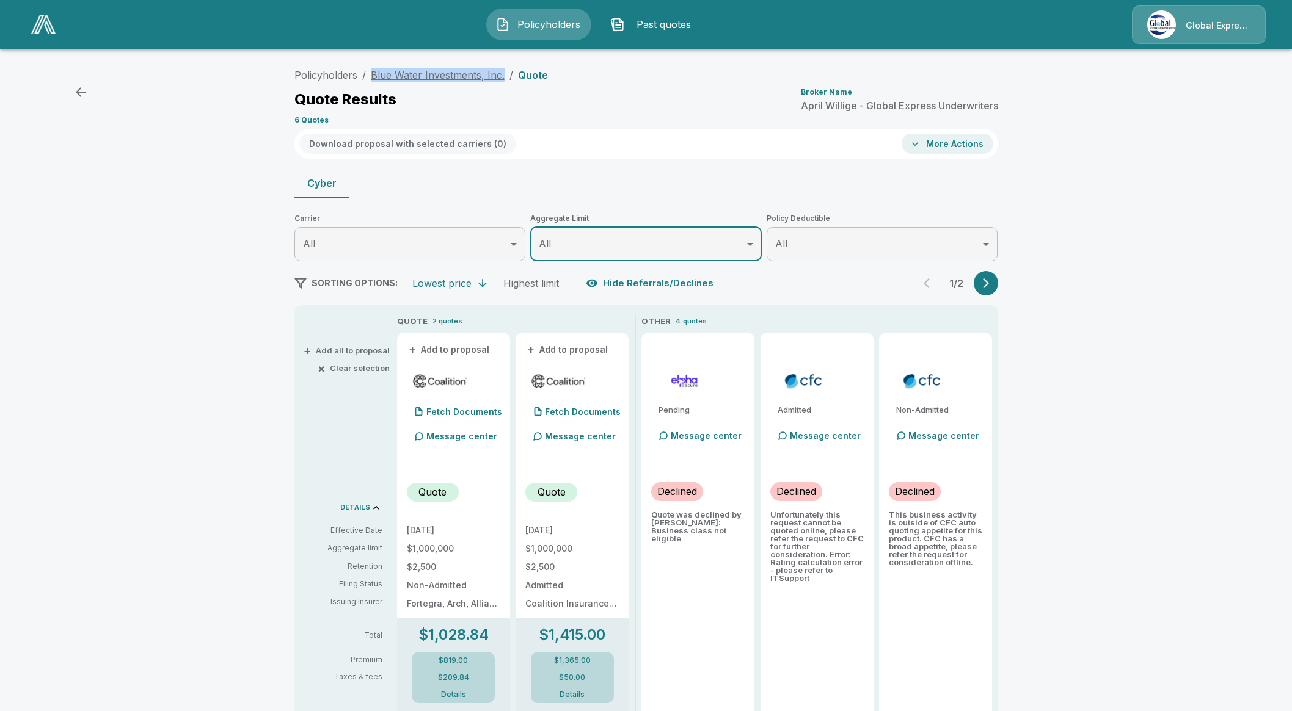
drag, startPoint x: 507, startPoint y: 70, endPoint x: 377, endPoint y: 71, distance: 130.1
click at [377, 71] on ol "Policyholders / Blue Water Investments, Inc. / Quote" at bounding box center [420, 75] width 253 height 15
copy link "Blue Water Investments, Inc."
click at [984, 285] on button "button" at bounding box center [985, 283] width 24 height 24
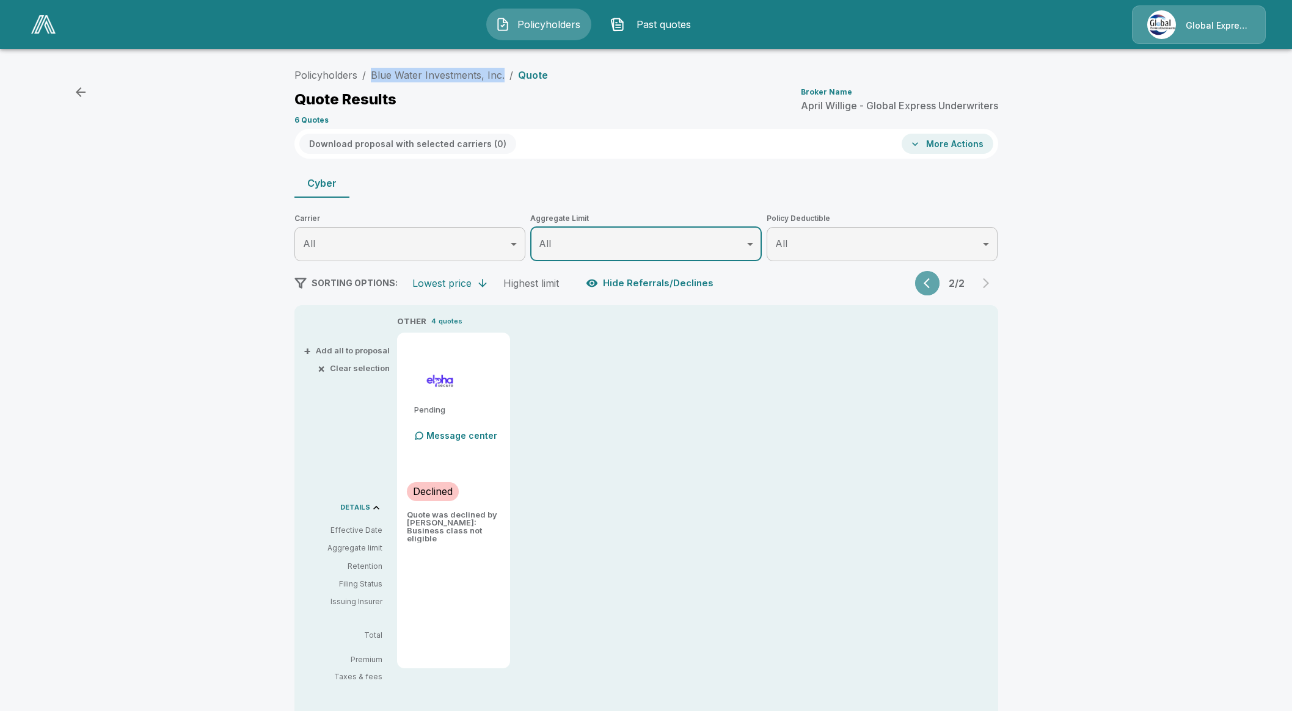
click at [927, 279] on button "button" at bounding box center [927, 283] width 24 height 24
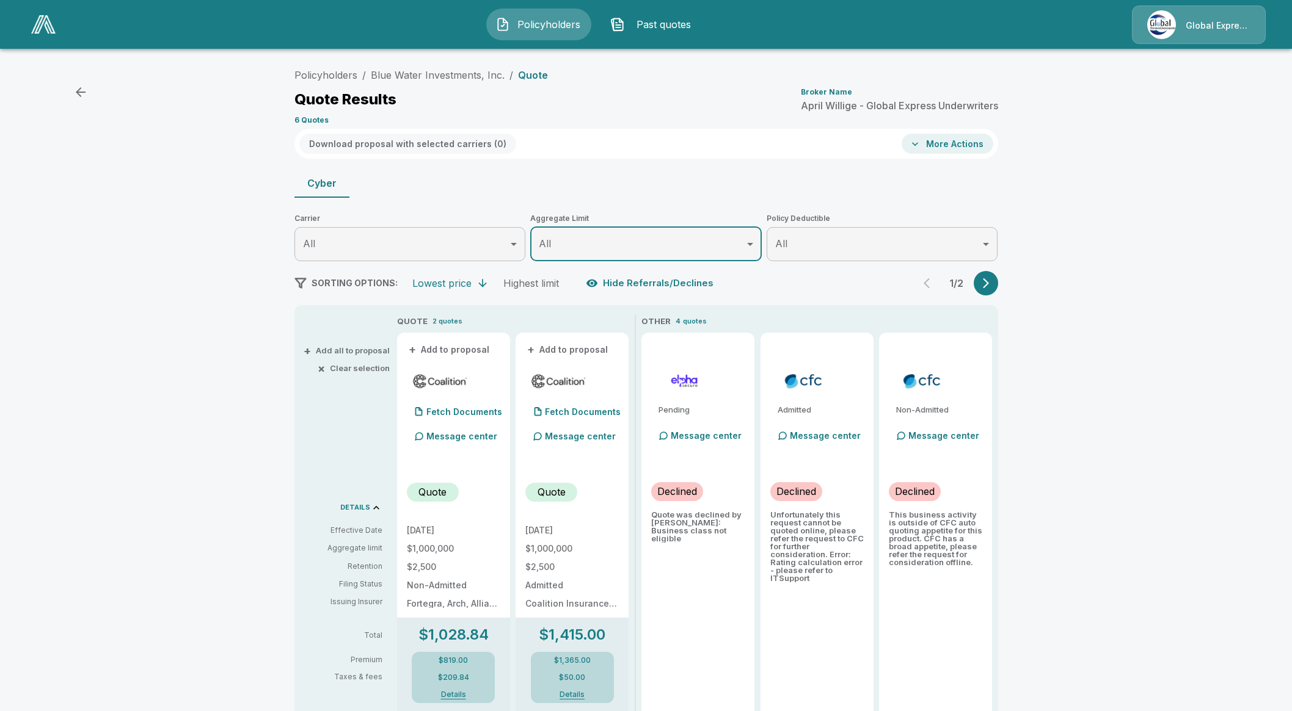
drag, startPoint x: 1009, startPoint y: 277, endPoint x: 989, endPoint y: 281, distance: 19.9
click at [990, 280] on div "Policyholders / Blue Water Investments, Inc. / Quote Quote Results Broker Name …" at bounding box center [646, 689] width 733 height 1252
click at [989, 281] on icon "button" at bounding box center [986, 283] width 12 height 12
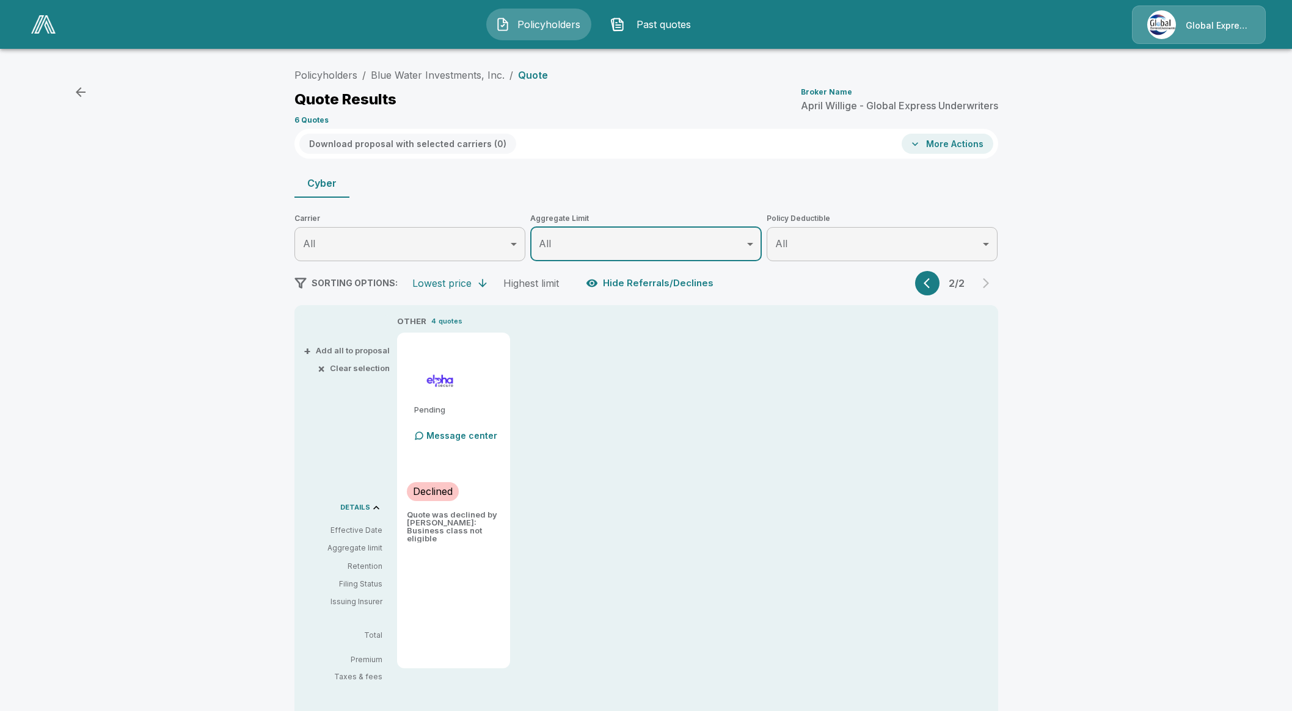
click at [950, 283] on p "2 / 2" at bounding box center [956, 283] width 24 height 10
drag, startPoint x: 908, startPoint y: 289, endPoint x: 928, endPoint y: 288, distance: 20.8
click at [912, 289] on div "SORTING OPTIONS: Lowest price Highest limit Hide Referrals/Declines 2 / 2" at bounding box center [646, 283] width 704 height 24
click at [928, 288] on button "button" at bounding box center [927, 283] width 24 height 24
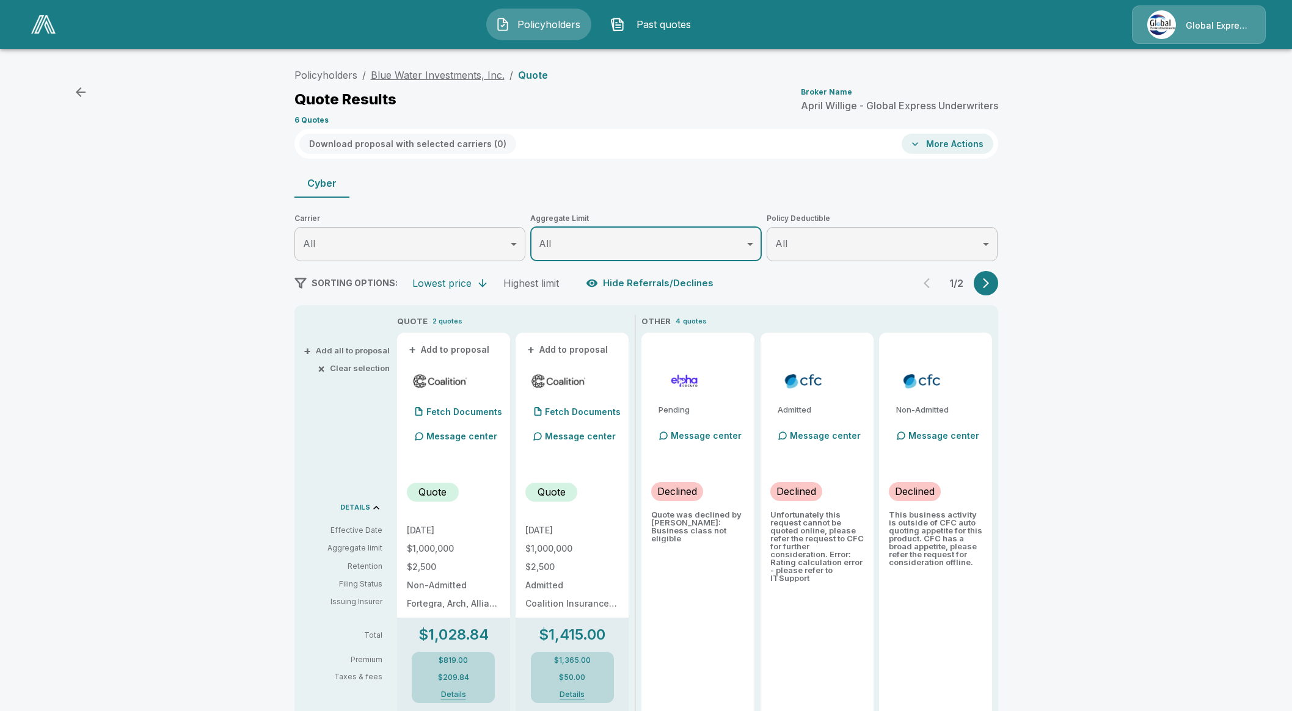
click at [399, 75] on link "Blue Water Investments, Inc." at bounding box center [438, 75] width 134 height 12
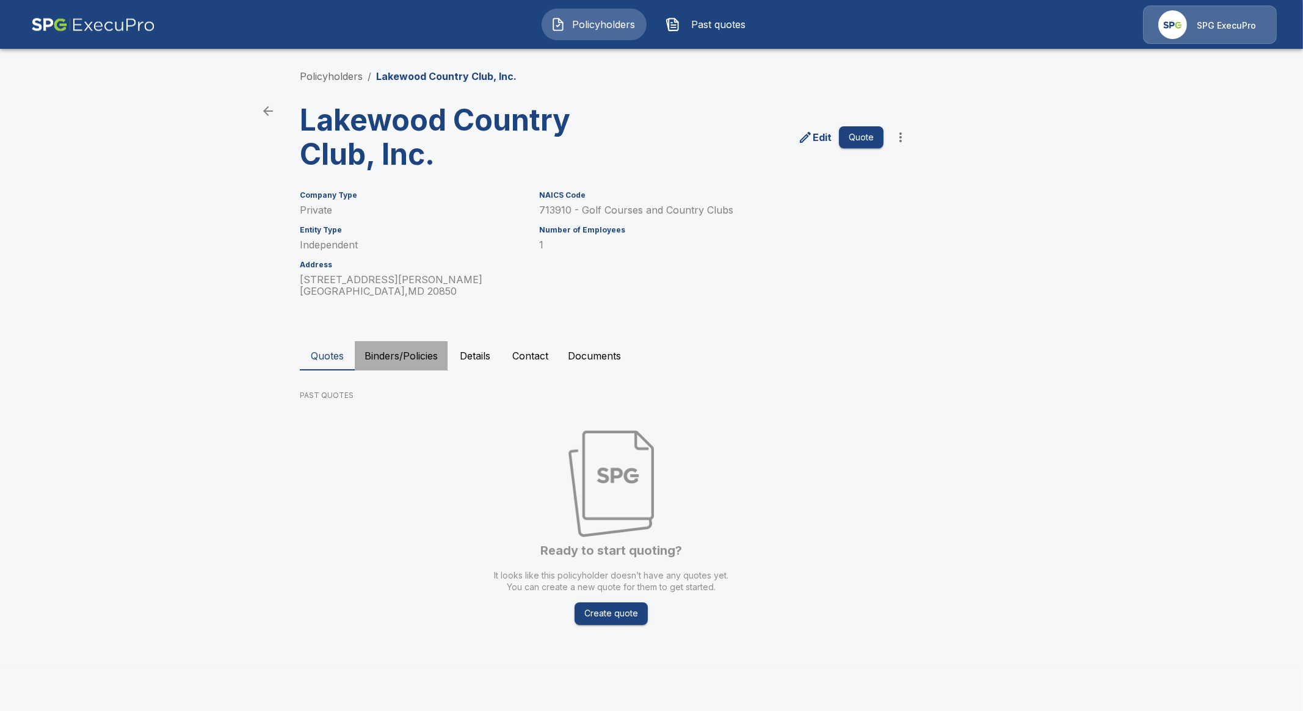
click at [394, 361] on button "Binders/Policies" at bounding box center [401, 355] width 93 height 29
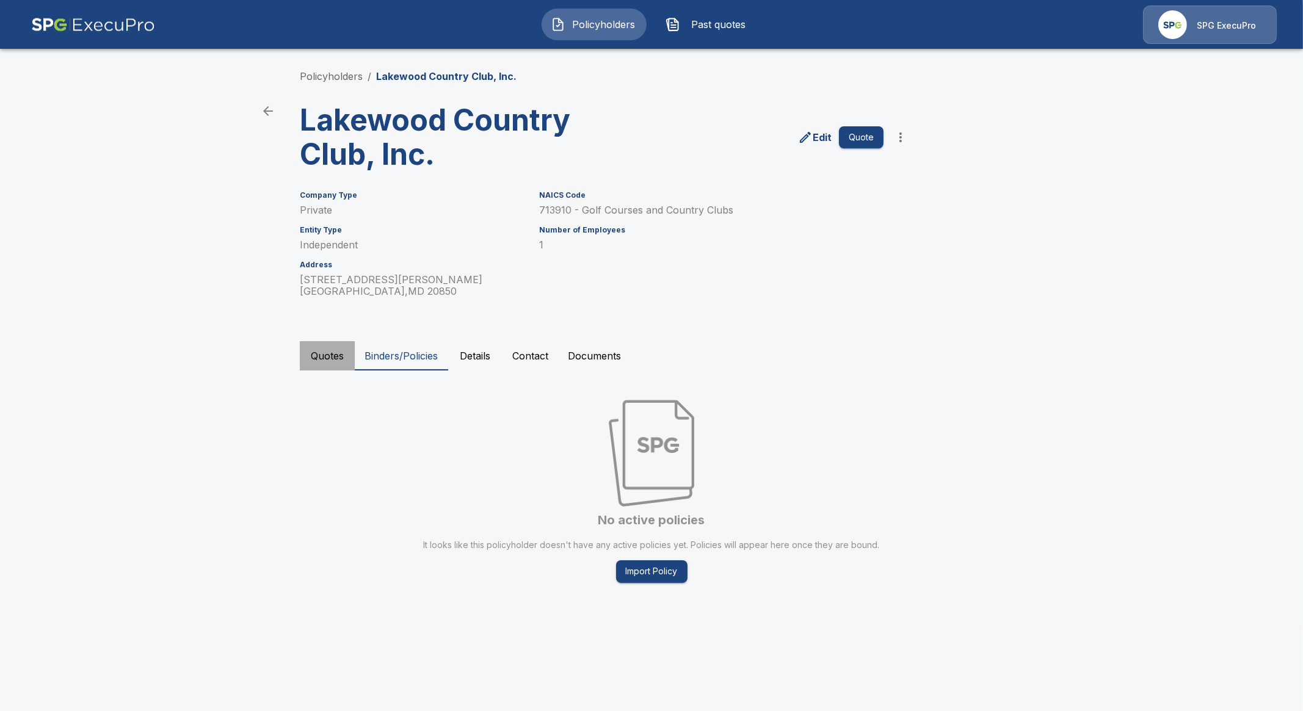
click at [332, 349] on button "Quotes" at bounding box center [327, 355] width 55 height 29
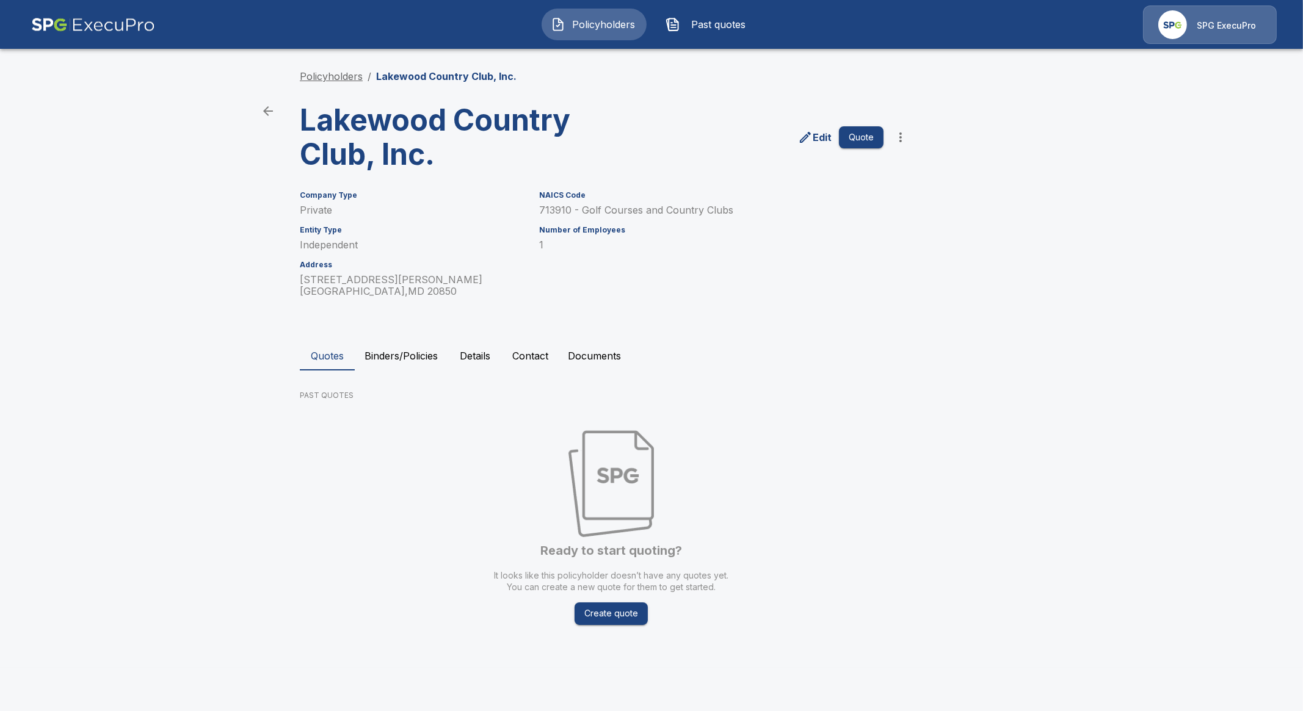
click at [343, 79] on link "Policyholders" at bounding box center [331, 76] width 63 height 12
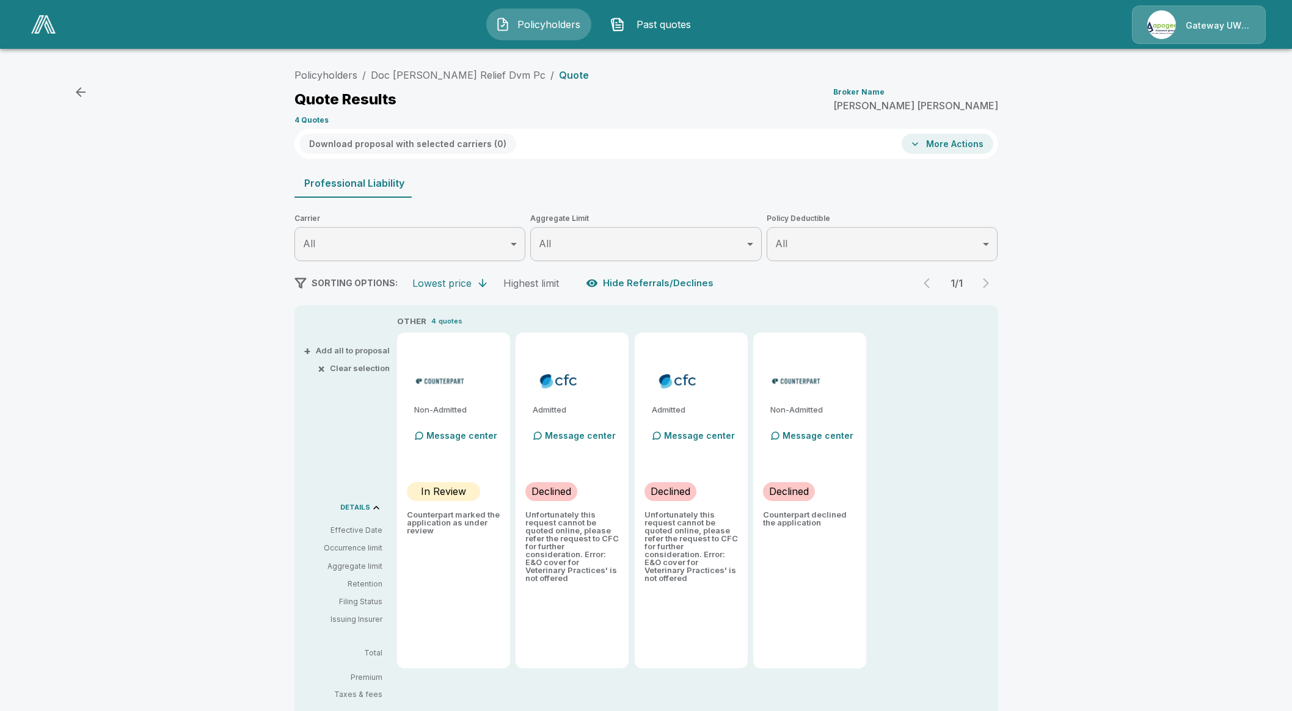
click at [34, 23] on img at bounding box center [43, 24] width 24 height 18
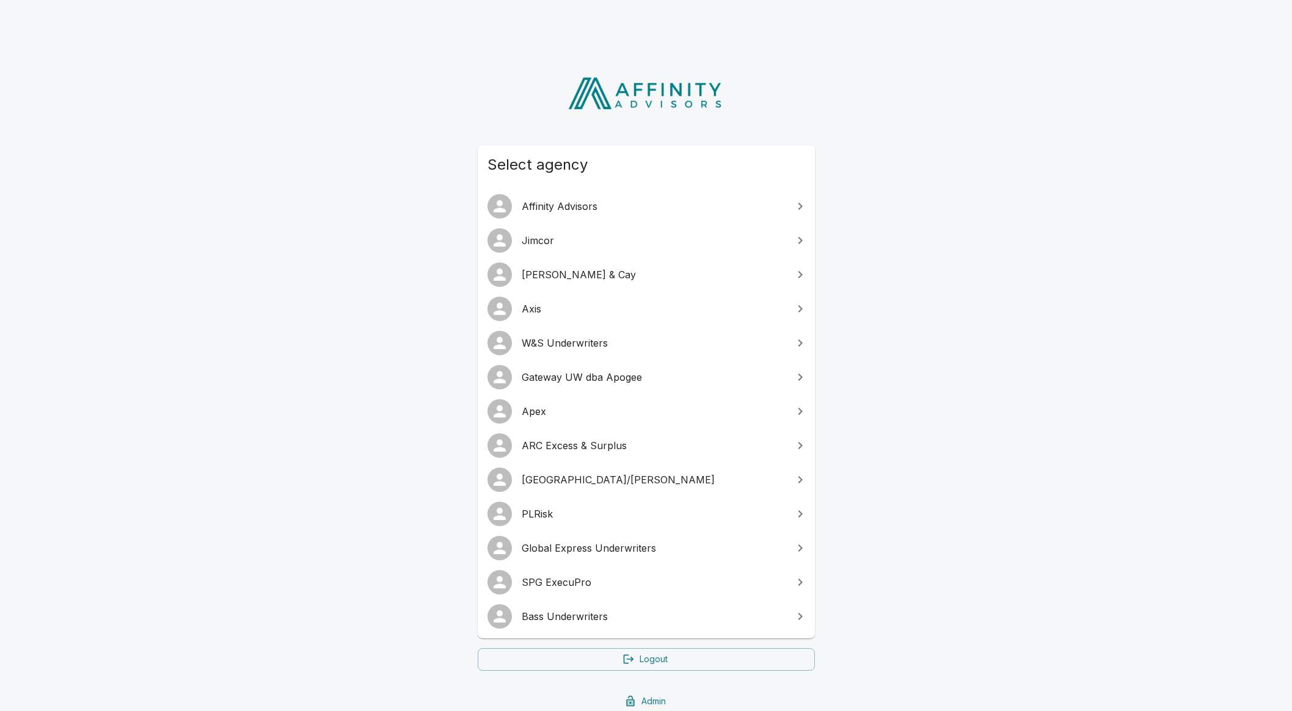
click at [541, 551] on span "Global Express Underwriters" at bounding box center [654, 548] width 264 height 15
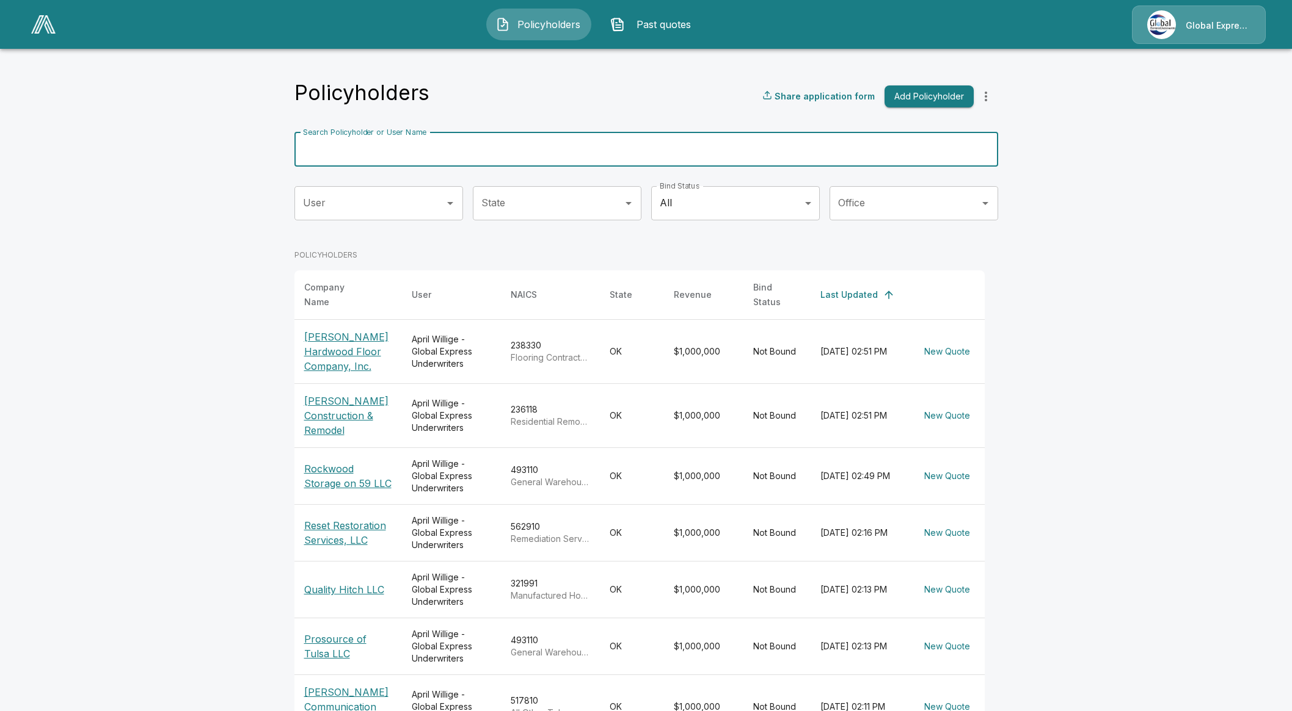
click at [406, 148] on input "Search Policyholder or User Name" at bounding box center [639, 150] width 690 height 34
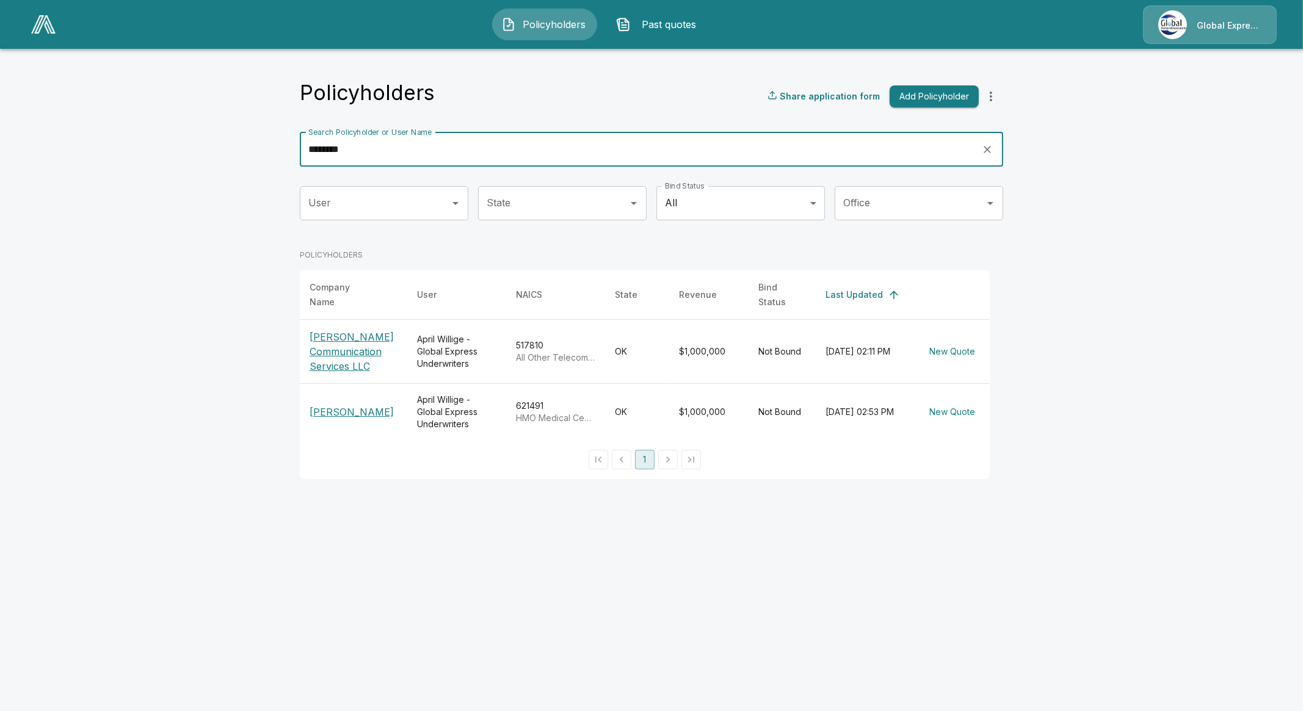
type input "********"
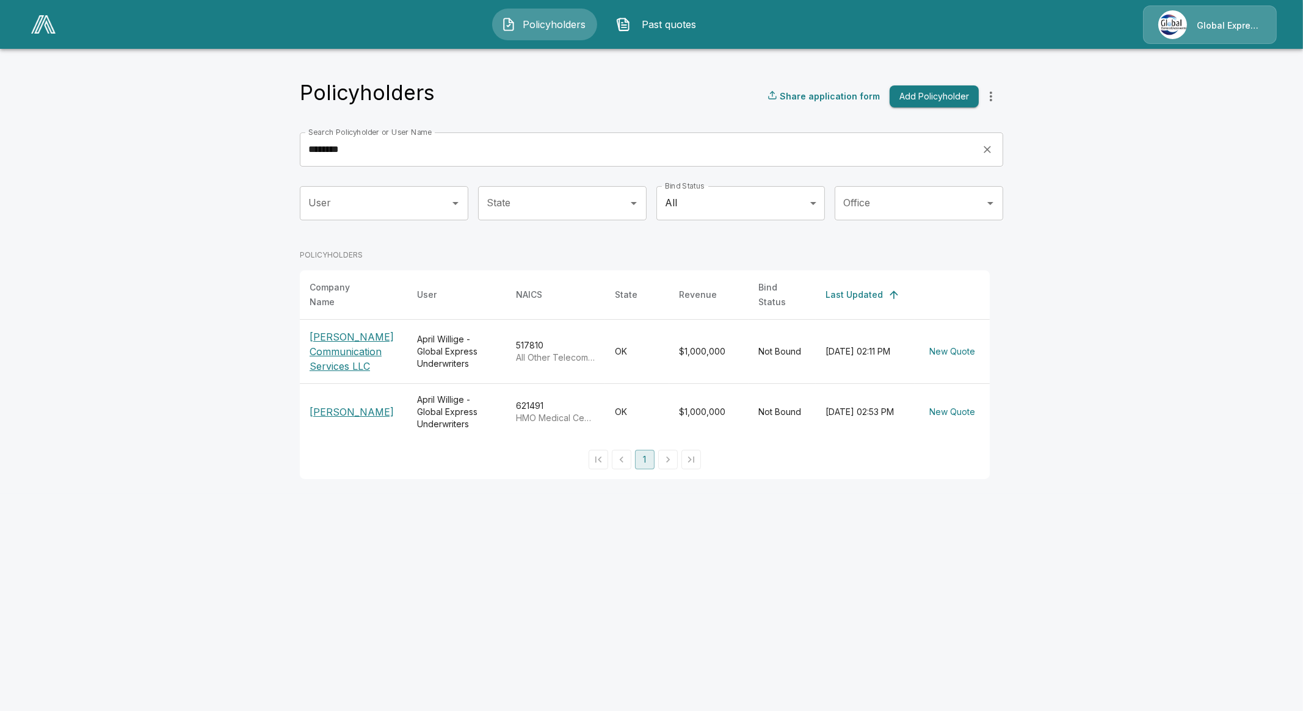
click at [332, 362] on p "Phillips Communication Services LLC" at bounding box center [354, 352] width 88 height 44
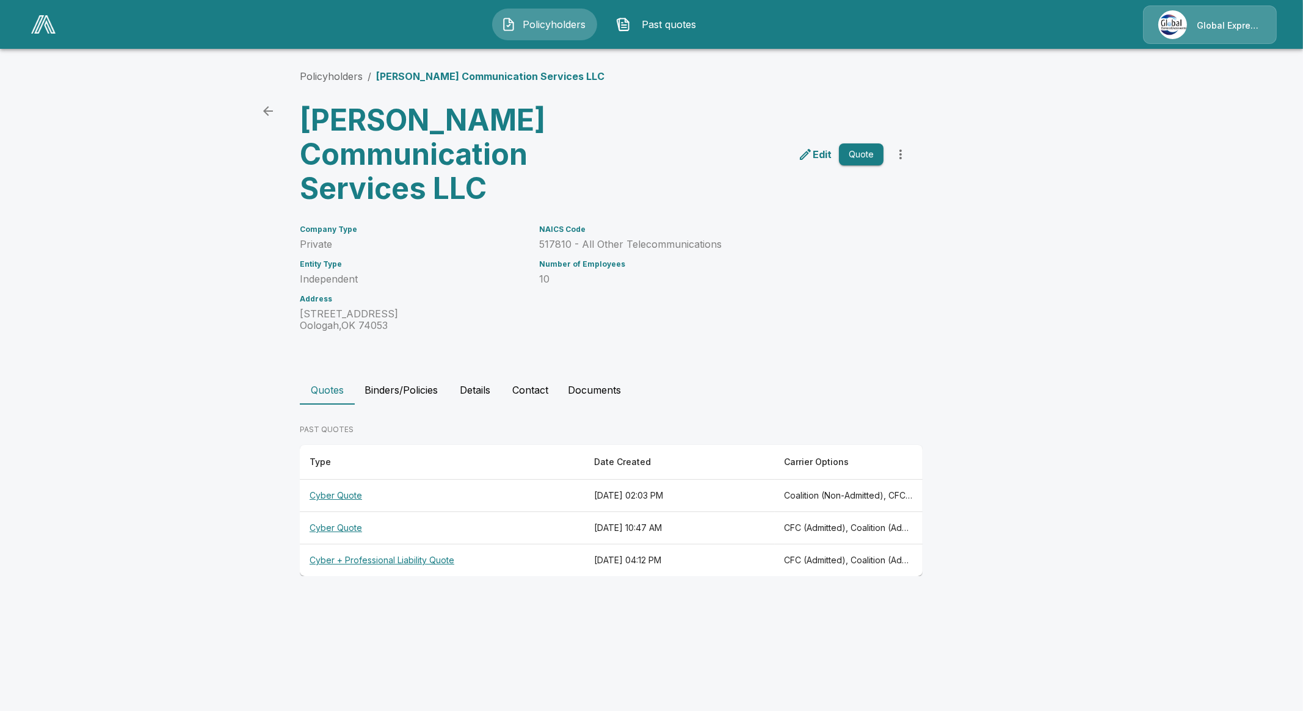
click at [191, 319] on main "Policyholders / Phillips Communication Services LLC Phillips Communication Serv…" at bounding box center [651, 300] width 1303 height 600
click at [322, 497] on th "Cyber Quote" at bounding box center [442, 496] width 285 height 32
click at [321, 533] on th "Cyber Quote" at bounding box center [442, 528] width 285 height 32
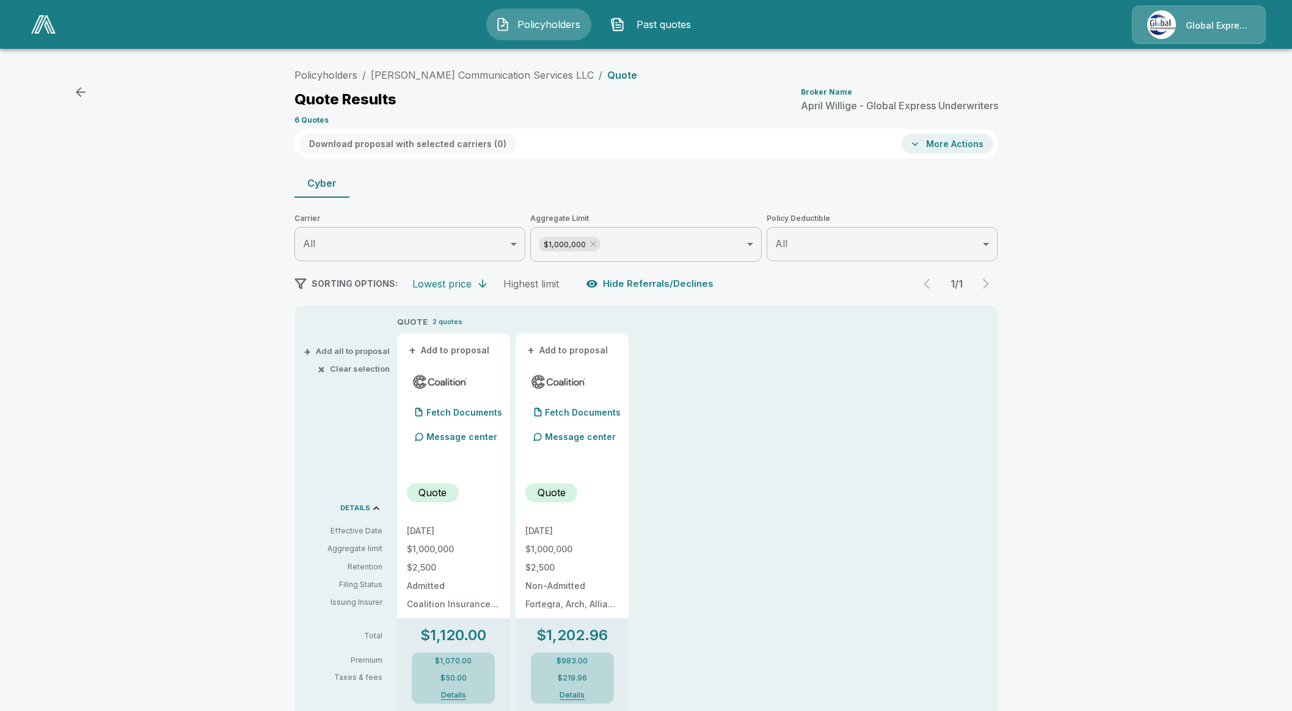
drag, startPoint x: 315, startPoint y: 435, endPoint x: 314, endPoint y: 429, distance: 6.1
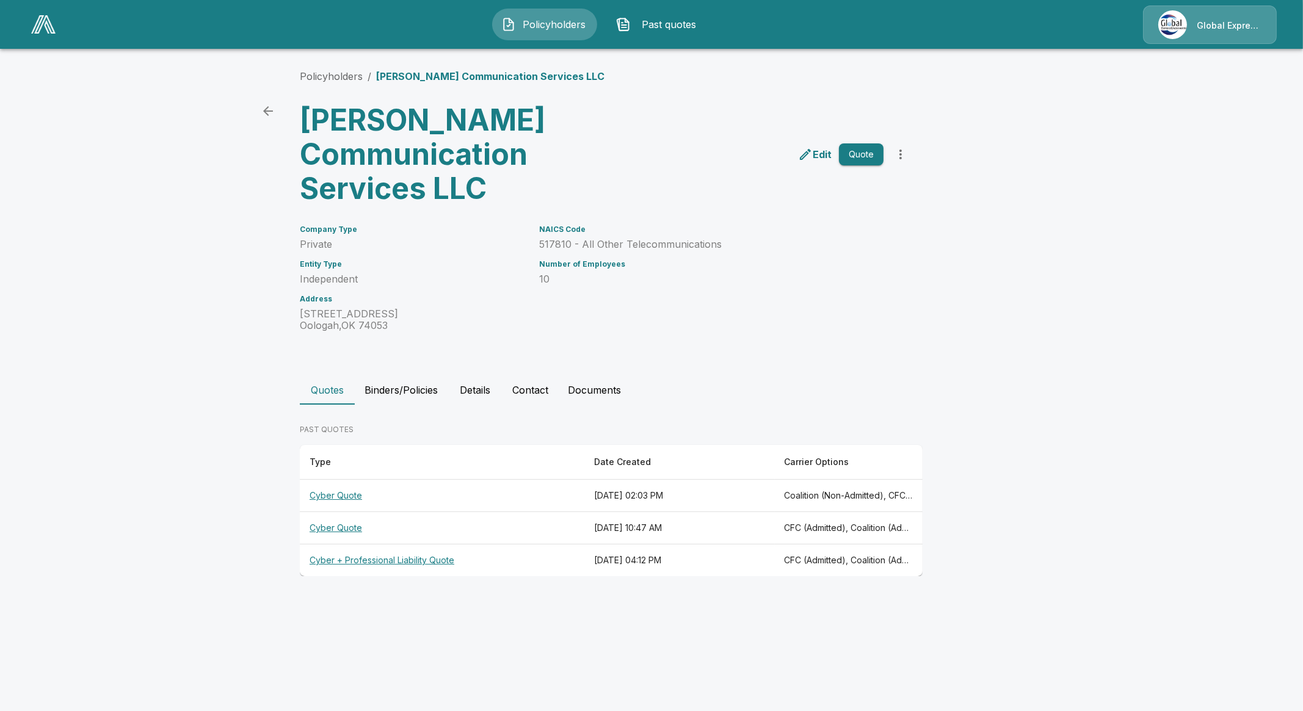
click at [338, 566] on th "Cyber + Professional Liability Quote" at bounding box center [442, 561] width 285 height 32
click at [329, 497] on th "Cyber Quote" at bounding box center [442, 496] width 285 height 32
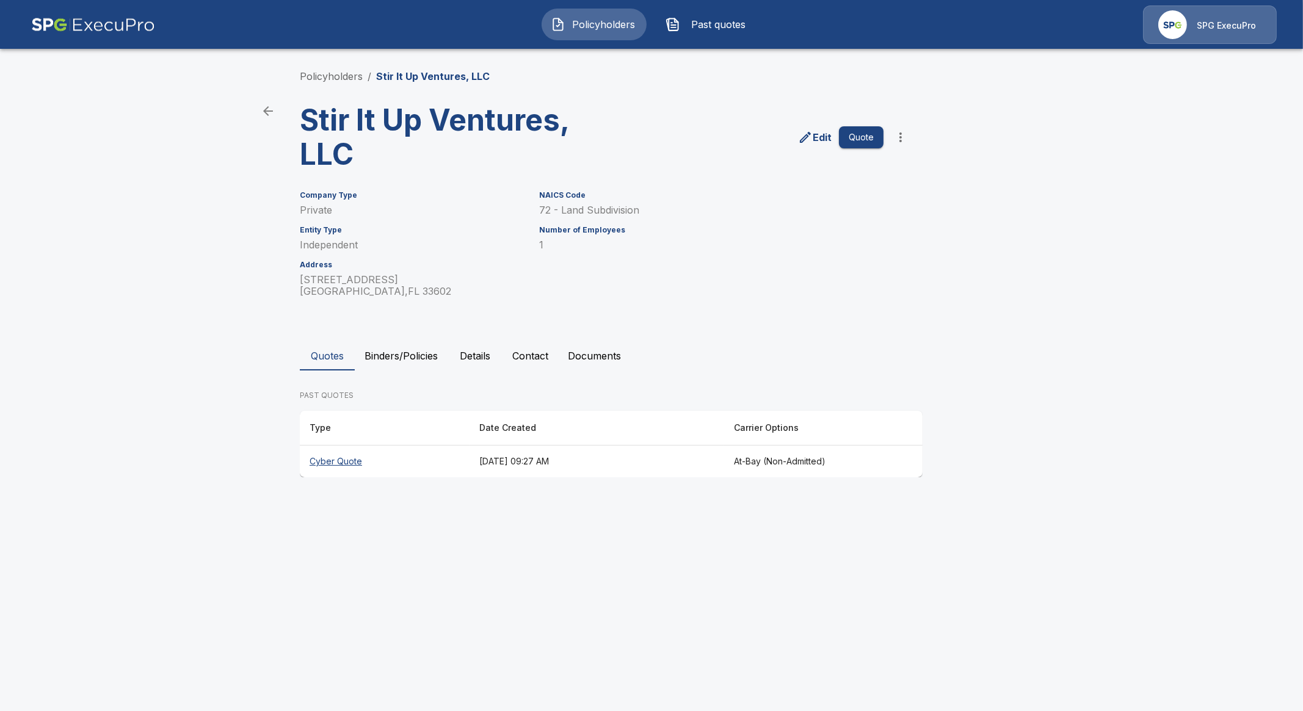
click at [373, 365] on button "Binders/Policies" at bounding box center [401, 355] width 93 height 29
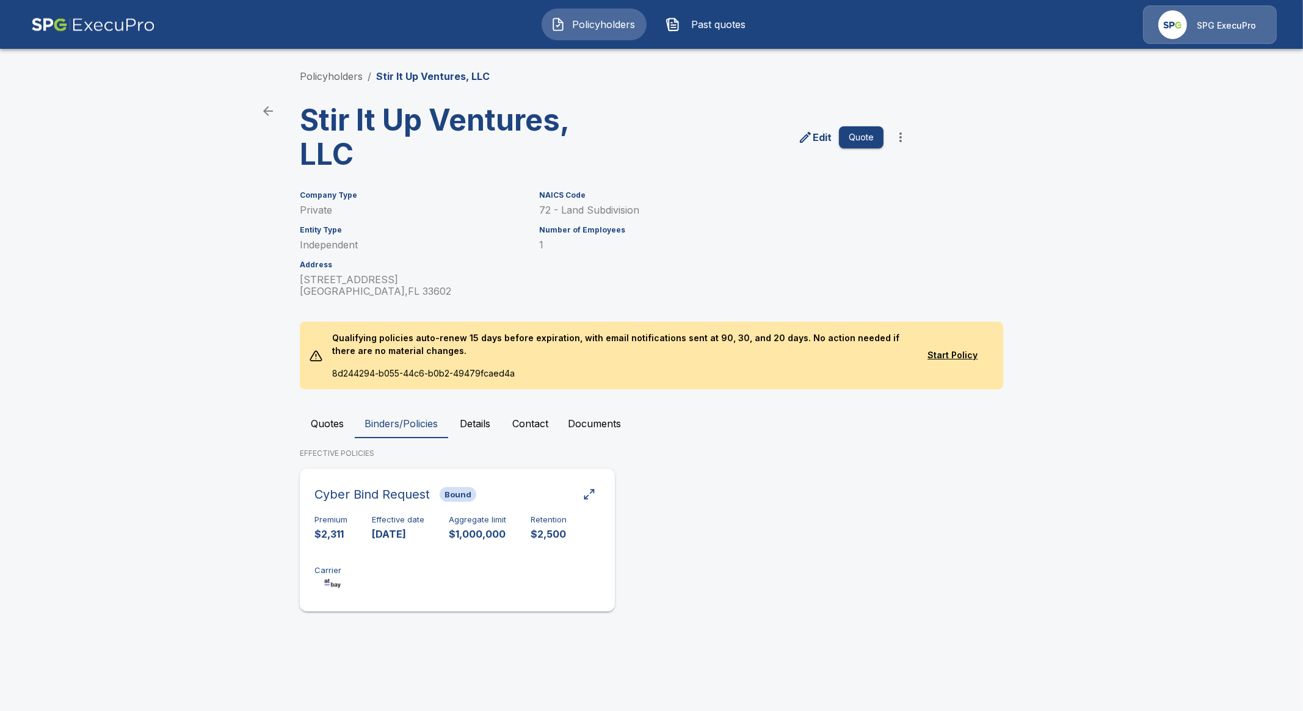
click at [387, 534] on p "11/1/2024" at bounding box center [398, 535] width 53 height 14
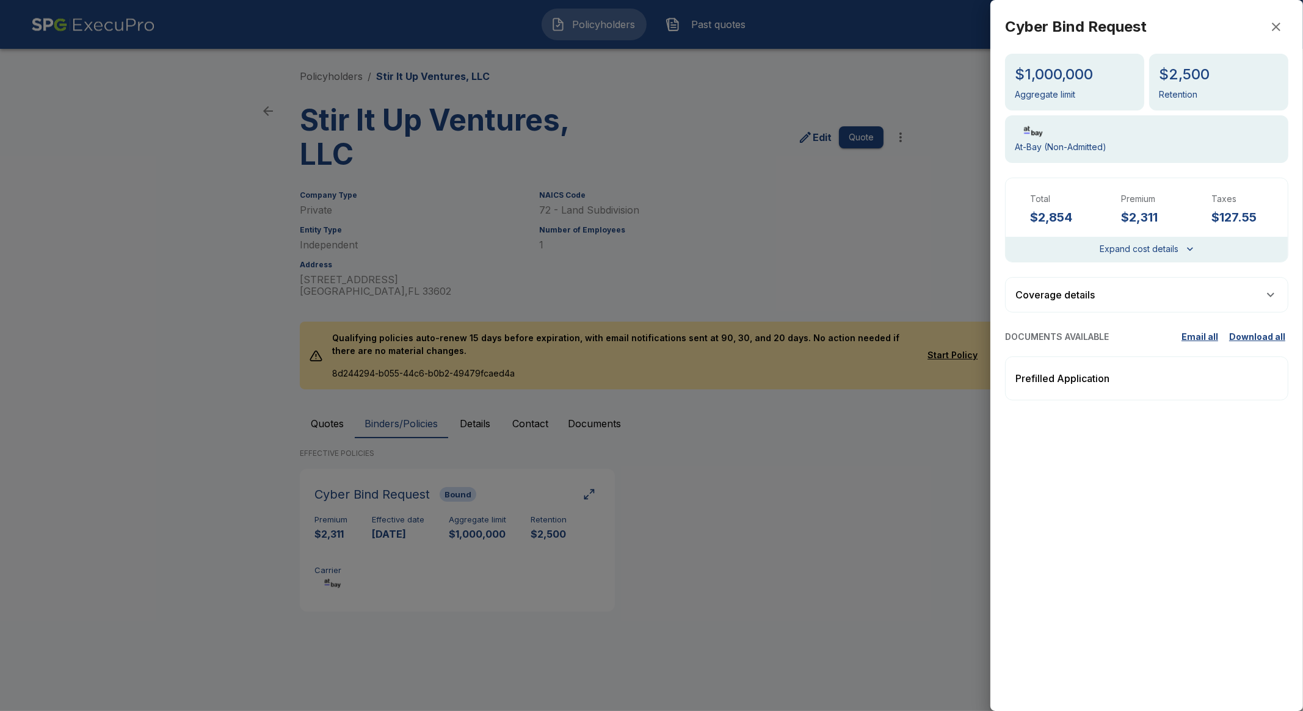
click at [1081, 396] on div "Prefilled Application" at bounding box center [1146, 379] width 283 height 44
click at [1077, 374] on p "Prefilled Application" at bounding box center [1063, 378] width 94 height 15
click at [1286, 24] on button "button" at bounding box center [1276, 27] width 24 height 24
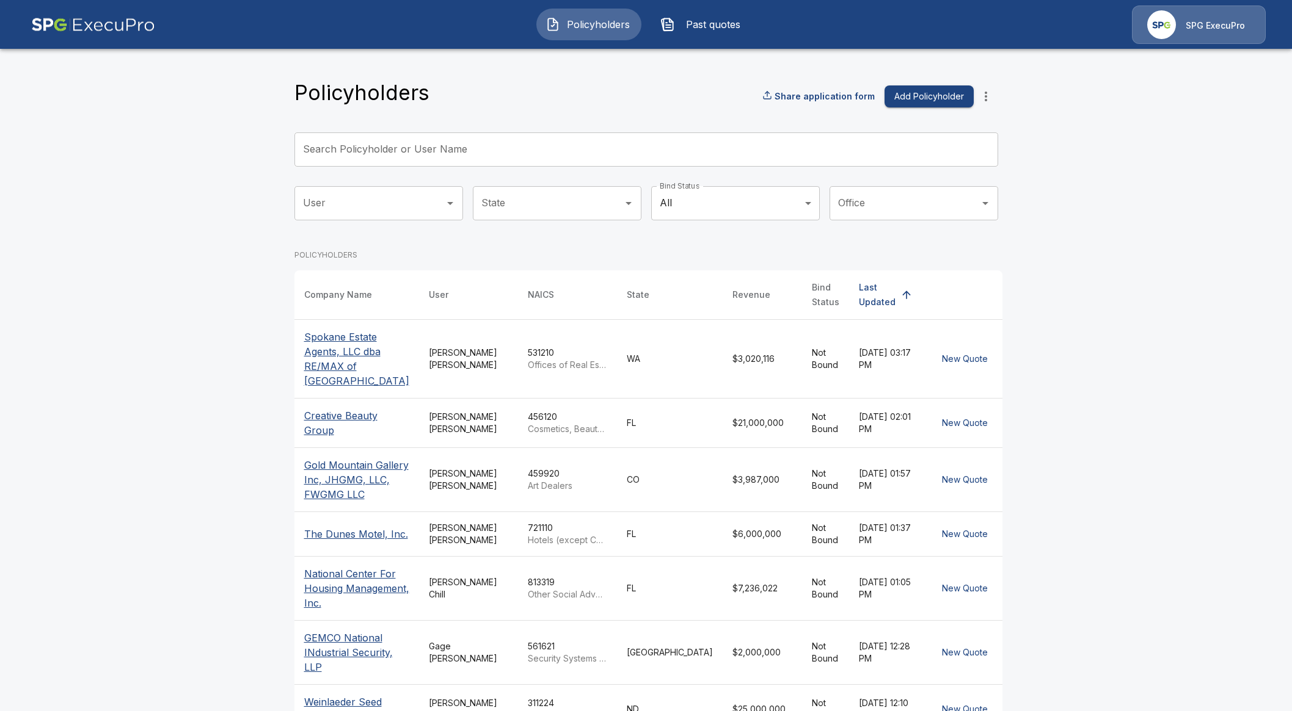
drag, startPoint x: 406, startPoint y: 170, endPoint x: 409, endPoint y: 147, distance: 23.5
click at [404, 160] on div "Search Policyholder or User Name Search Policyholder or User Name" at bounding box center [646, 155] width 704 height 44
click at [409, 147] on input "Search Policyholder or User Name" at bounding box center [639, 150] width 690 height 34
click at [326, 347] on p "Spokane Estate Agents, LLC dba RE/MAX of Spokane" at bounding box center [356, 359] width 105 height 59
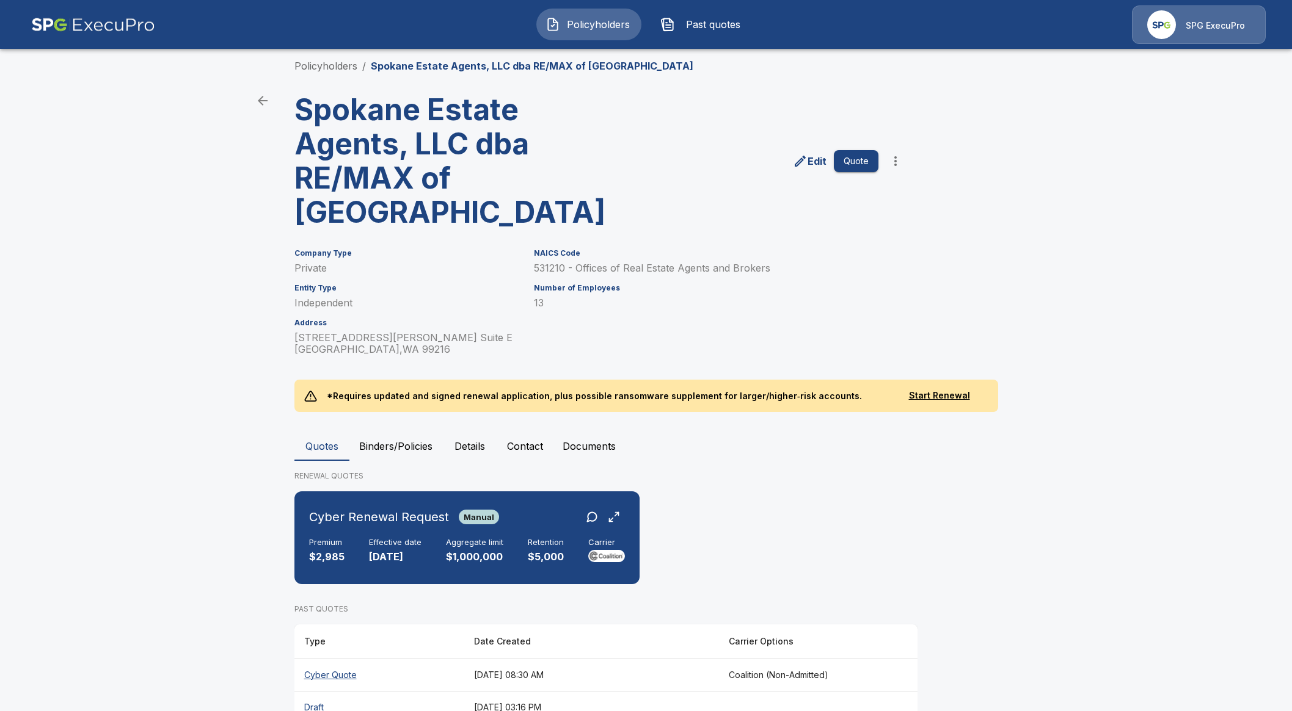
scroll to position [11, 0]
click at [311, 691] on th "Draft" at bounding box center [379, 707] width 170 height 32
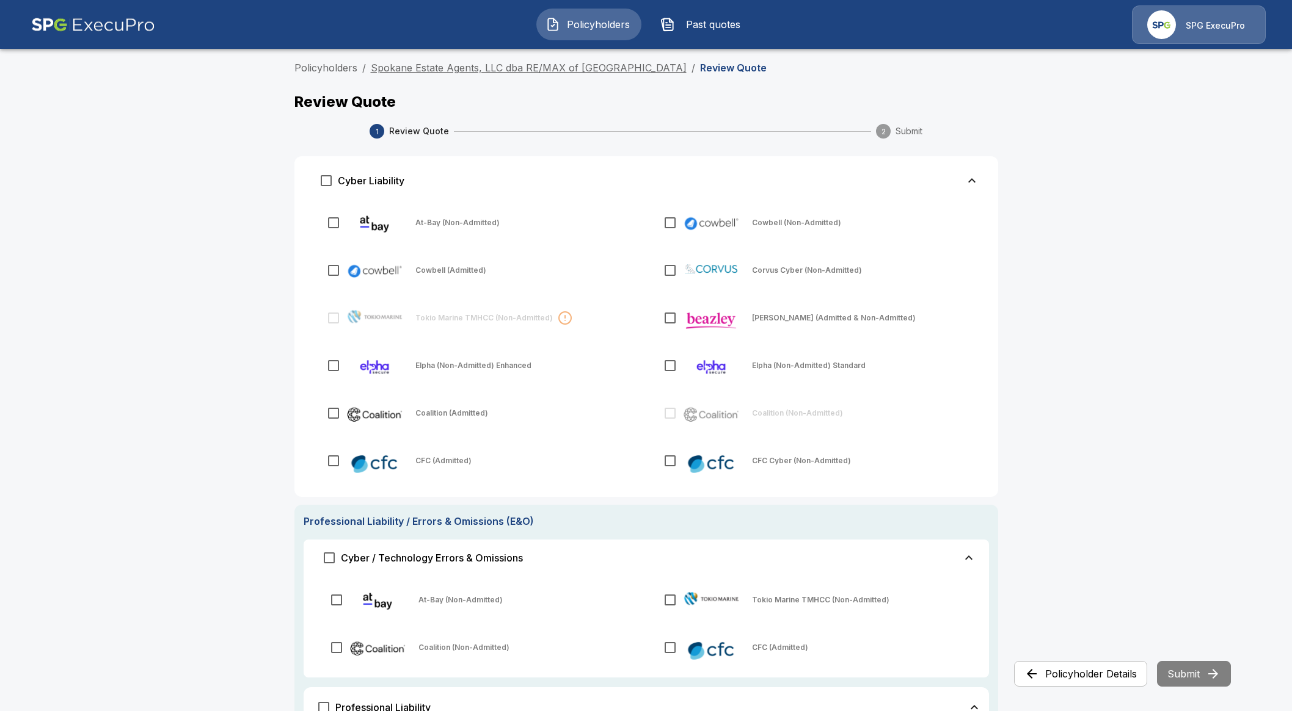
click at [468, 68] on link "Spokane Estate Agents, LLC dba RE/MAX of [GEOGRAPHIC_DATA]" at bounding box center [529, 68] width 316 height 12
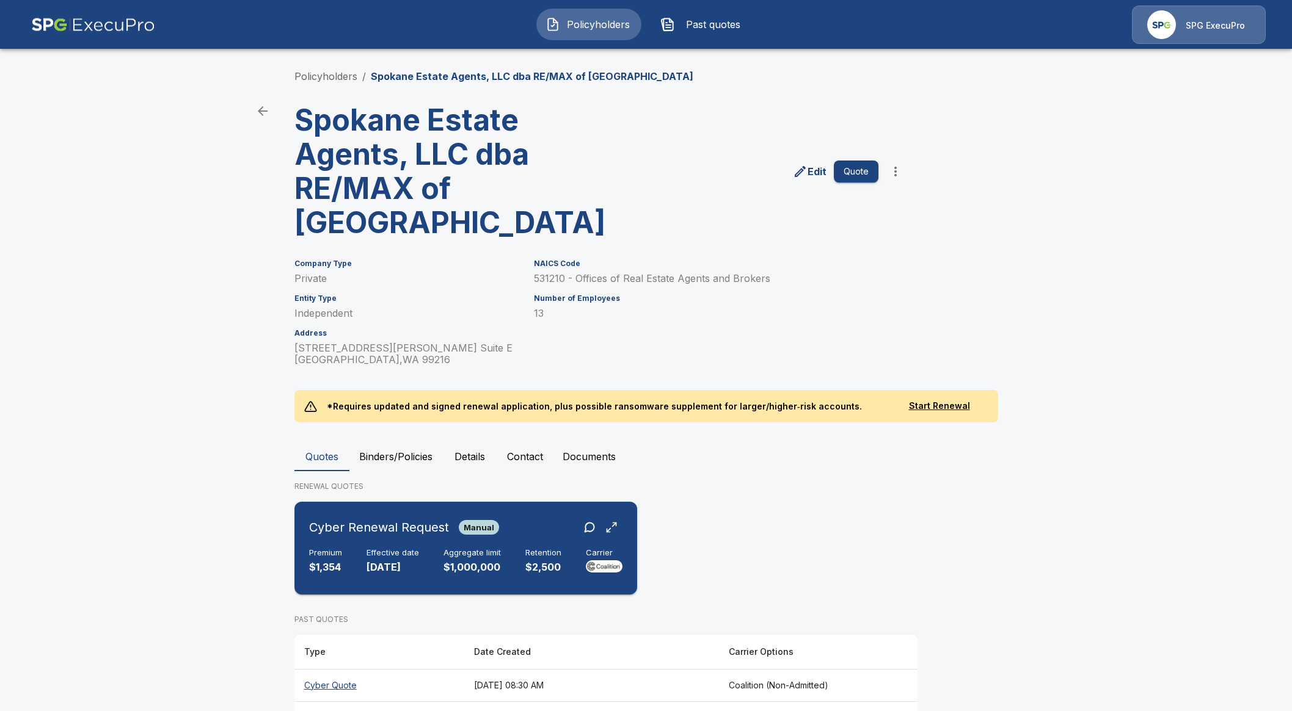
click at [449, 561] on p "$1,000,000" at bounding box center [471, 568] width 57 height 14
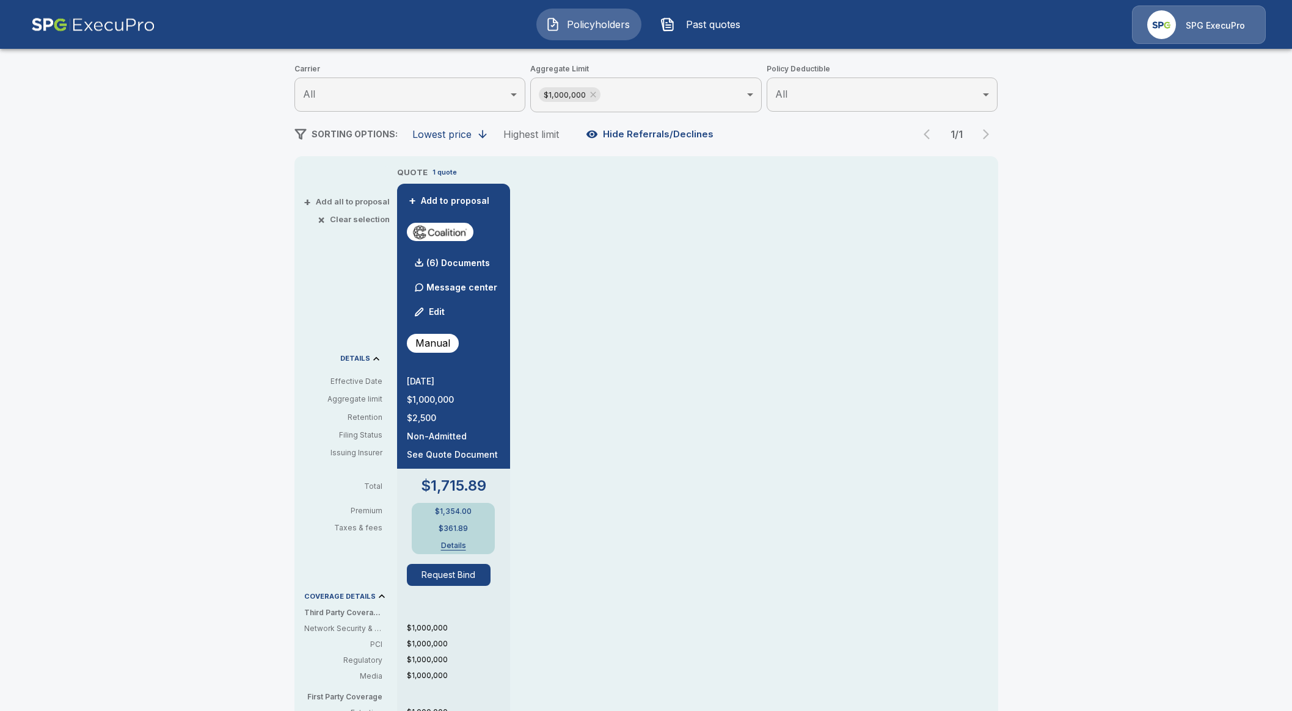
scroll to position [152, 0]
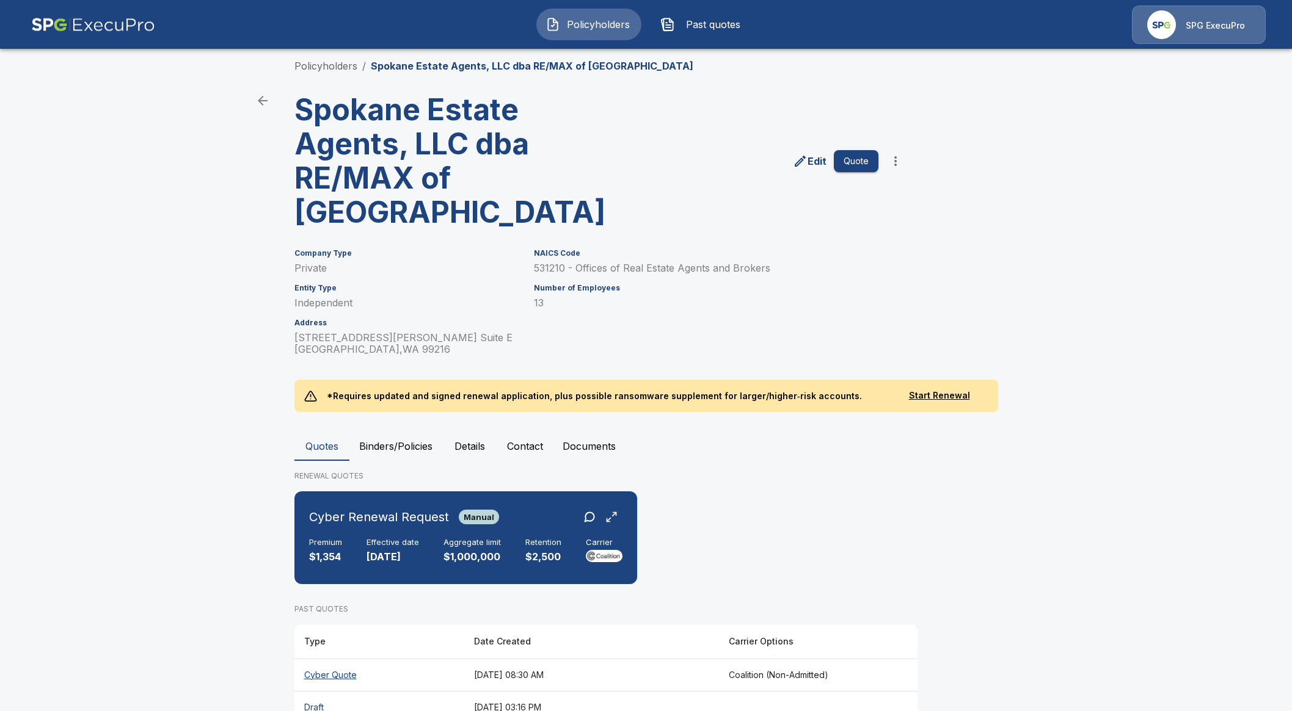
scroll to position [11, 0]
click at [347, 658] on th "Cyber Quote" at bounding box center [379, 674] width 170 height 32
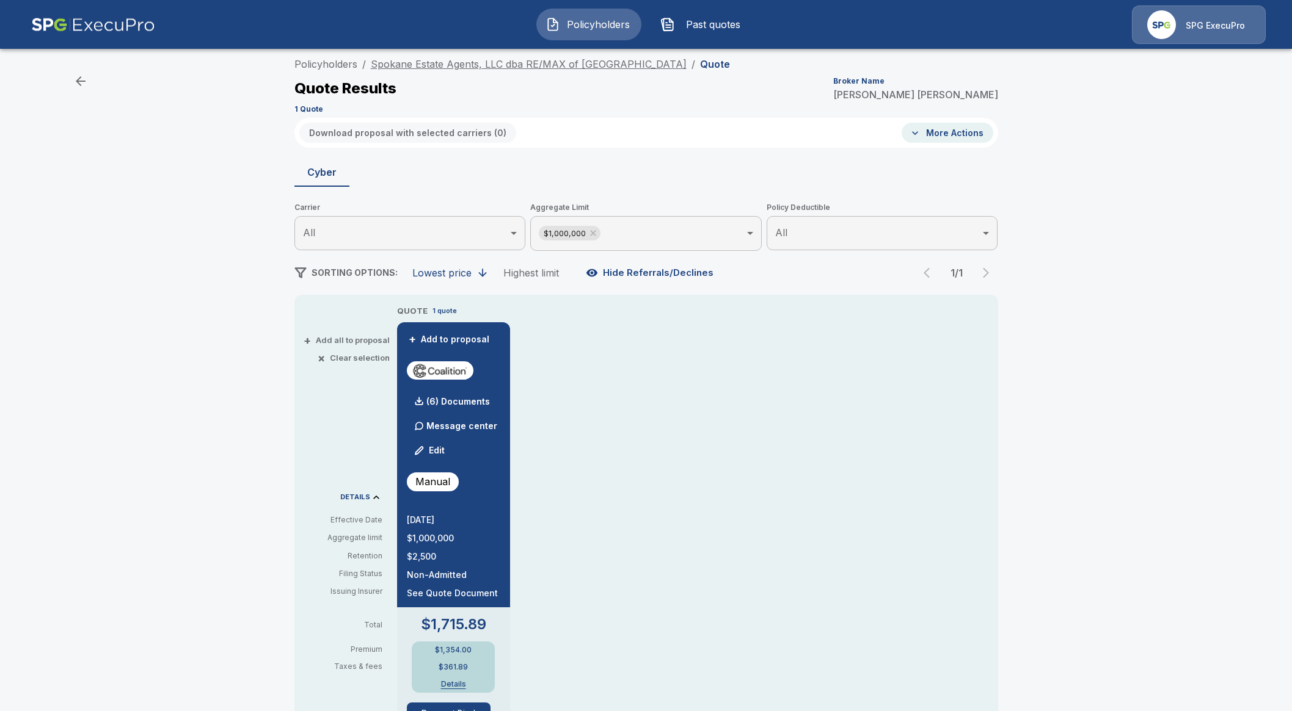
click at [577, 59] on link "Spokane Estate Agents, LLC dba RE/MAX of [GEOGRAPHIC_DATA]" at bounding box center [529, 64] width 316 height 12
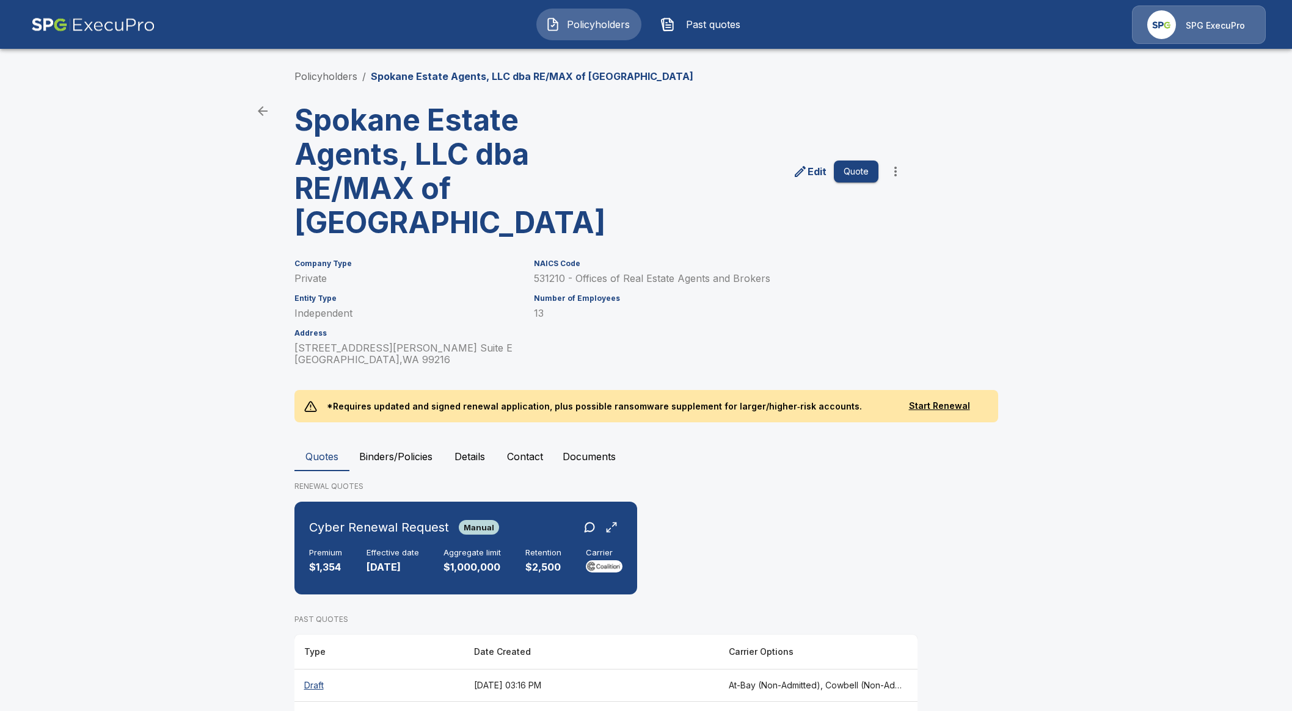
click at [313, 669] on th "Draft" at bounding box center [379, 685] width 170 height 32
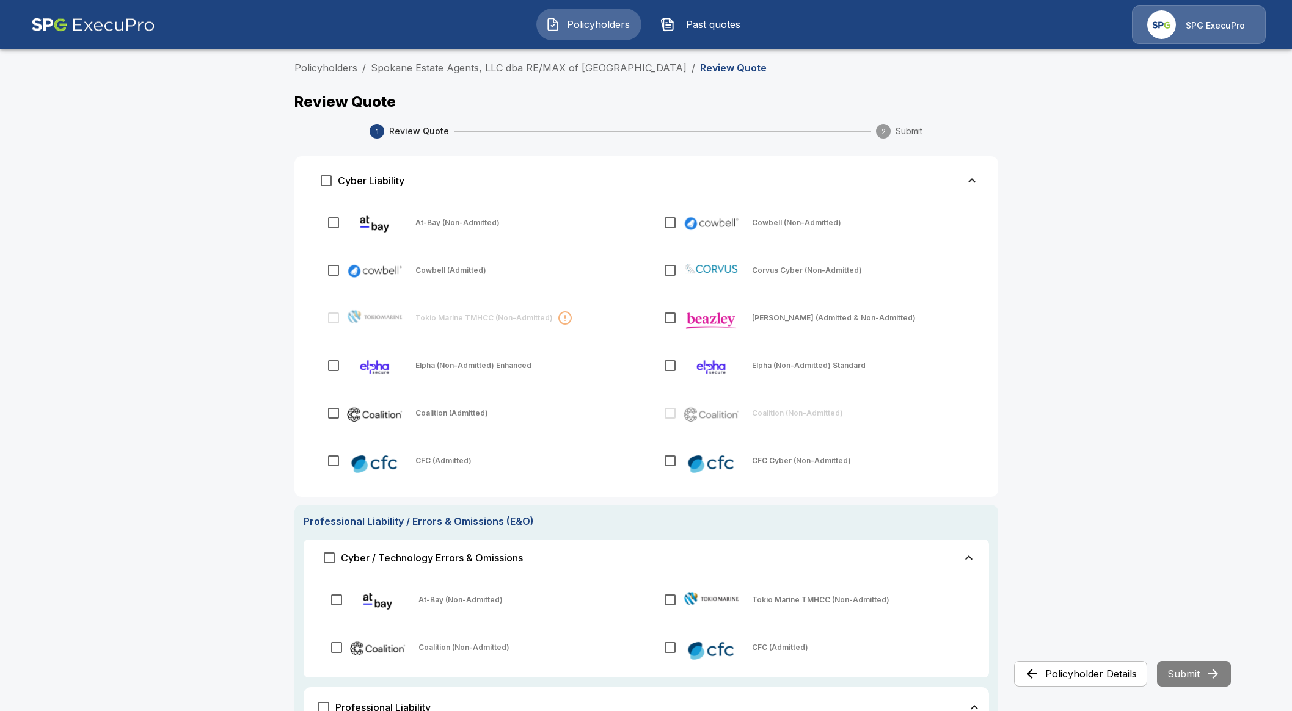
click at [591, 29] on span "Policyholders" at bounding box center [598, 24] width 67 height 15
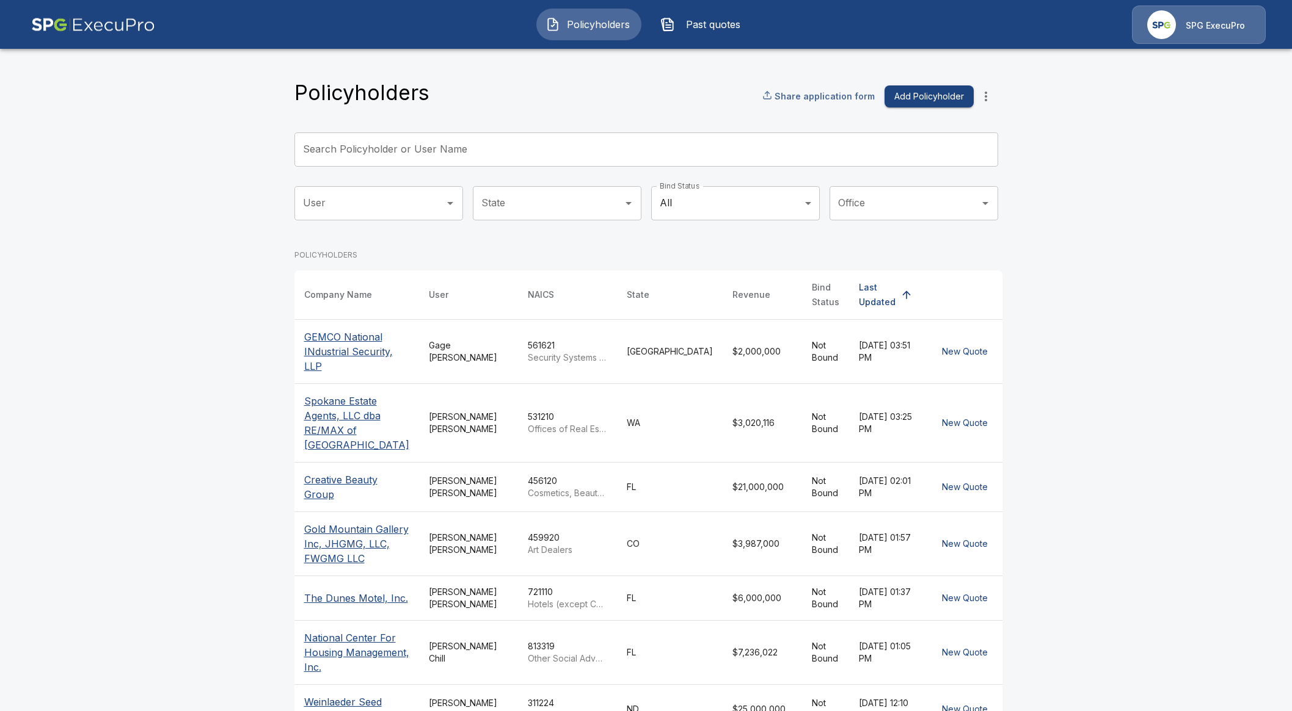
click at [809, 100] on p "Share application form" at bounding box center [824, 96] width 100 height 13
click at [20, 239] on main "Link successfully copied! Policyholders Share application form Add Policyholder…" at bounding box center [646, 505] width 1292 height 1010
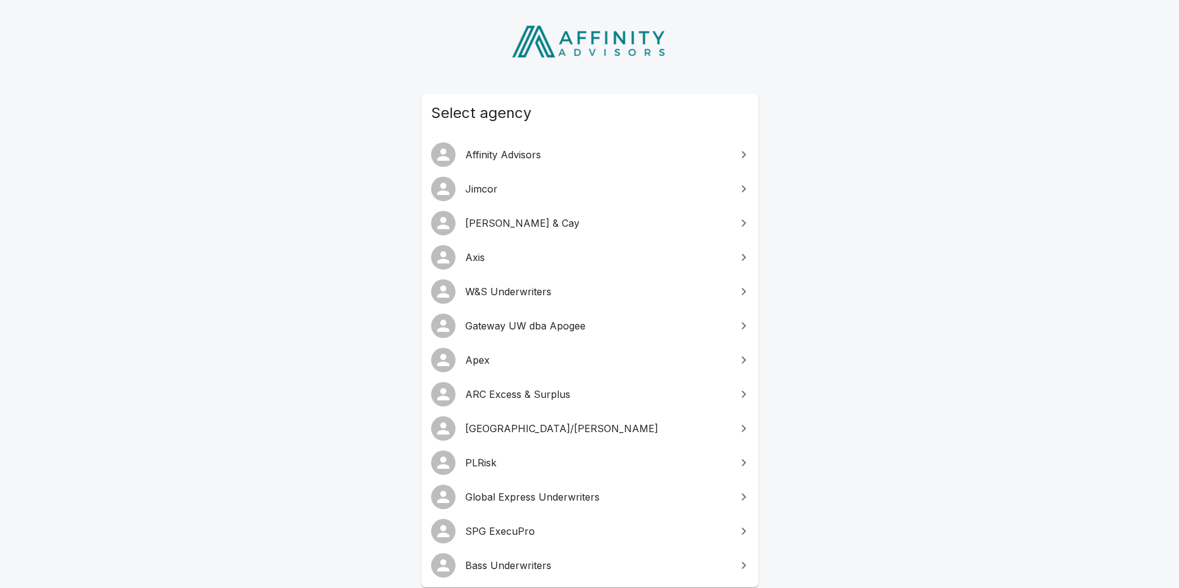
scroll to position [35, 0]
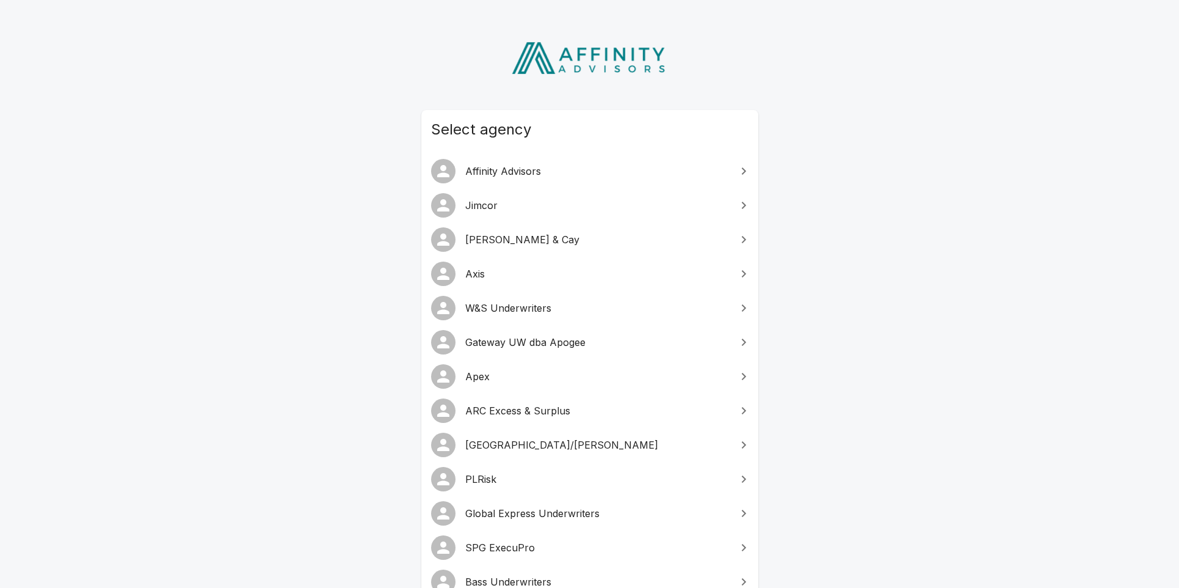
click at [519, 307] on span "W&S Underwriters" at bounding box center [597, 307] width 264 height 15
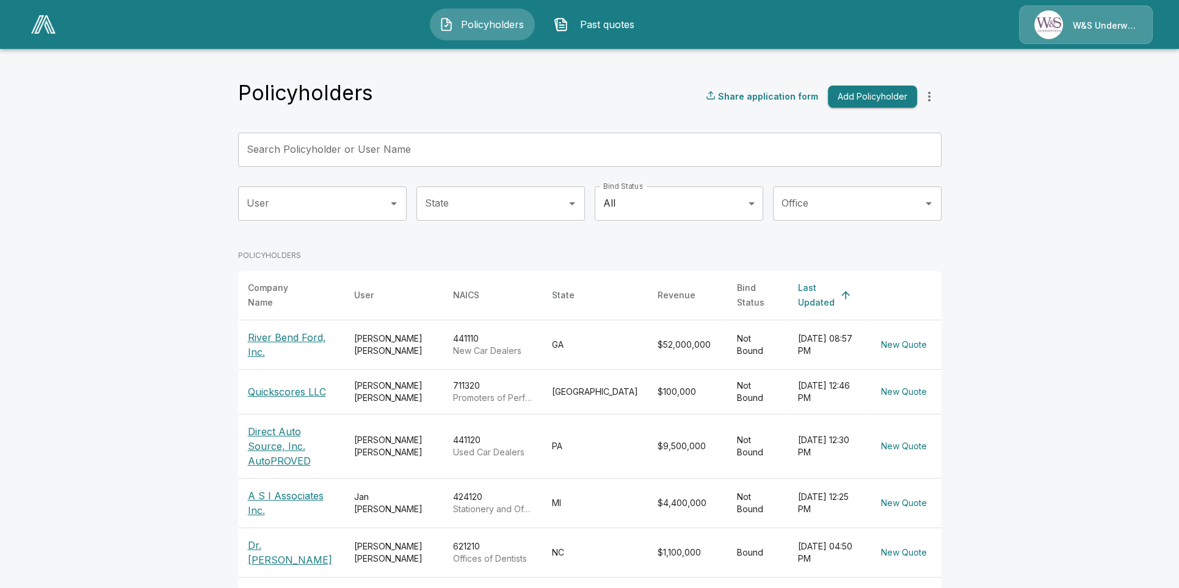
click at [624, 26] on span "Past quotes" at bounding box center [606, 24] width 67 height 15
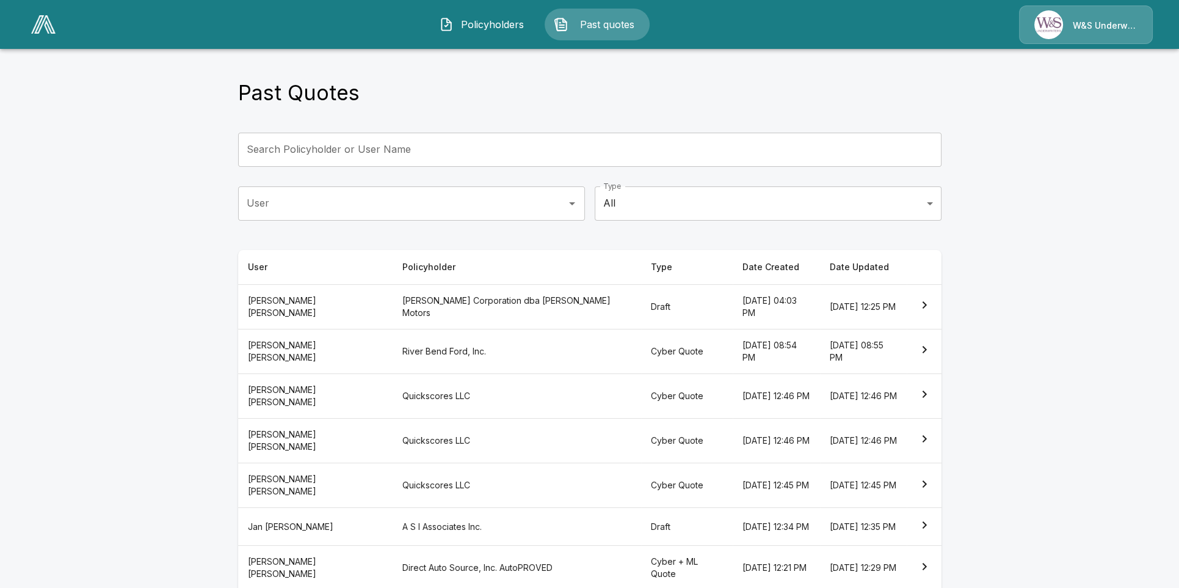
click at [451, 305] on th "Maxcey Corporation dba Ivey Motors" at bounding box center [517, 306] width 249 height 45
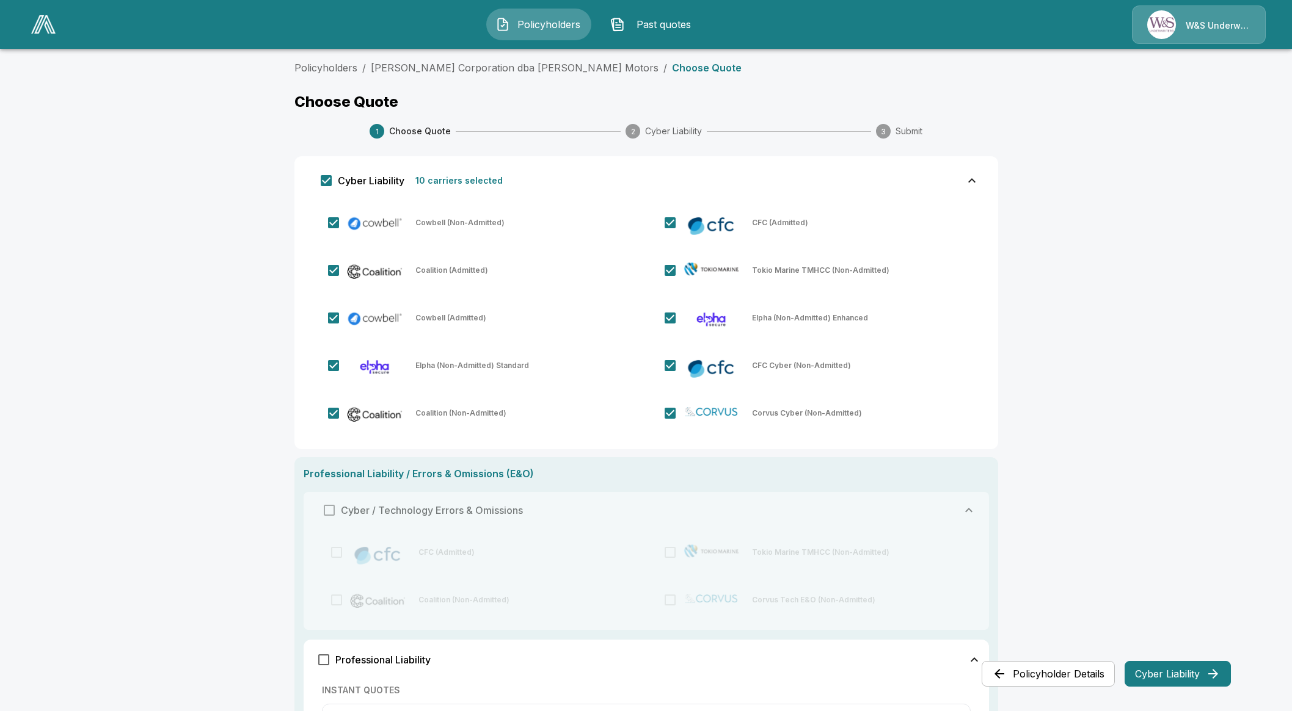
click at [523, 29] on span "Policyholders" at bounding box center [548, 24] width 67 height 15
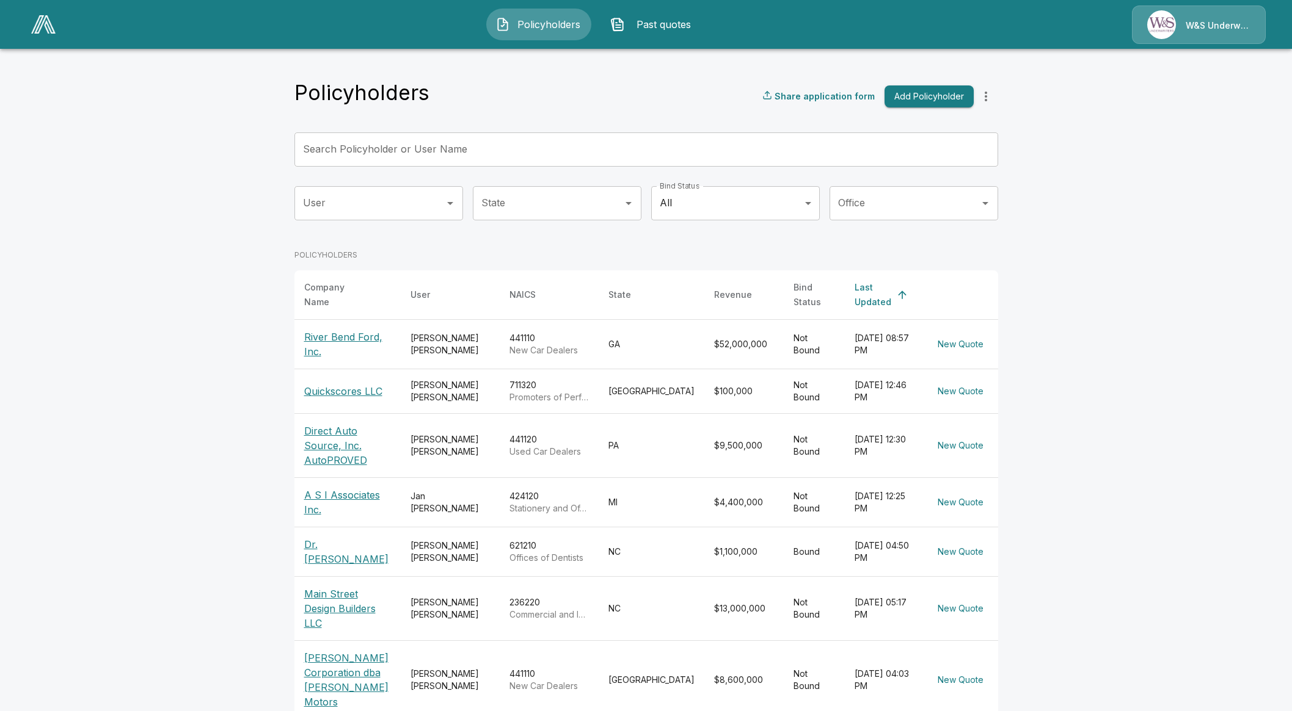
click at [658, 15] on button "Past quotes" at bounding box center [653, 25] width 105 height 32
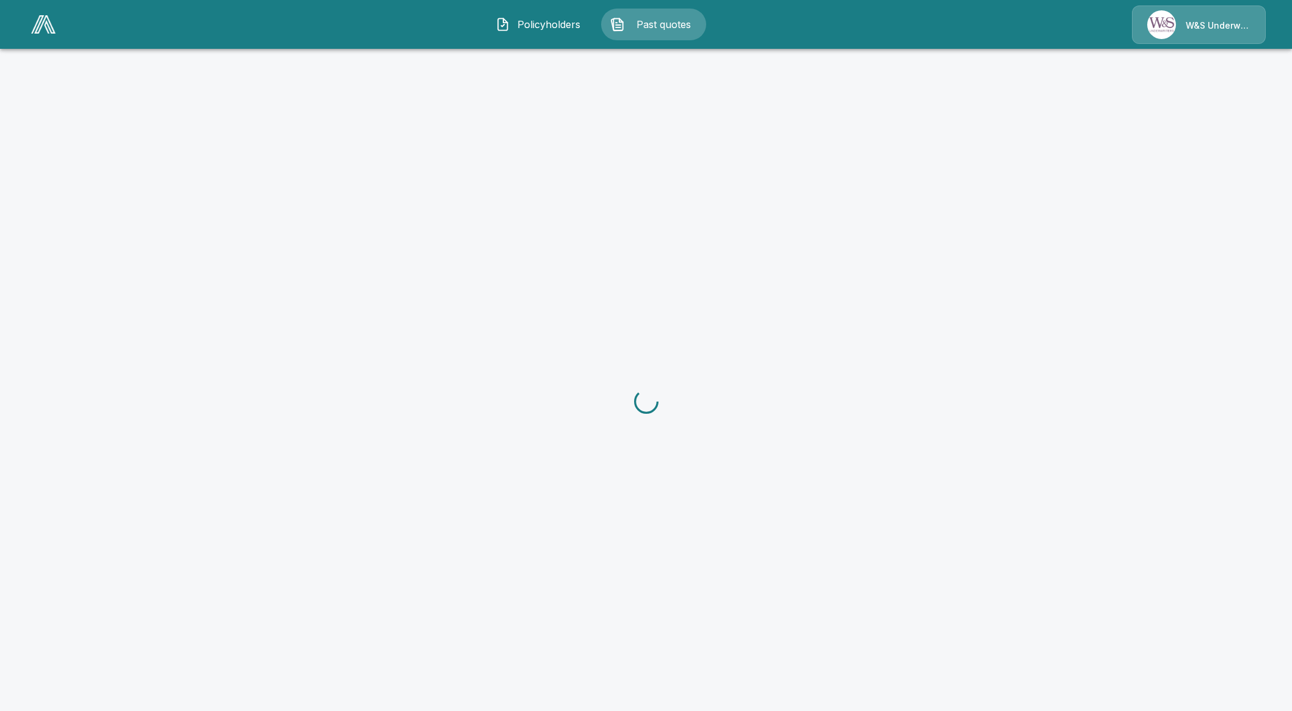
click at [658, 15] on button "Past quotes" at bounding box center [653, 25] width 105 height 32
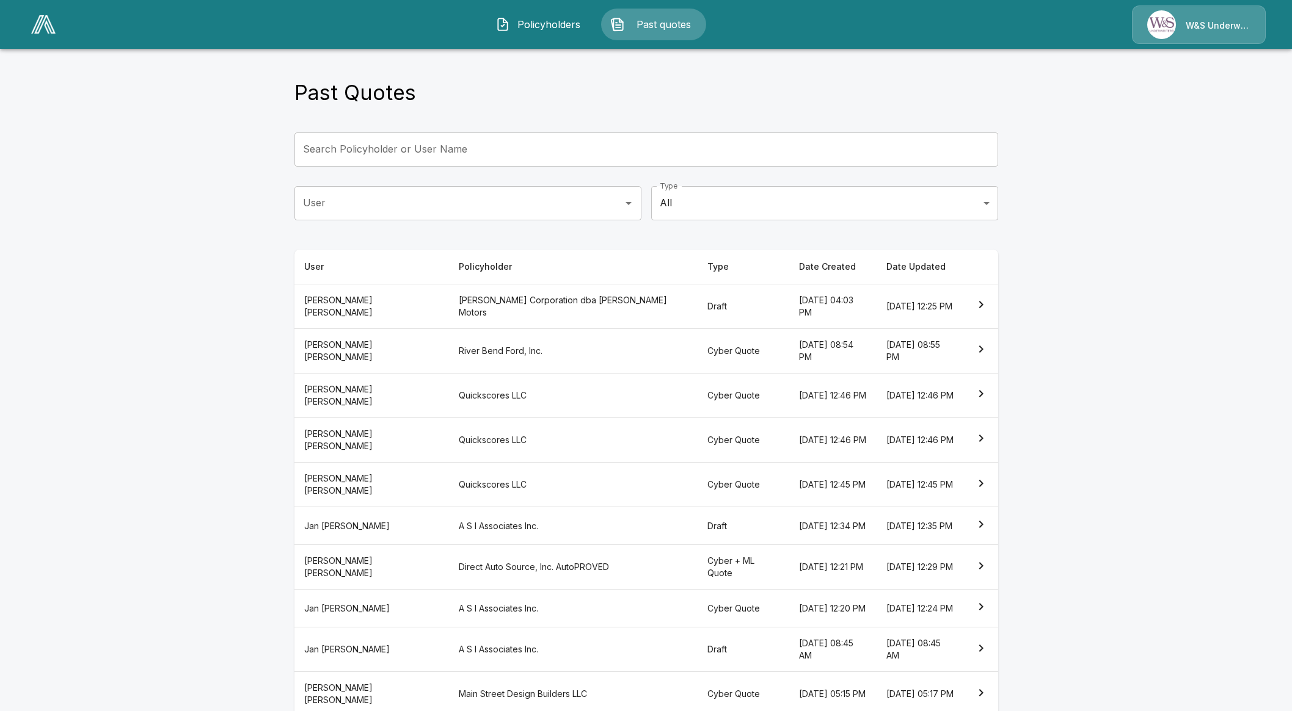
scroll to position [3, 0]
click at [449, 587] on th "Main Street Design Builders LLC" at bounding box center [573, 691] width 249 height 45
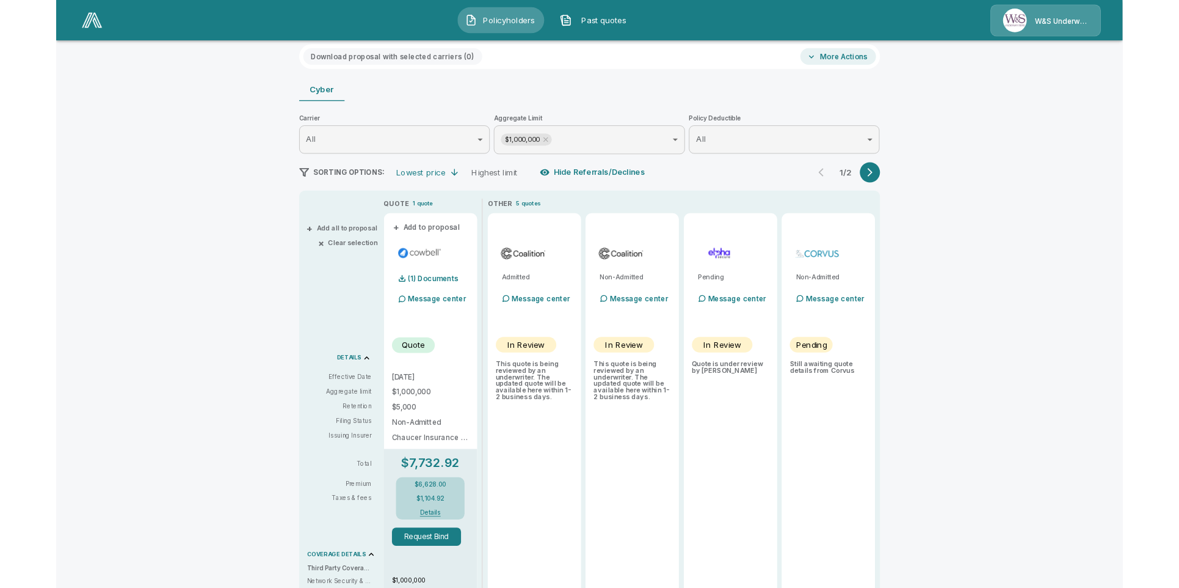
scroll to position [79, 0]
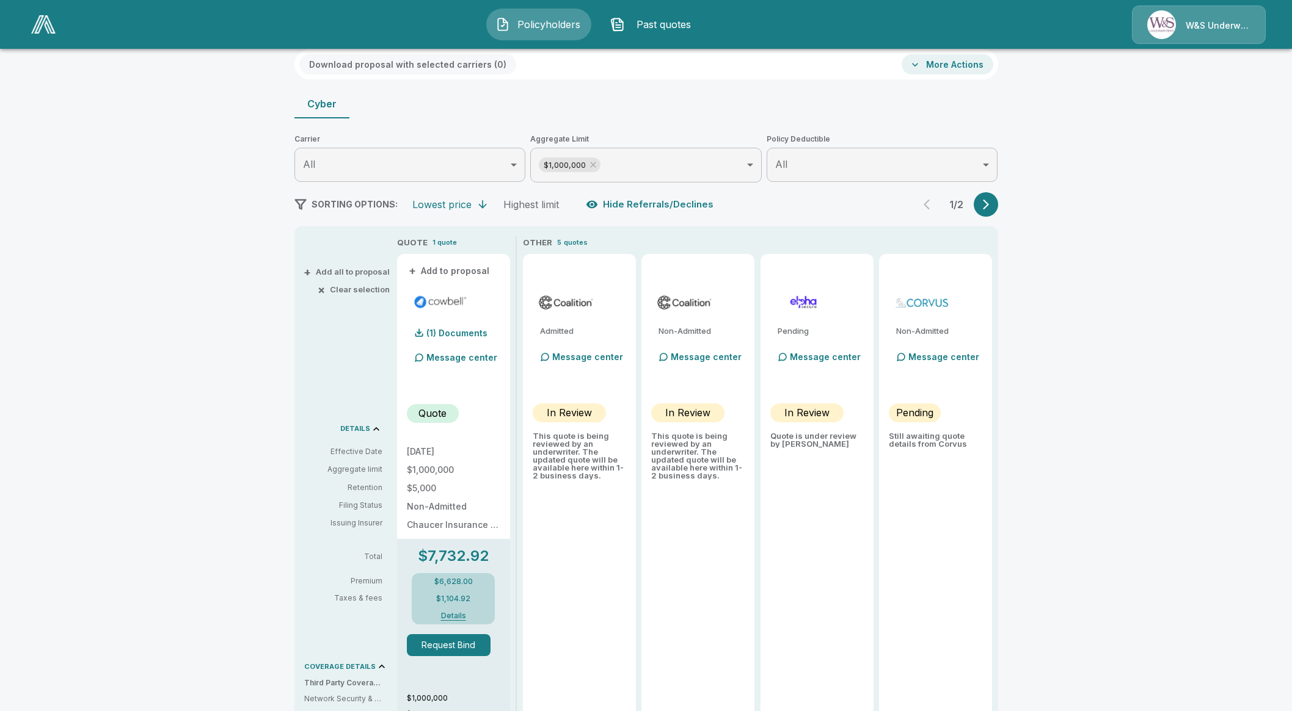
click at [463, 587] on button "Details" at bounding box center [453, 616] width 49 height 7
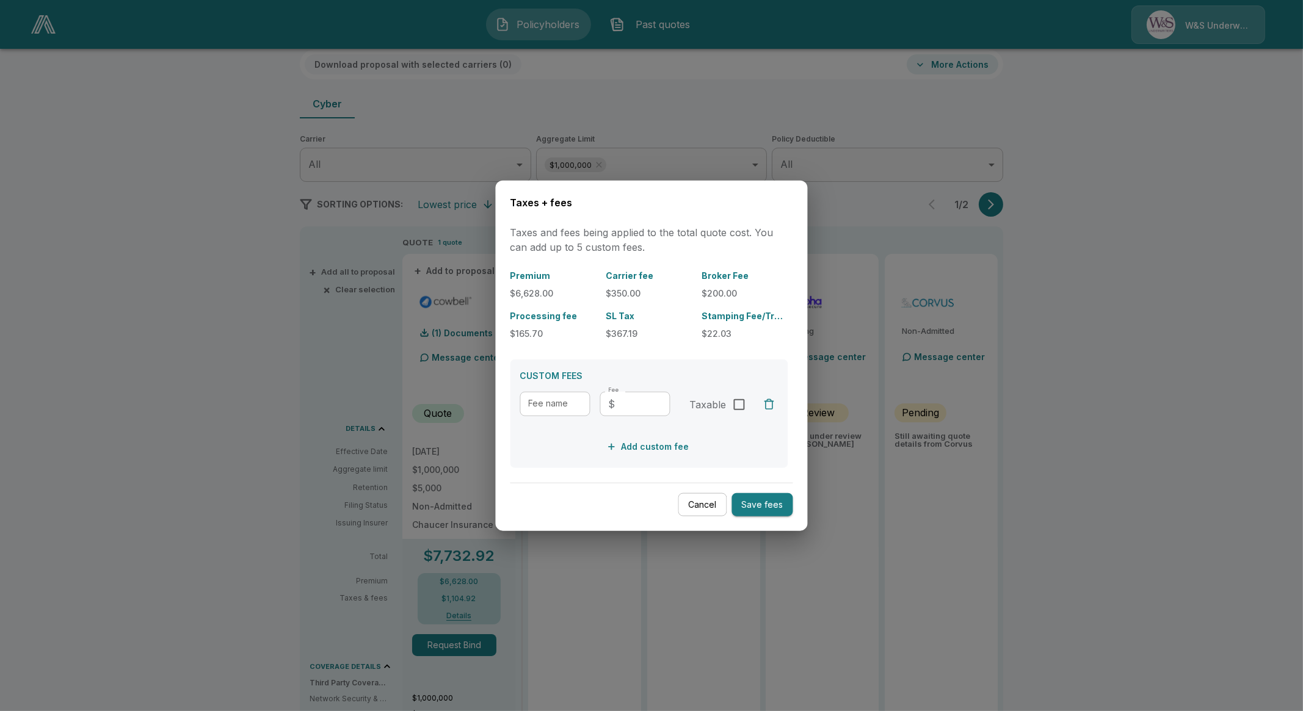
click at [686, 509] on button "Cancel" at bounding box center [703, 505] width 49 height 24
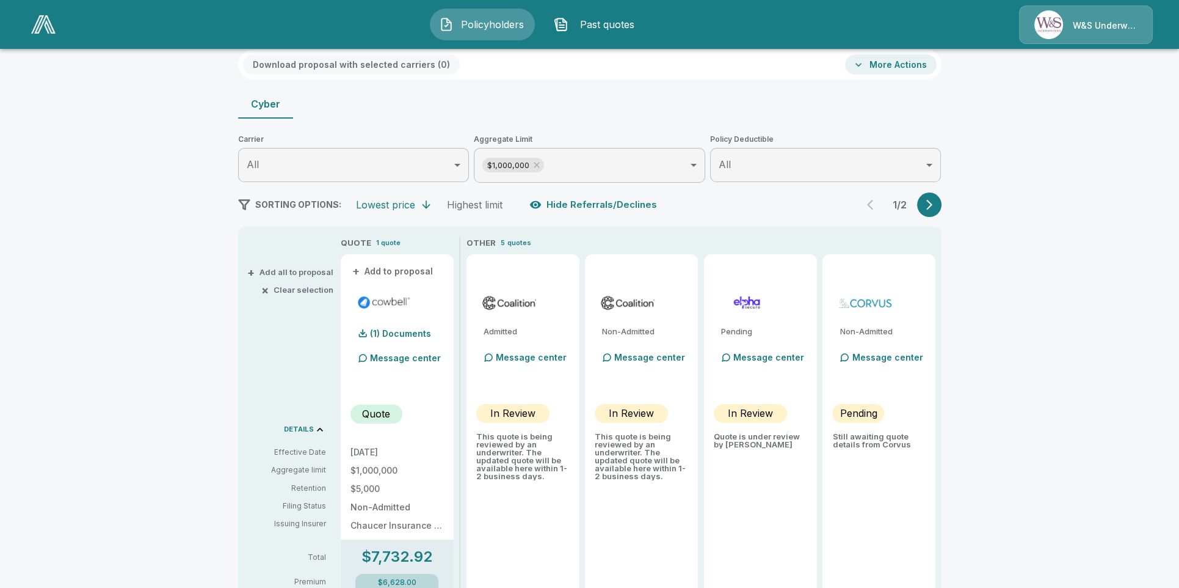
click at [1052, 34] on img at bounding box center [1049, 24] width 29 height 29
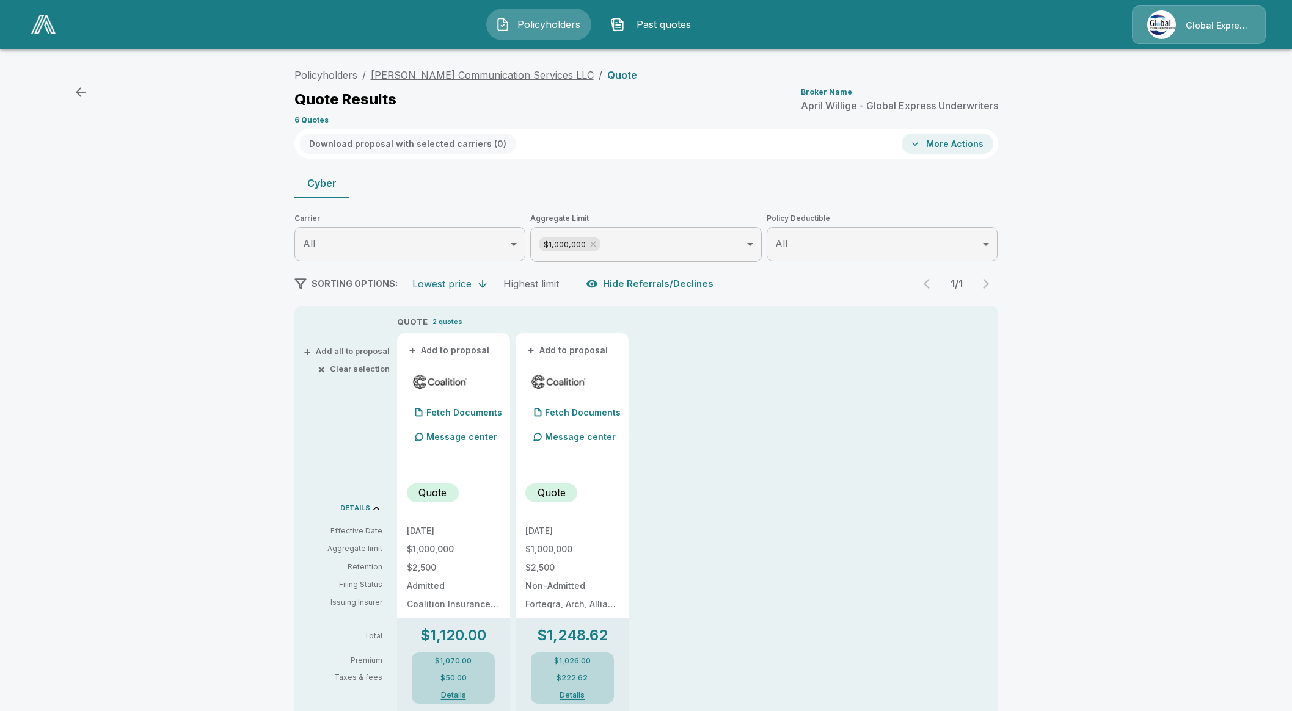
click at [431, 77] on link "Phillips Communication Services LLC" at bounding box center [482, 75] width 223 height 12
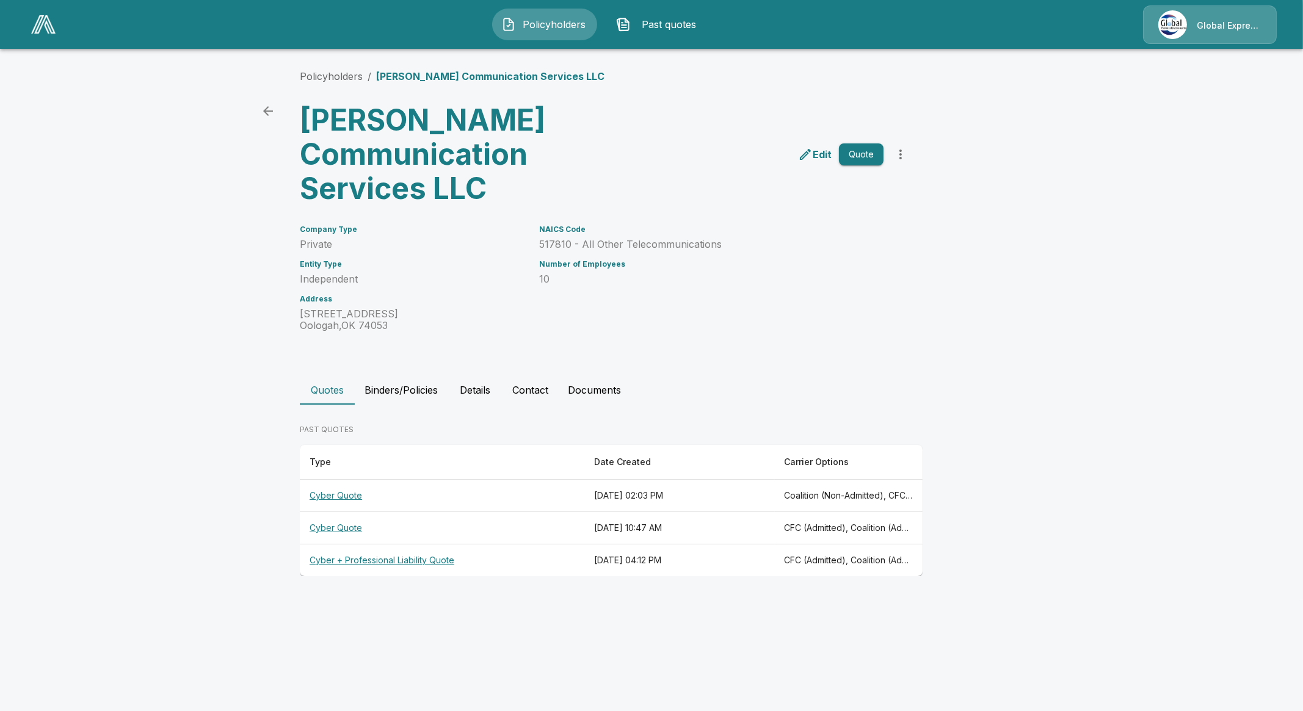
click at [619, 391] on button "Documents" at bounding box center [594, 390] width 73 height 29
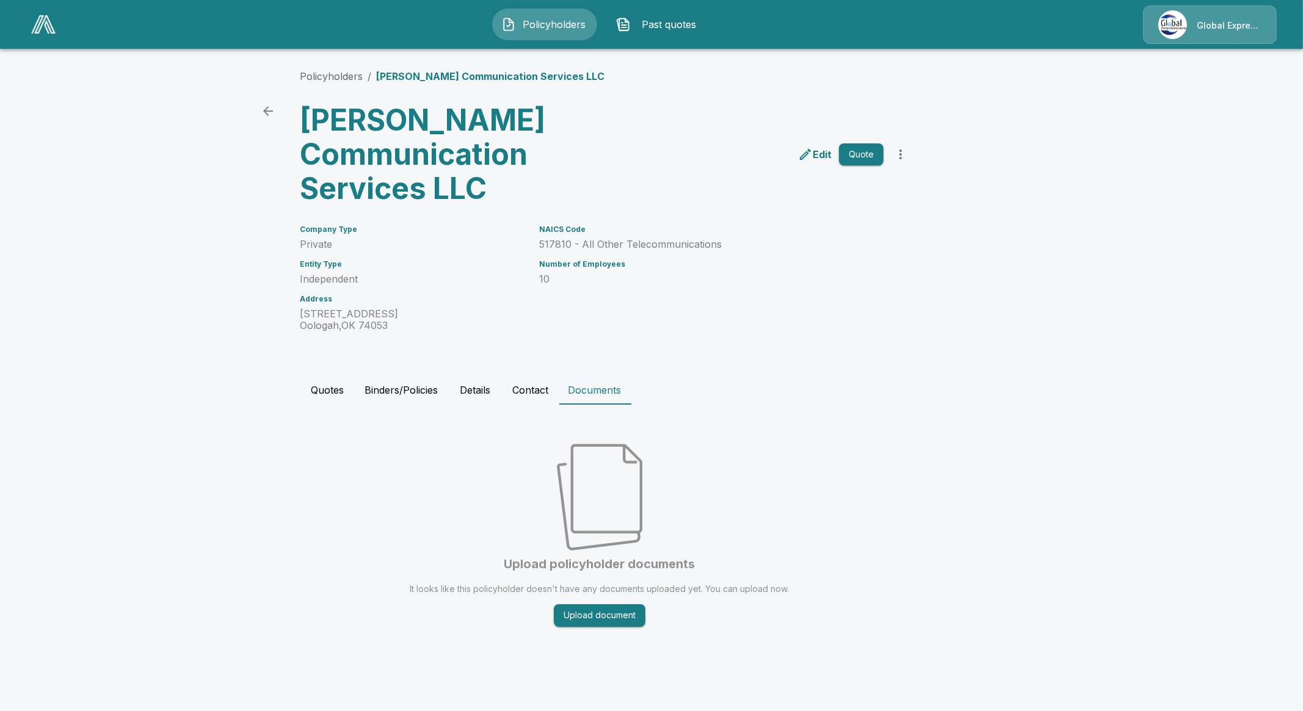
click at [53, 401] on main "Policyholders / Phillips Communication Services LLC Phillips Communication Serv…" at bounding box center [651, 335] width 1303 height 670
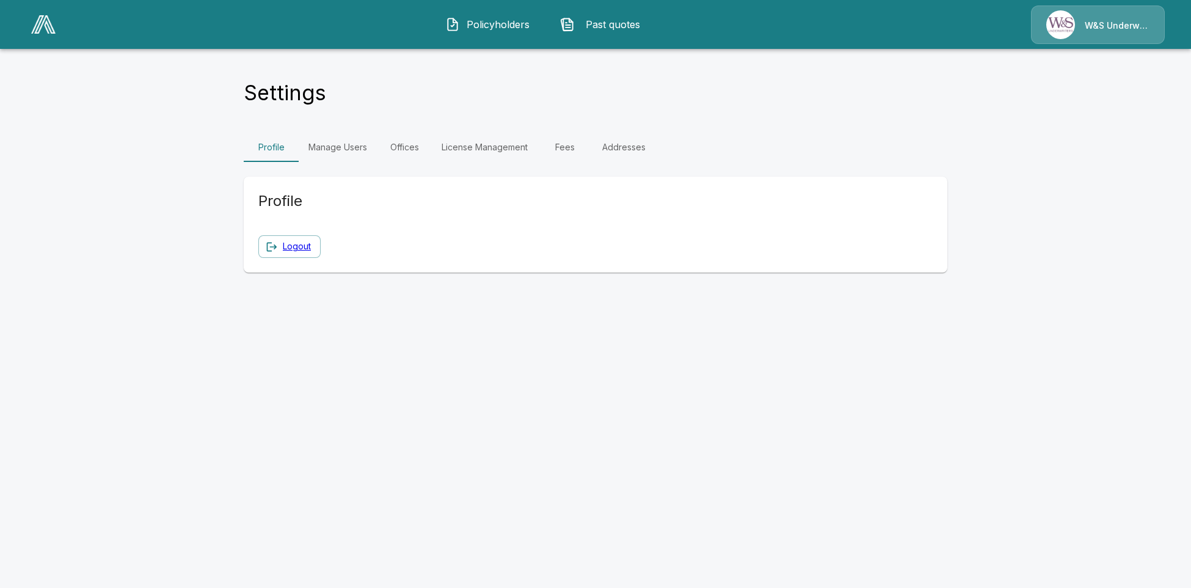
drag, startPoint x: 343, startPoint y: 166, endPoint x: 344, endPoint y: 156, distance: 10.4
click at [344, 166] on div "Profile Manage Users Offices License Management Fees Addresses Profile Logout" at bounding box center [596, 203] width 704 height 140
click at [346, 143] on link "Manage Users" at bounding box center [338, 147] width 78 height 29
